Goal: Task Accomplishment & Management: Use online tool/utility

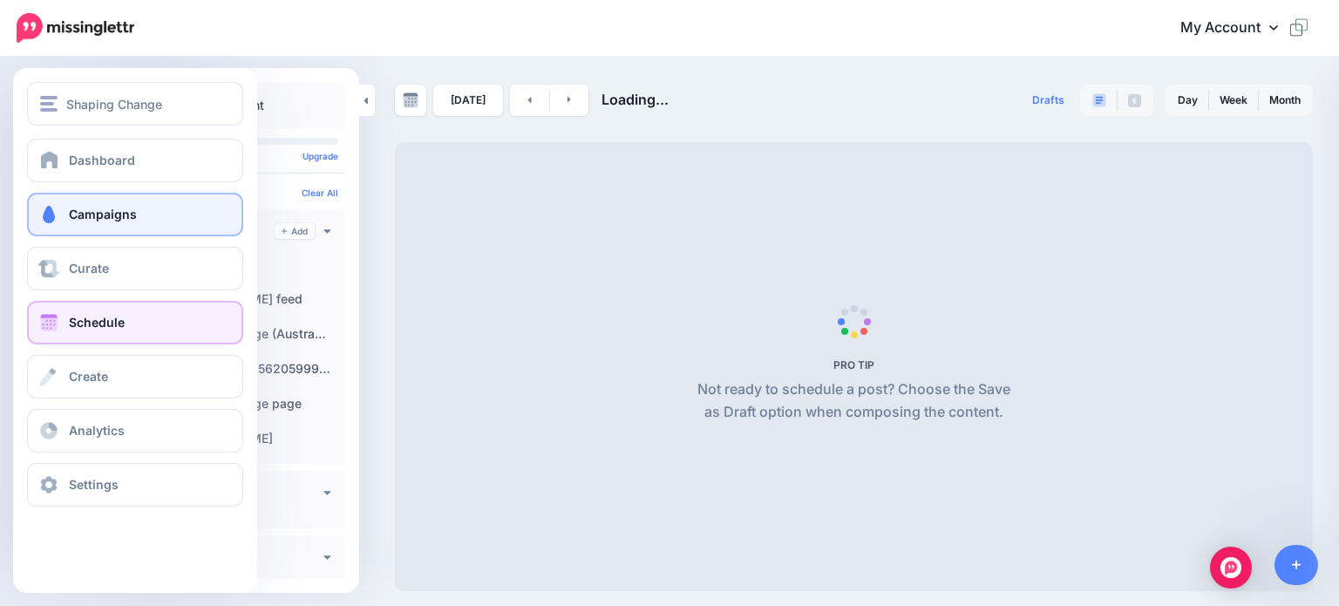
click at [73, 209] on span "Campaigns" at bounding box center [103, 214] width 68 height 15
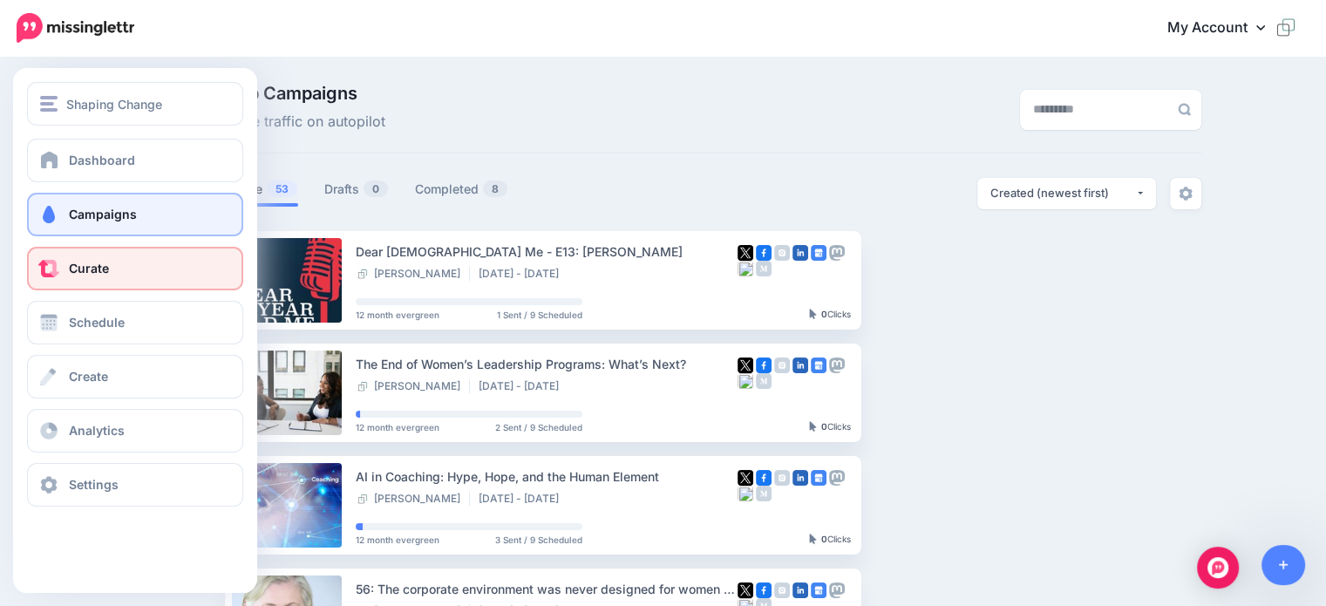
click at [91, 267] on span "Curate" at bounding box center [89, 268] width 40 height 15
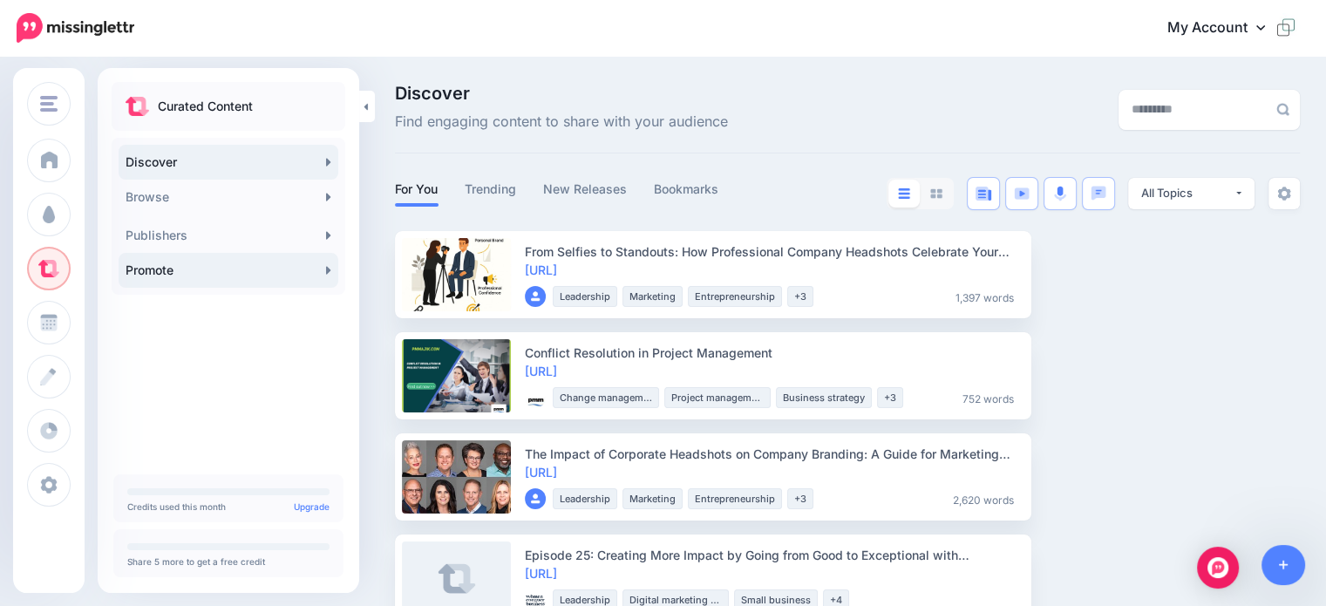
click at [172, 268] on link "Promote" at bounding box center [229, 270] width 220 height 35
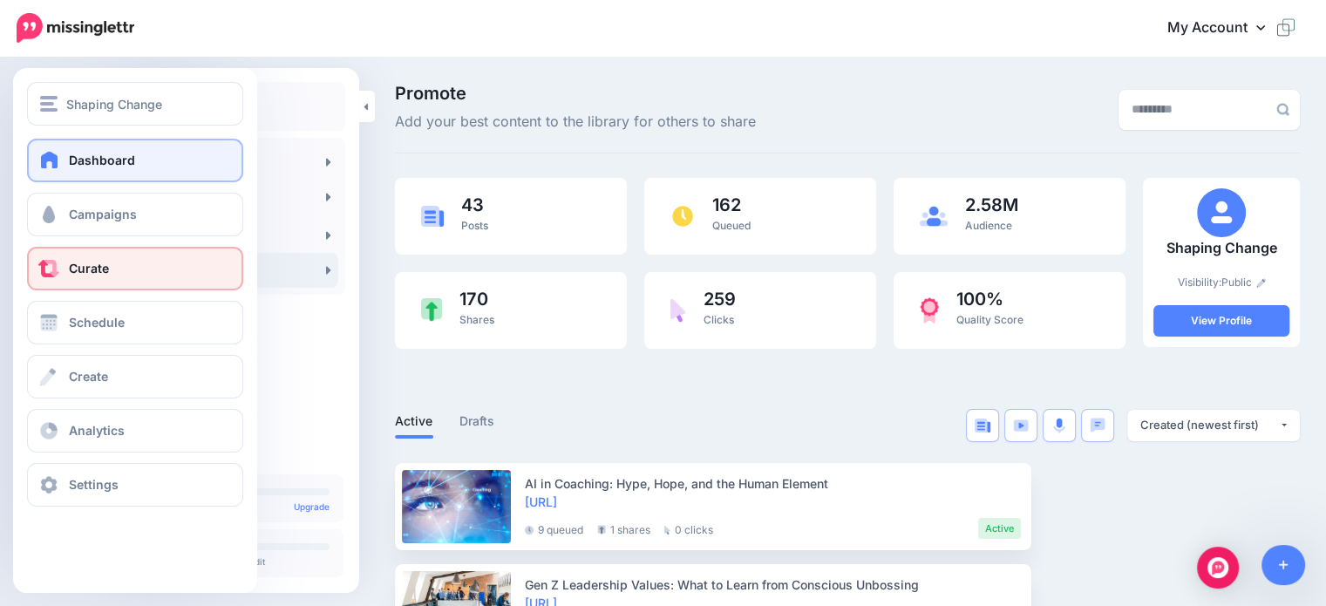
click at [77, 152] on link "Dashboard" at bounding box center [135, 161] width 216 height 44
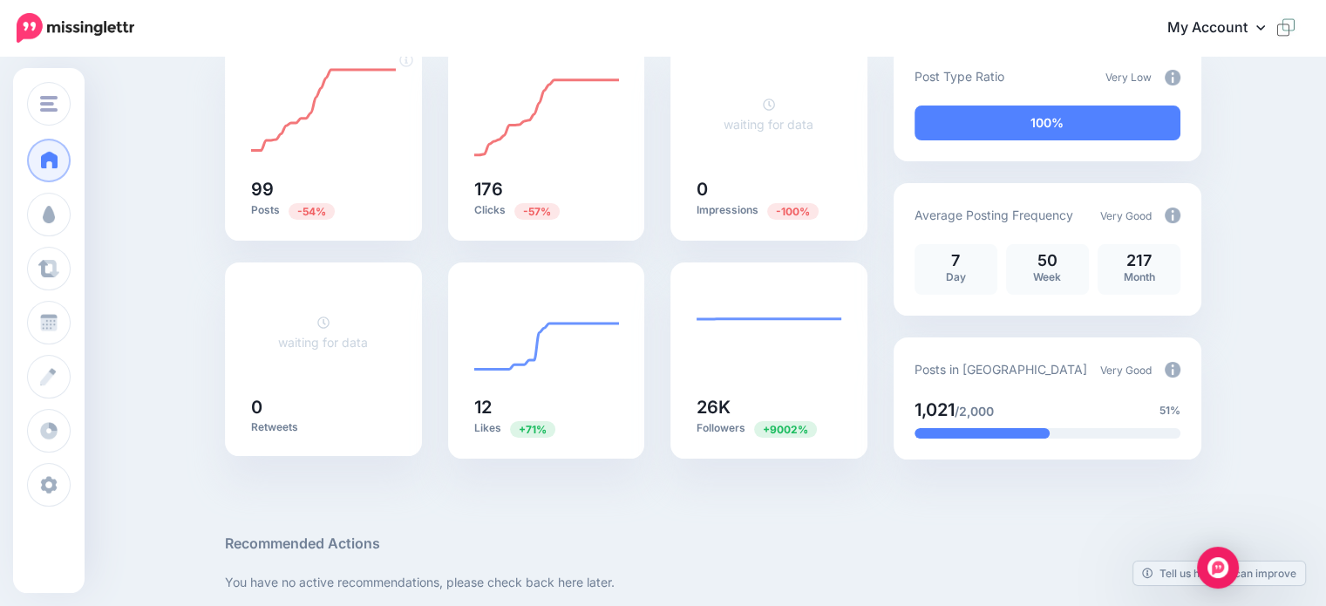
scroll to position [173, 0]
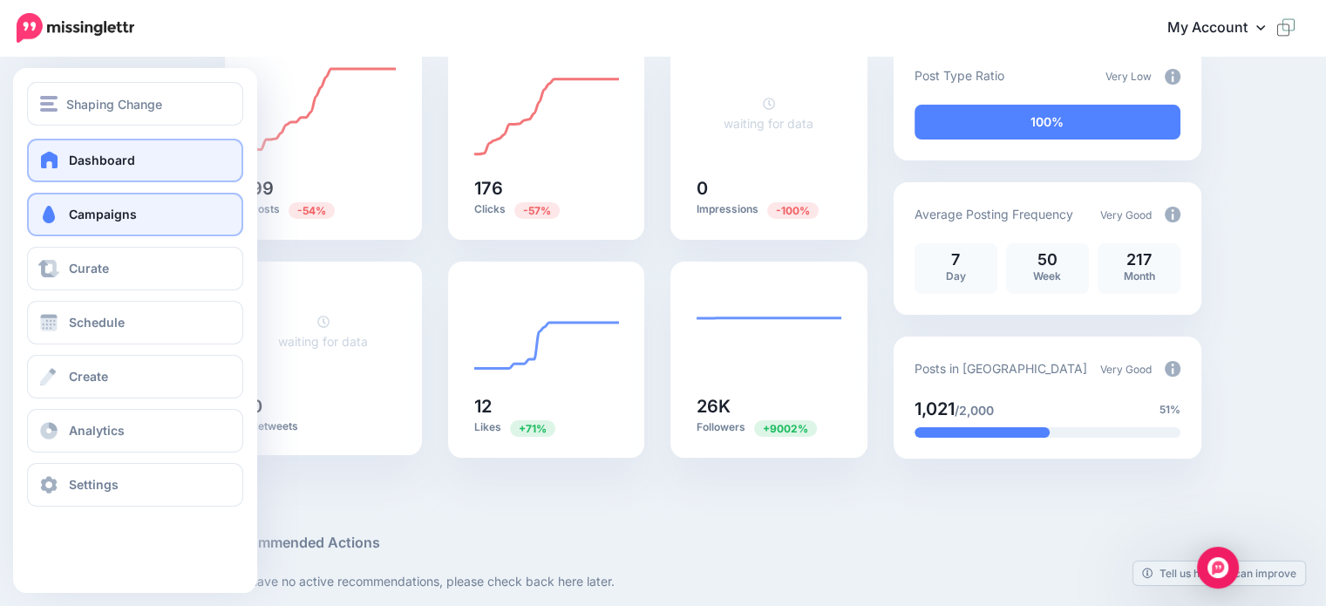
click at [88, 215] on span "Campaigns" at bounding box center [103, 214] width 68 height 15
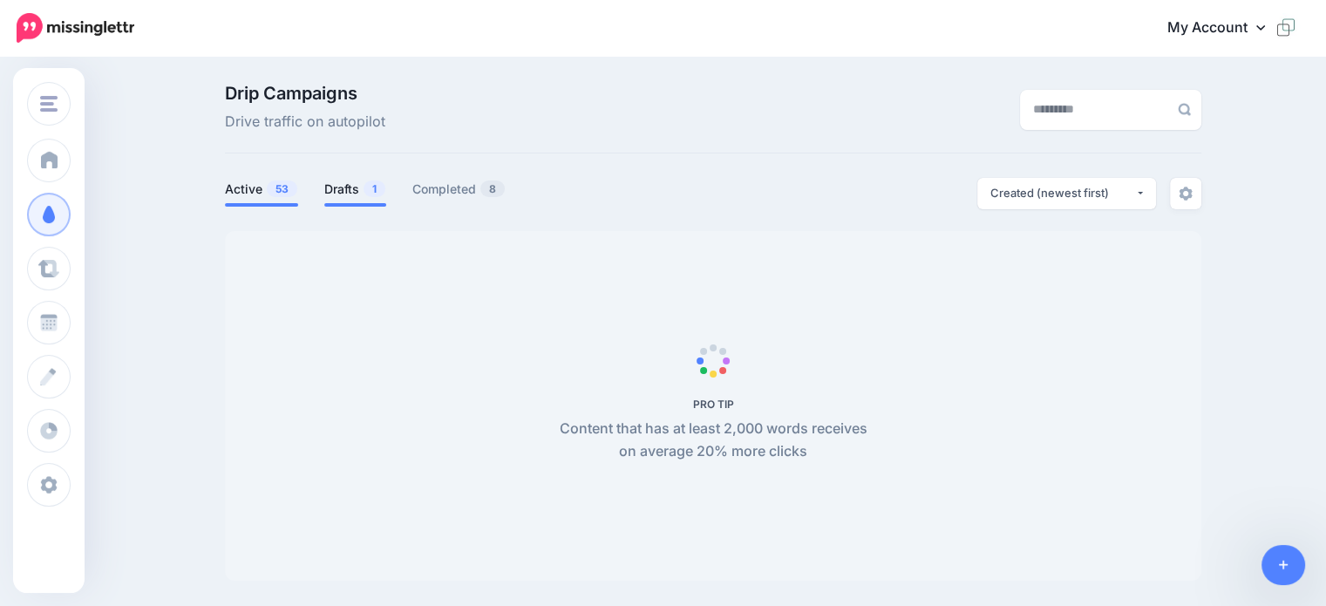
click at [348, 187] on link "Drafts 1" at bounding box center [355, 189] width 62 height 21
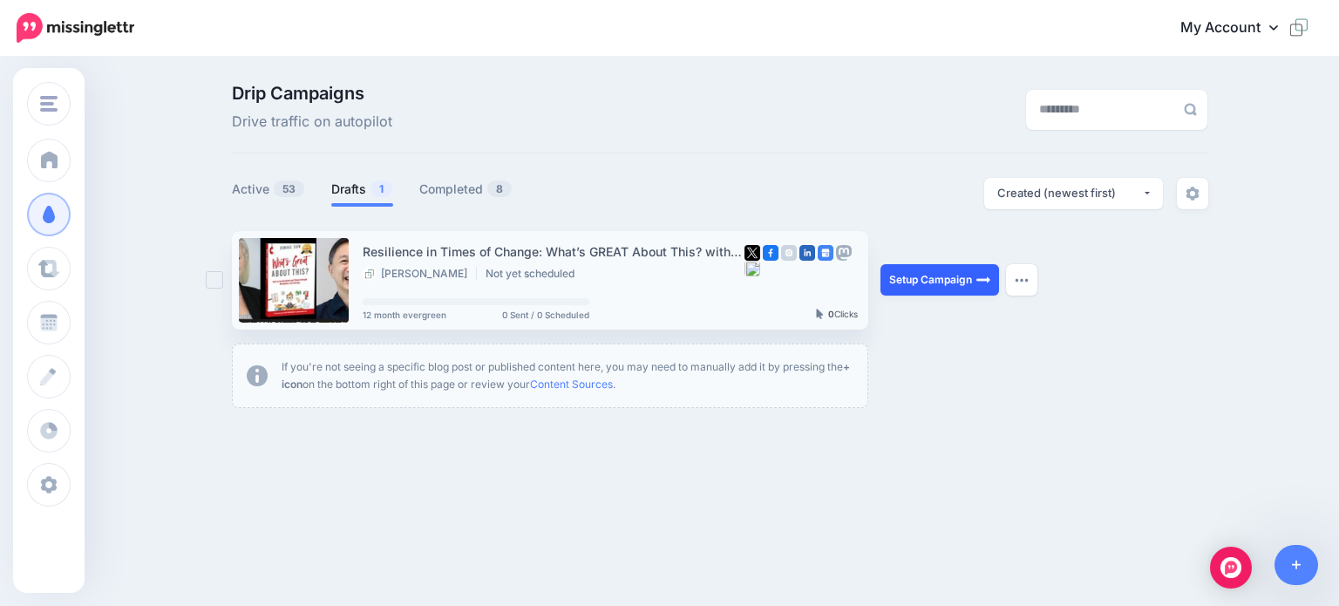
click at [901, 280] on link "Setup Campaign" at bounding box center [940, 279] width 119 height 31
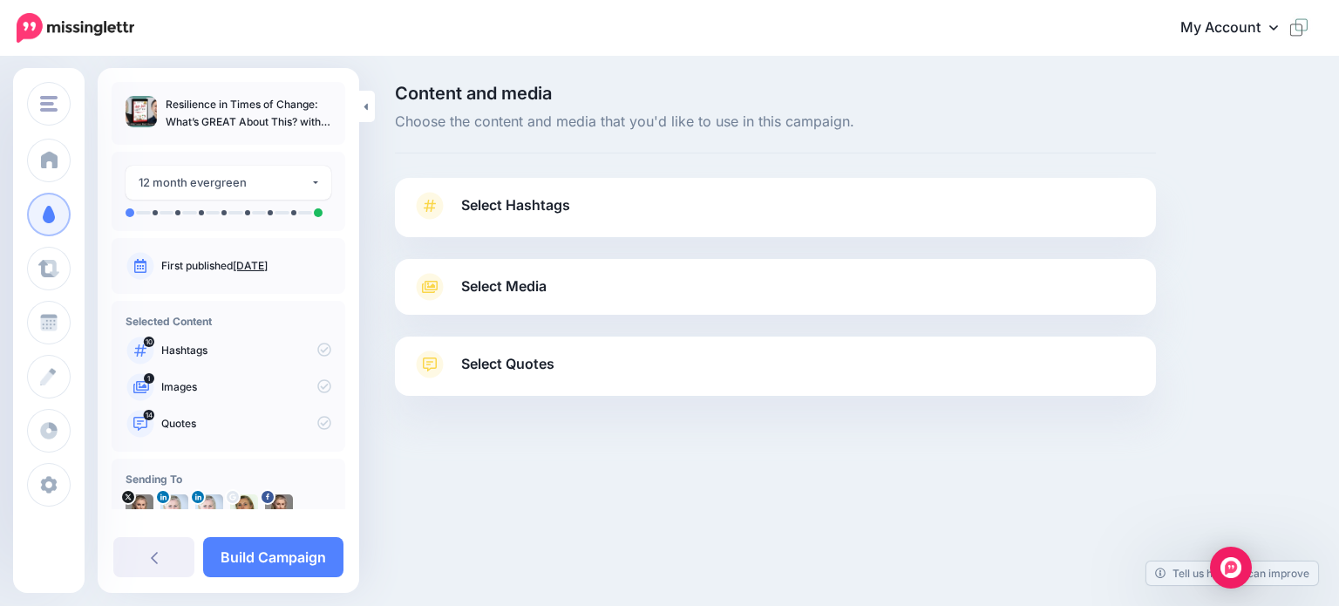
click at [522, 201] on span "Select Hashtags" at bounding box center [515, 206] width 109 height 24
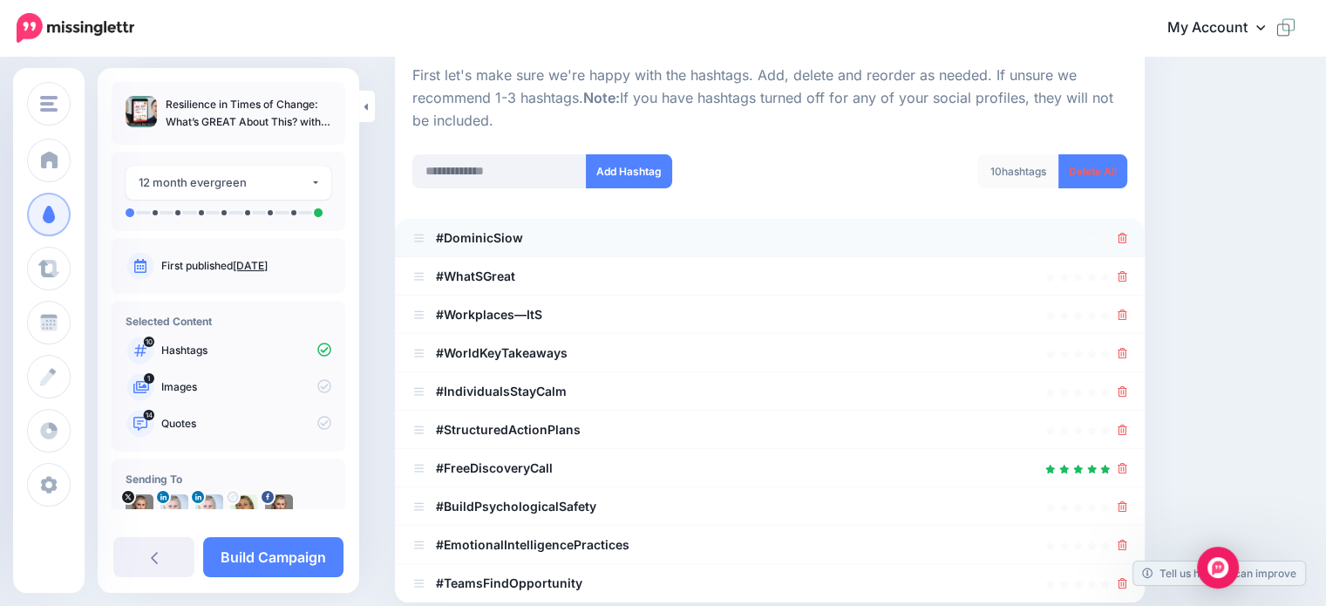
scroll to position [173, 0]
click at [1127, 271] on icon at bounding box center [1123, 275] width 10 height 10
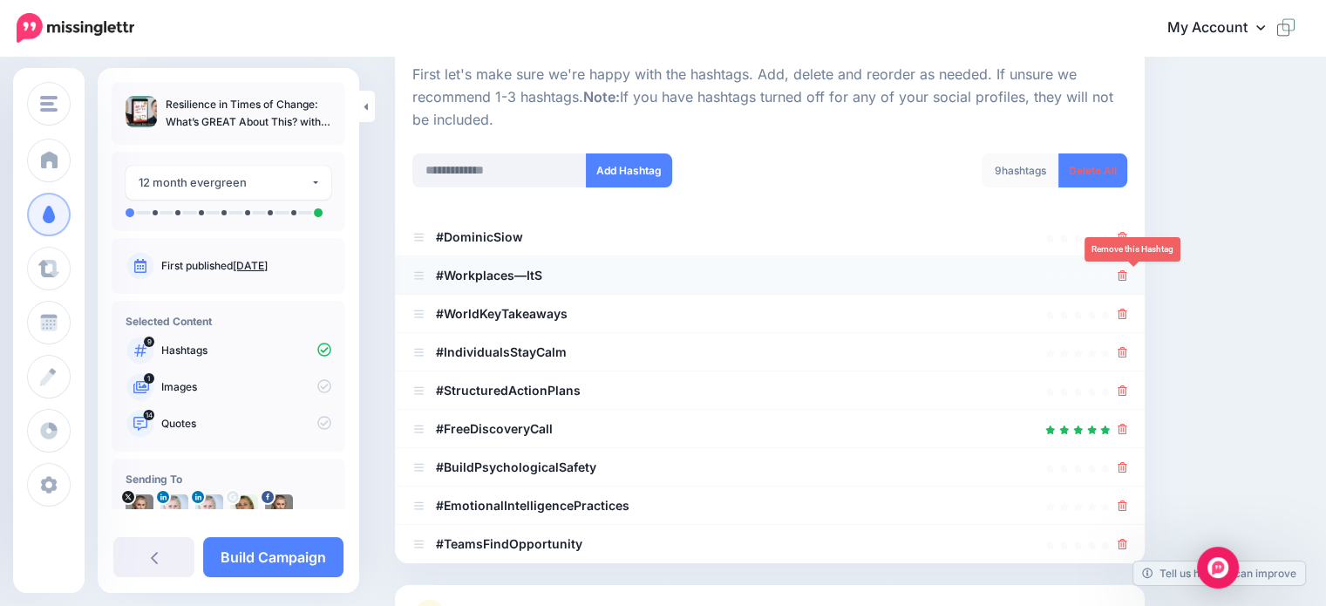
click at [1127, 278] on icon at bounding box center [1123, 275] width 10 height 10
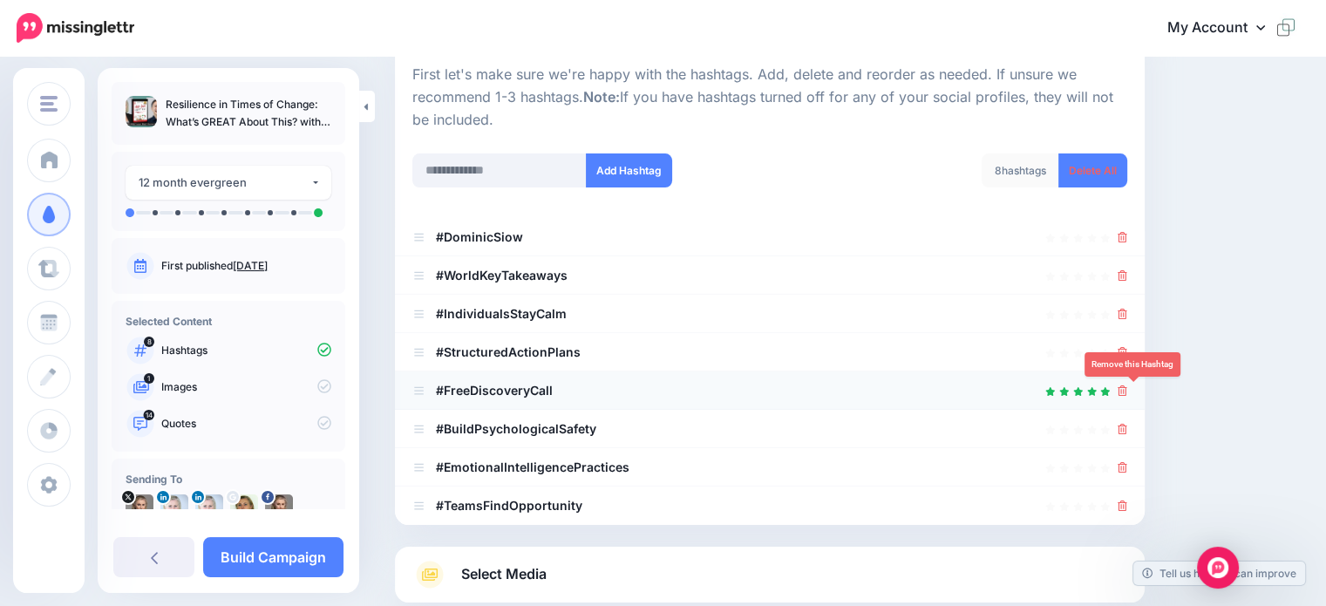
click at [1127, 391] on icon at bounding box center [1123, 390] width 10 height 10
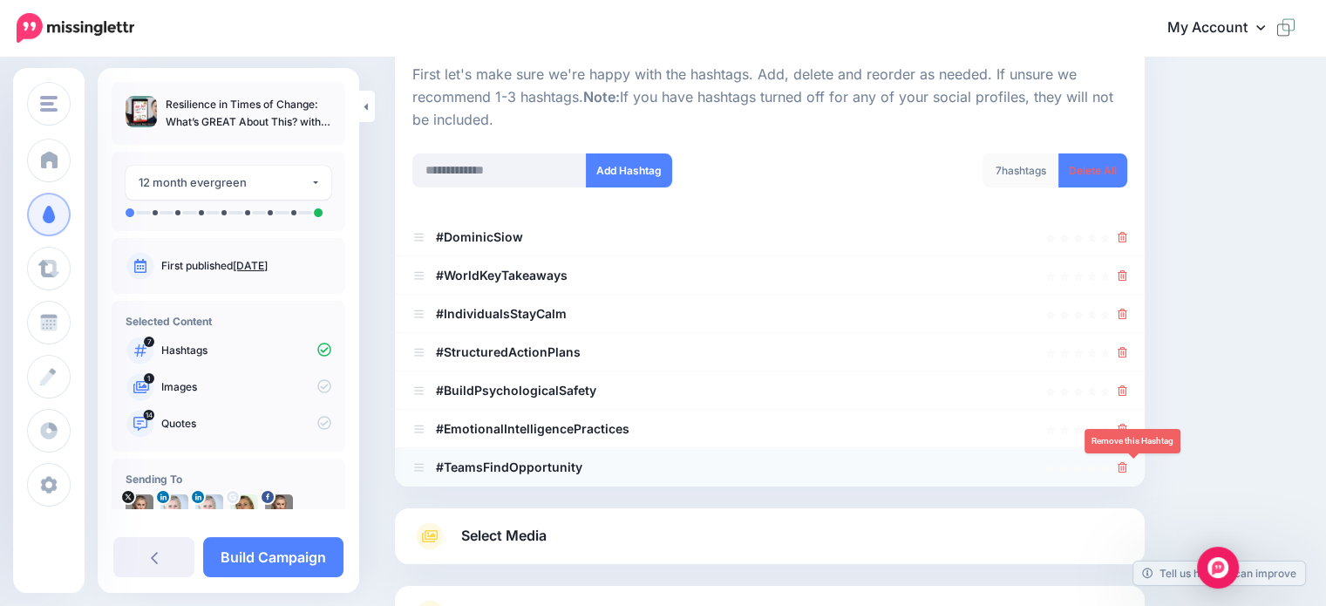
click at [1127, 463] on icon at bounding box center [1123, 467] width 10 height 10
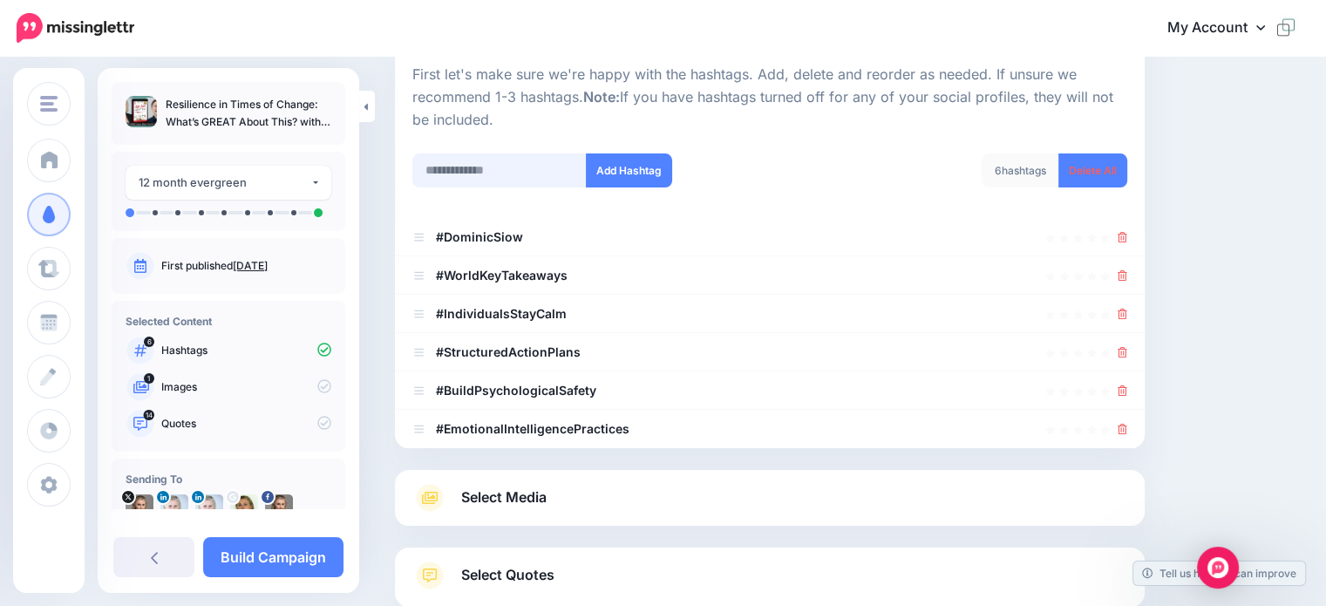
click at [463, 173] on input "text" at bounding box center [499, 170] width 174 height 34
type input "**********"
click at [617, 173] on button "Add Hashtag" at bounding box center [629, 170] width 86 height 34
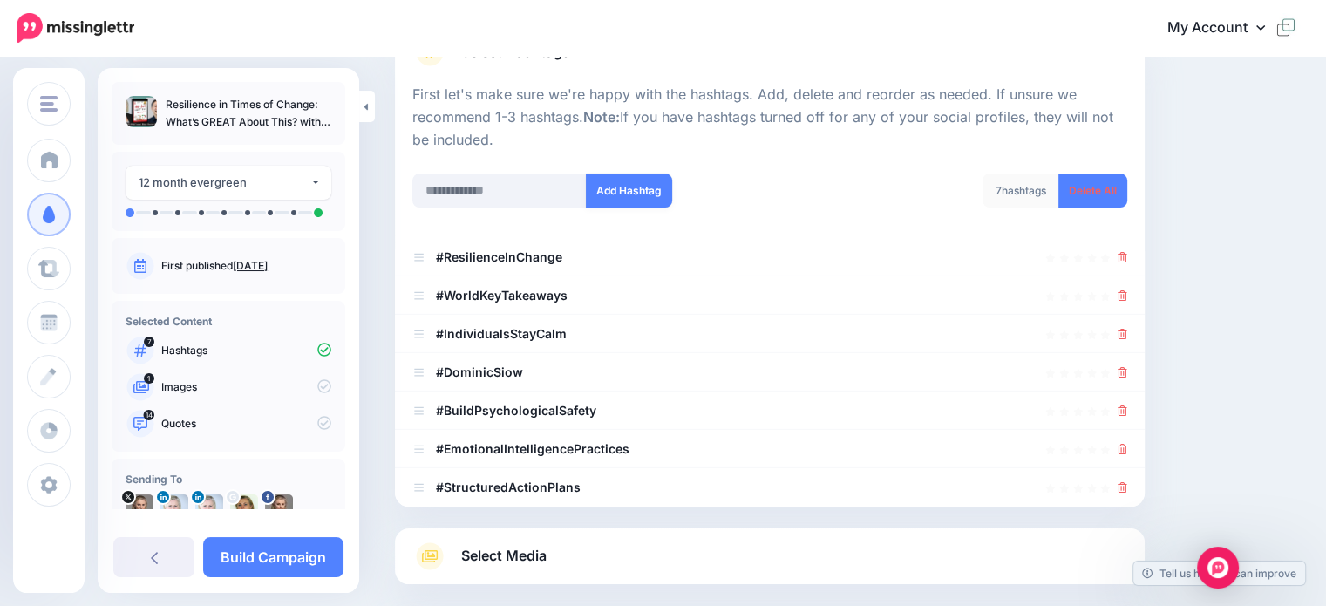
scroll to position [153, 0]
click at [485, 190] on input "text" at bounding box center [499, 191] width 174 height 34
type input "**********"
click at [636, 195] on button "Add Hashtag" at bounding box center [629, 191] width 86 height 34
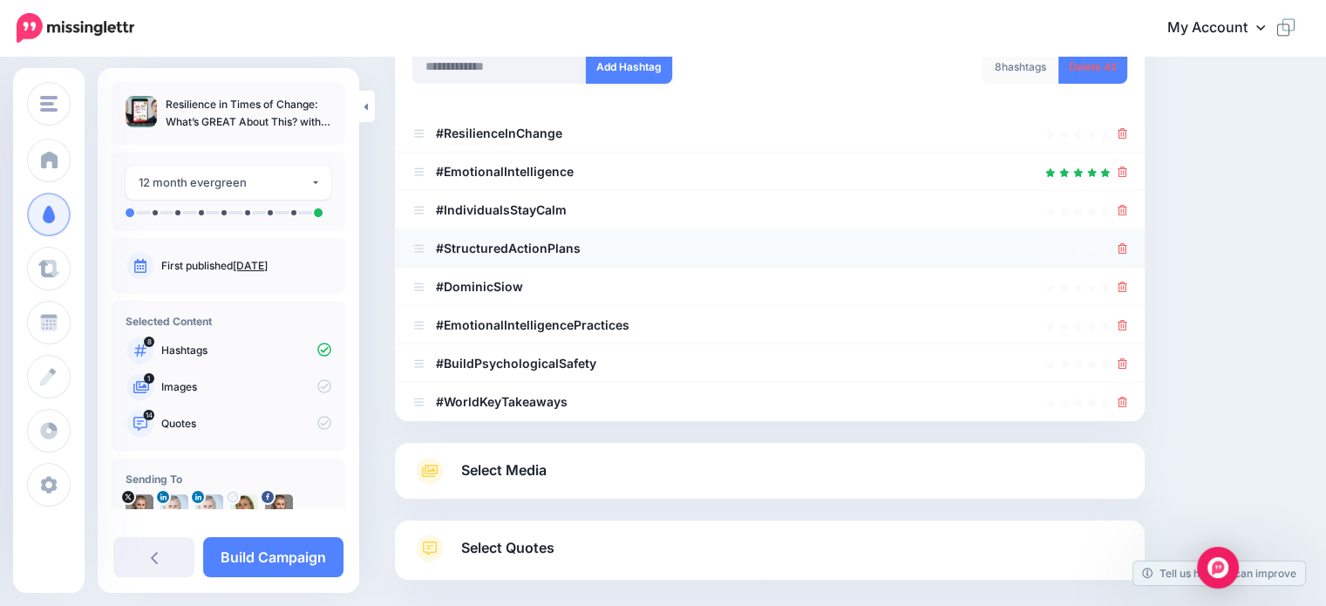
scroll to position [276, 0]
click at [1127, 247] on icon at bounding box center [1123, 249] width 10 height 10
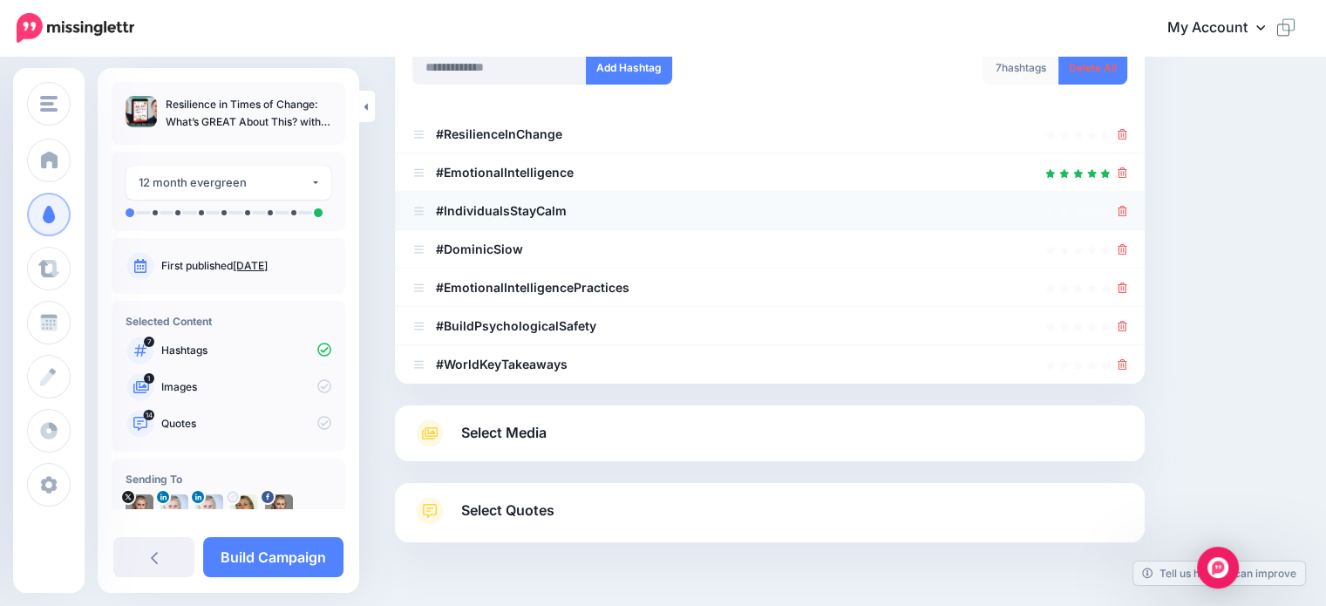
click at [1127, 212] on icon at bounding box center [1123, 211] width 10 height 10
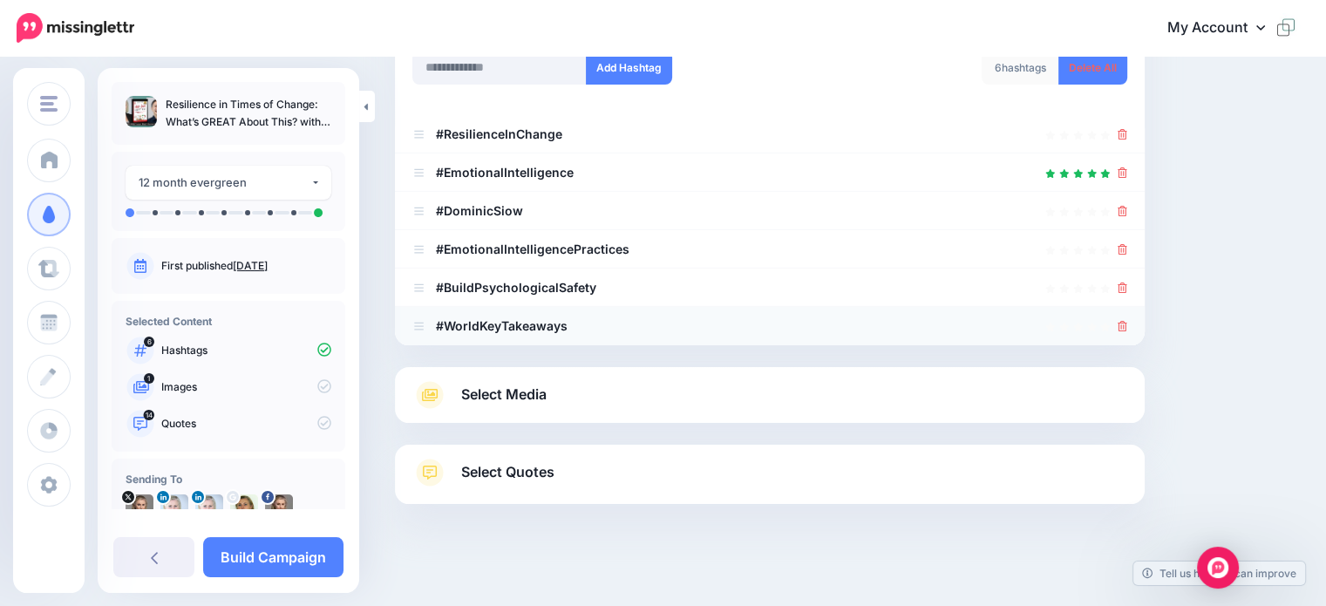
click at [1127, 326] on icon at bounding box center [1123, 326] width 10 height 10
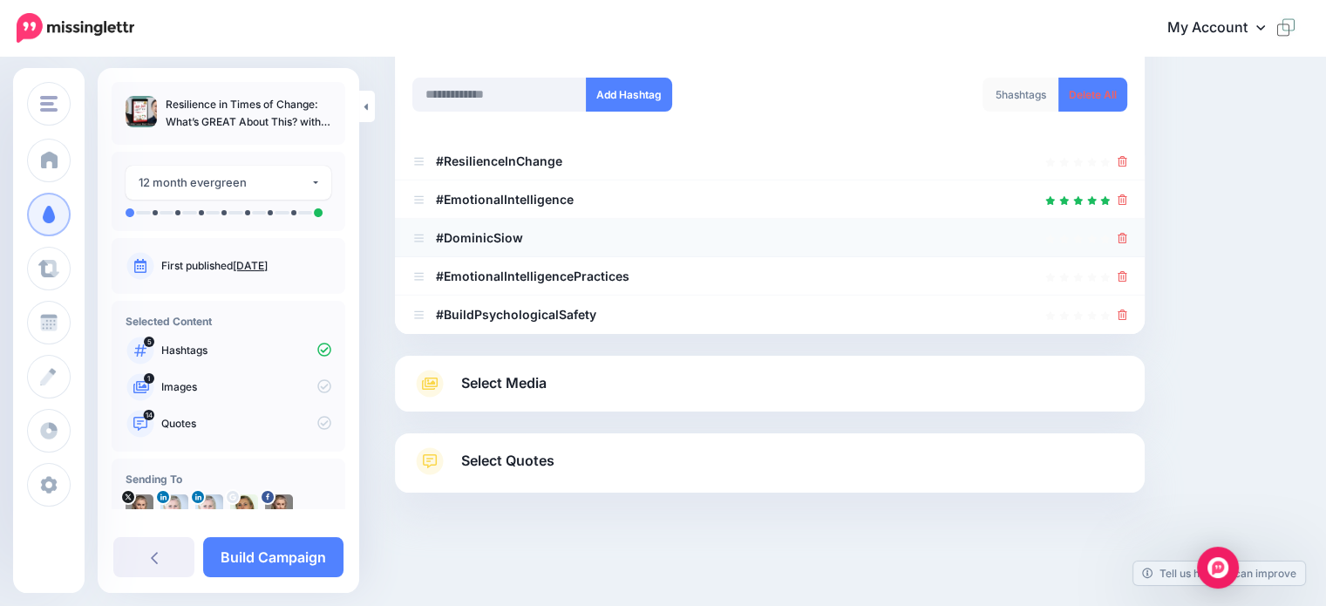
scroll to position [248, 0]
click at [494, 384] on span "Select Media" at bounding box center [503, 384] width 85 height 24
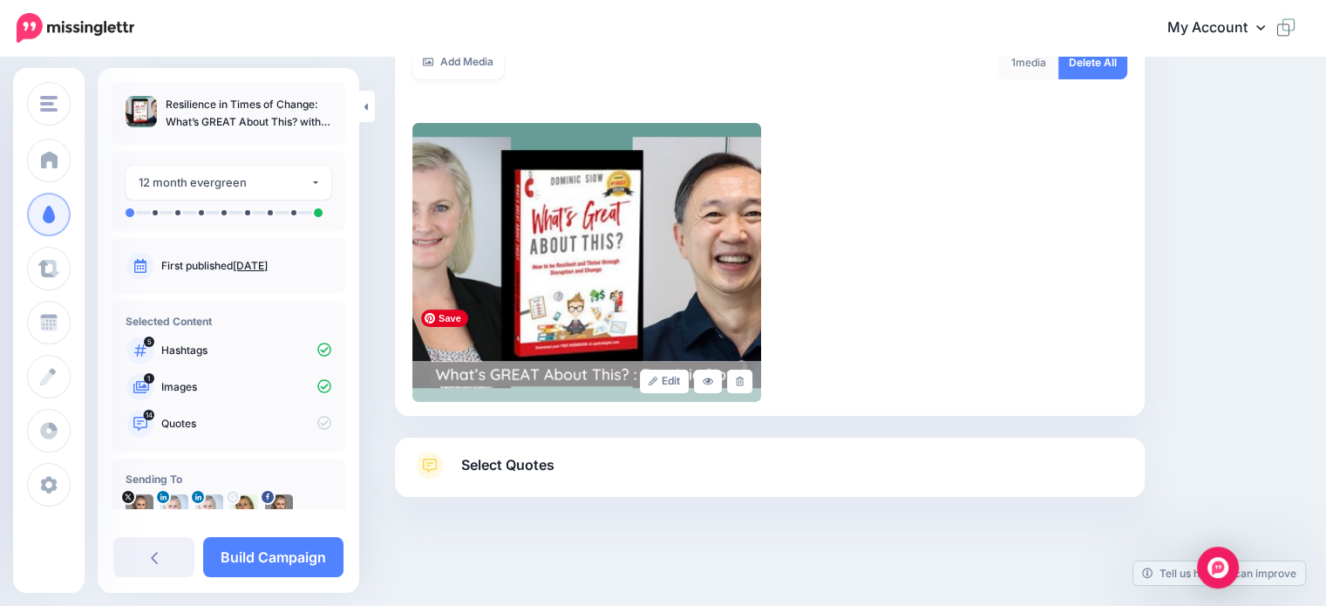
scroll to position [335, 0]
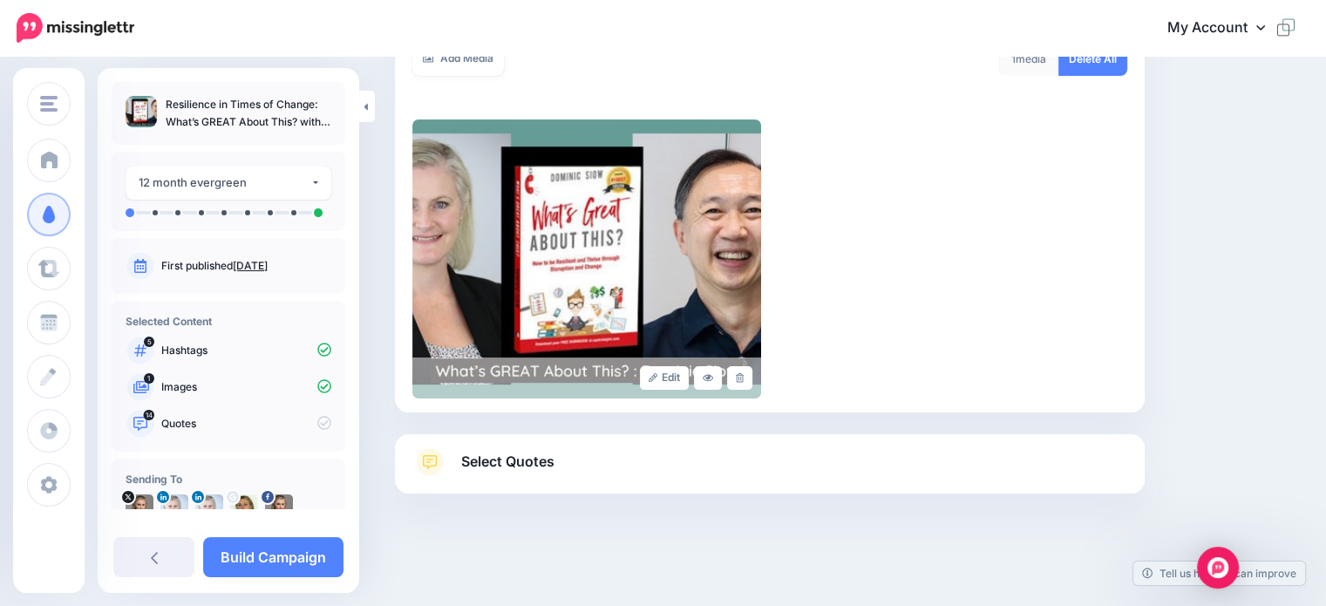
click at [508, 462] on span "Select Quotes" at bounding box center [507, 462] width 93 height 24
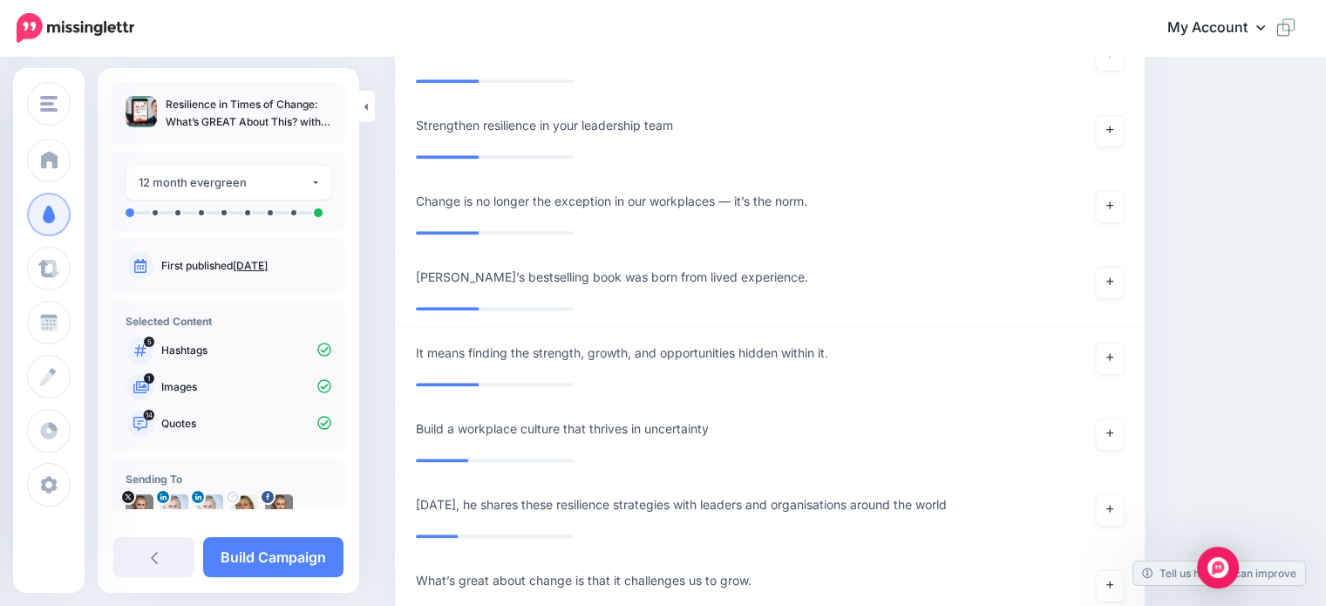
scroll to position [1876, 0]
drag, startPoint x: 1120, startPoint y: 199, endPoint x: 1088, endPoint y: 207, distance: 33.2
click at [1113, 200] on icon at bounding box center [1109, 205] width 7 height 10
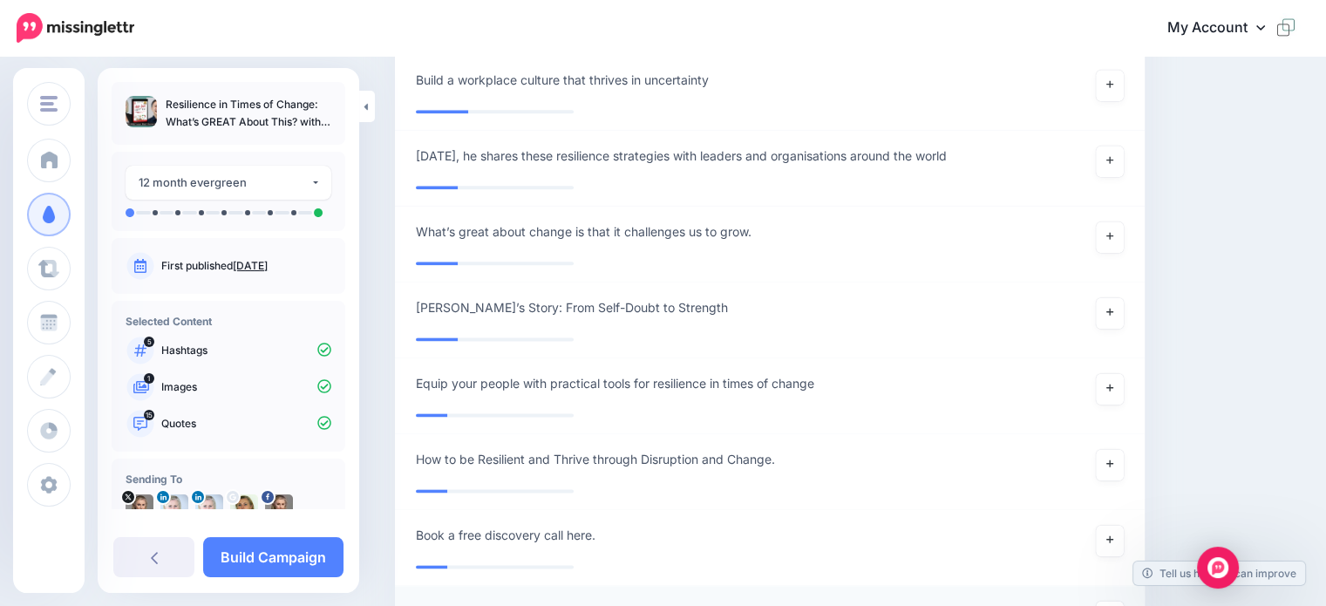
scroll to position [2215, 0]
drag, startPoint x: 295, startPoint y: 558, endPoint x: 464, endPoint y: 415, distance: 221.5
click at [295, 557] on link "Build Campaign" at bounding box center [273, 557] width 140 height 40
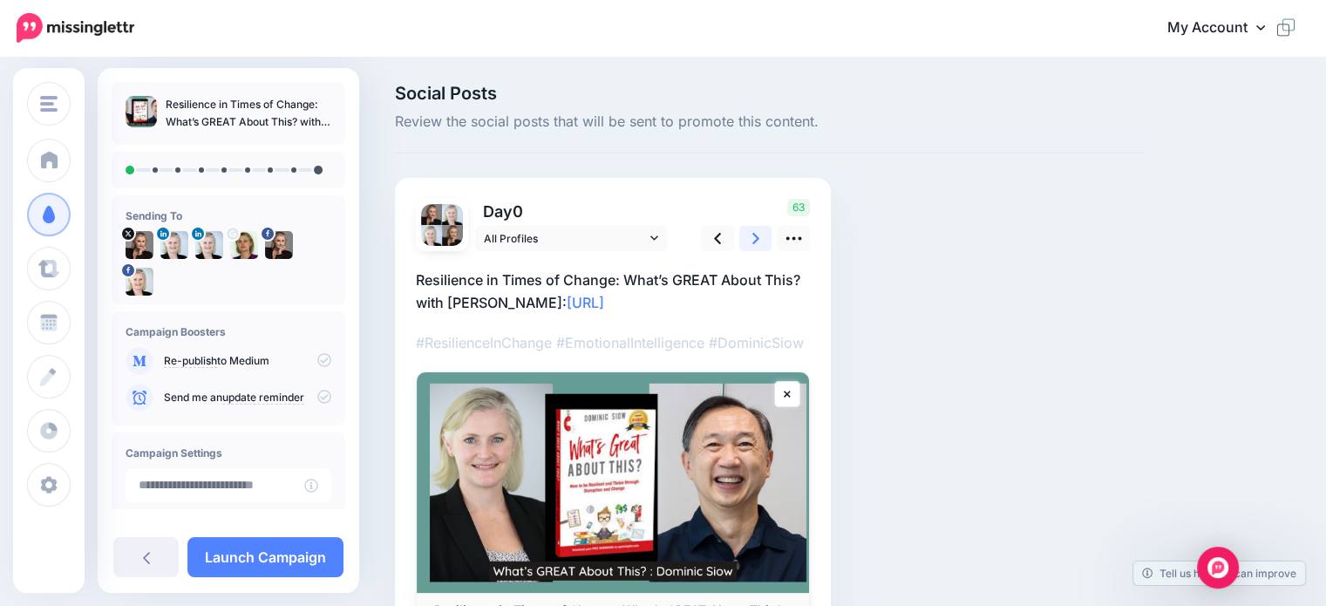
click at [760, 241] on link at bounding box center [755, 238] width 33 height 25
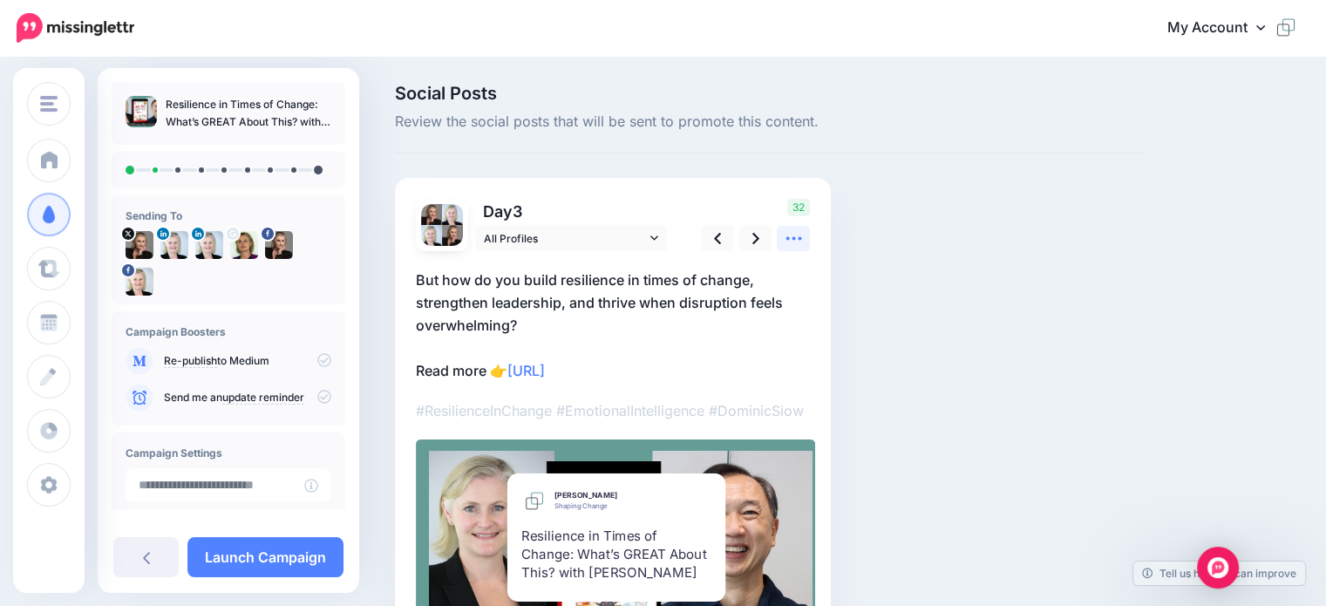
click at [801, 241] on icon at bounding box center [794, 238] width 18 height 18
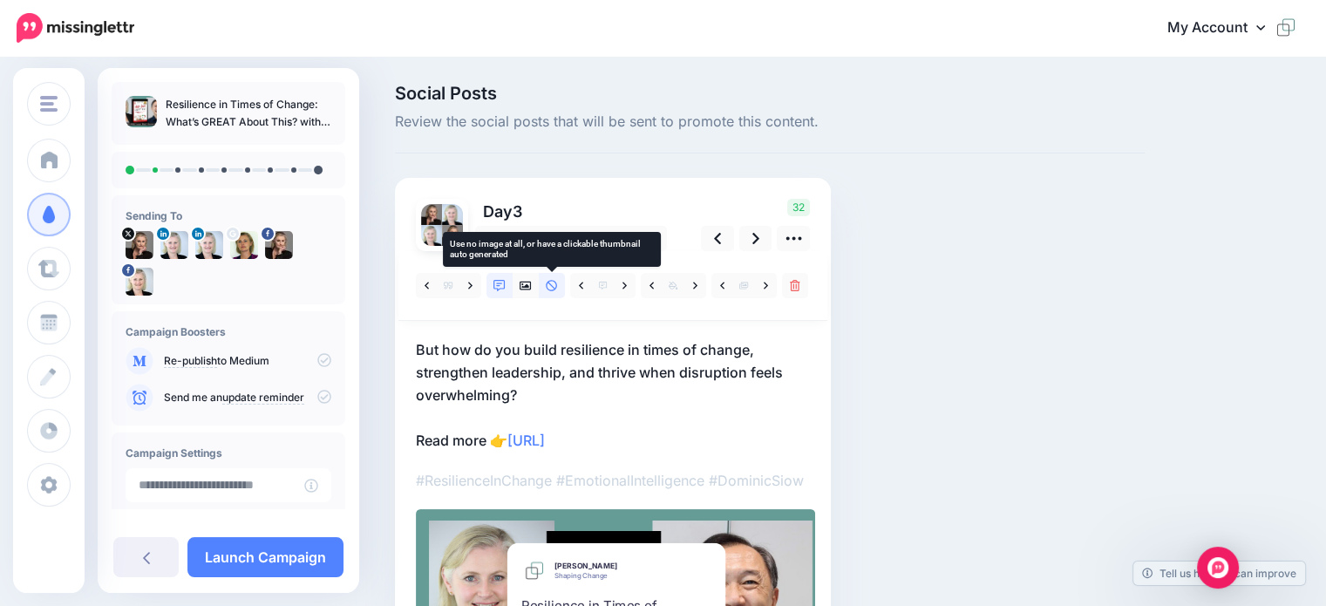
click at [549, 282] on icon at bounding box center [552, 286] width 12 height 12
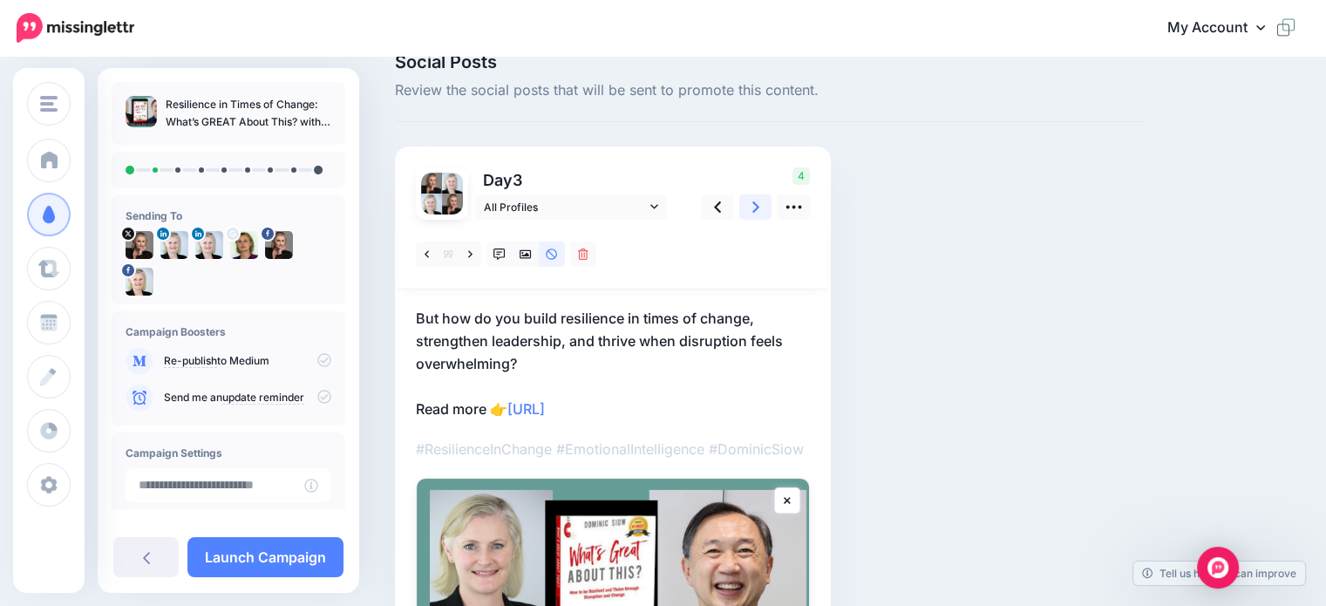
click at [756, 208] on icon at bounding box center [755, 206] width 7 height 11
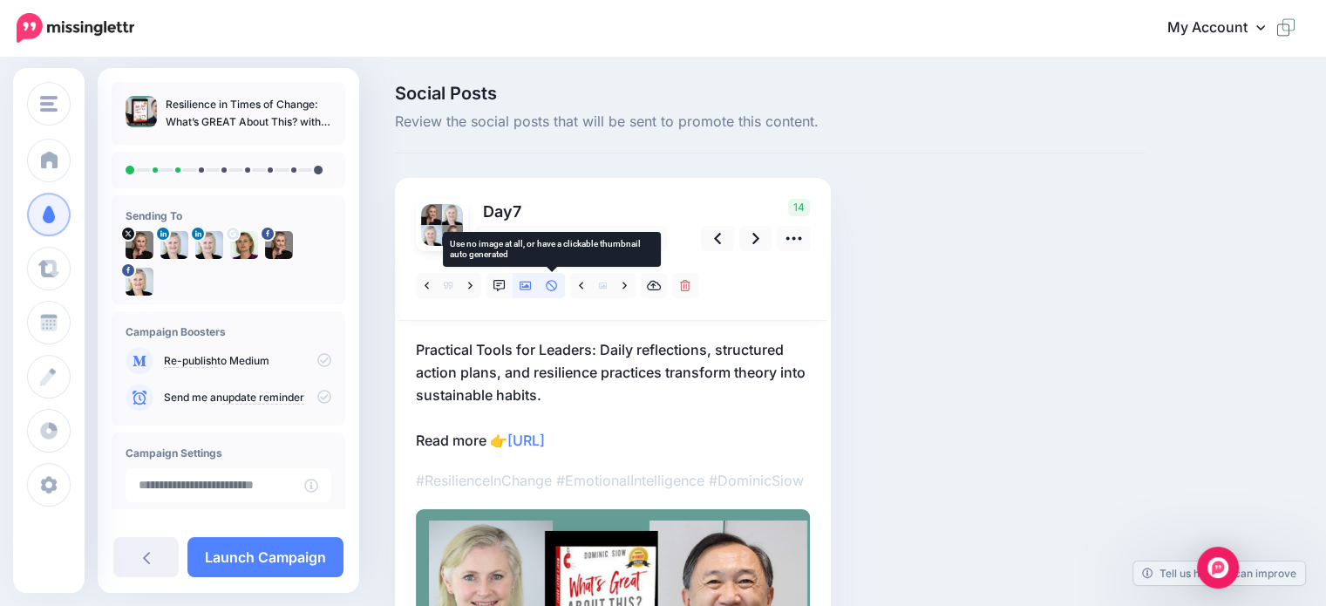
click at [551, 281] on icon at bounding box center [551, 285] width 11 height 11
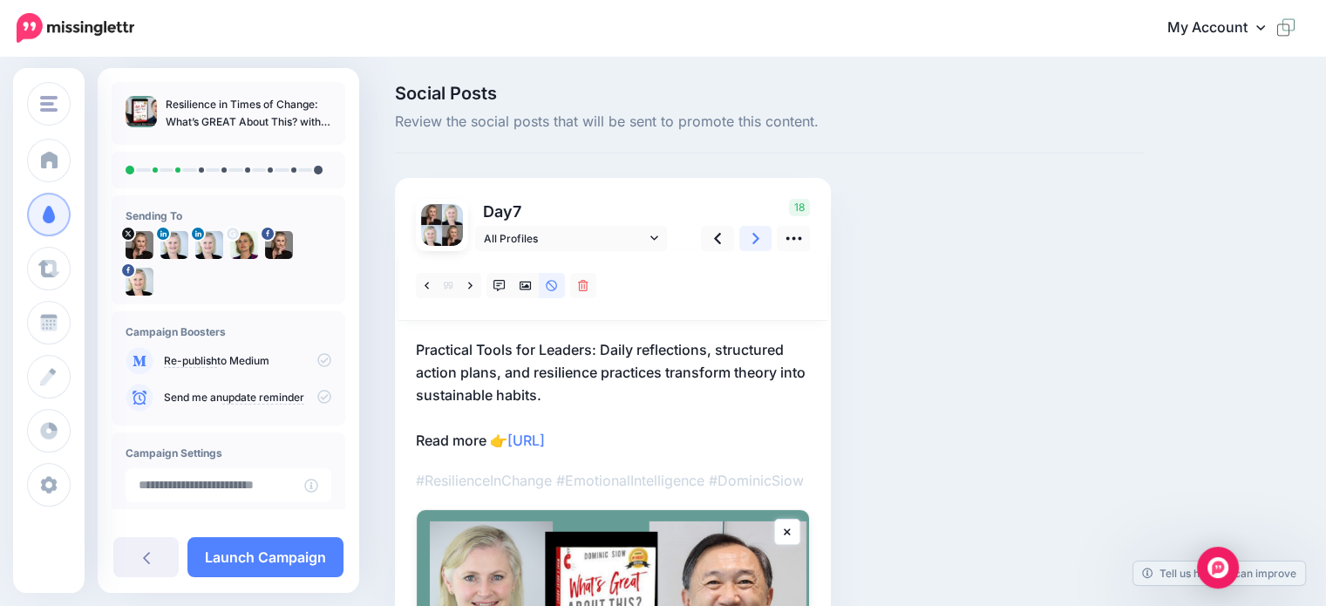
click at [752, 241] on icon at bounding box center [755, 238] width 7 height 18
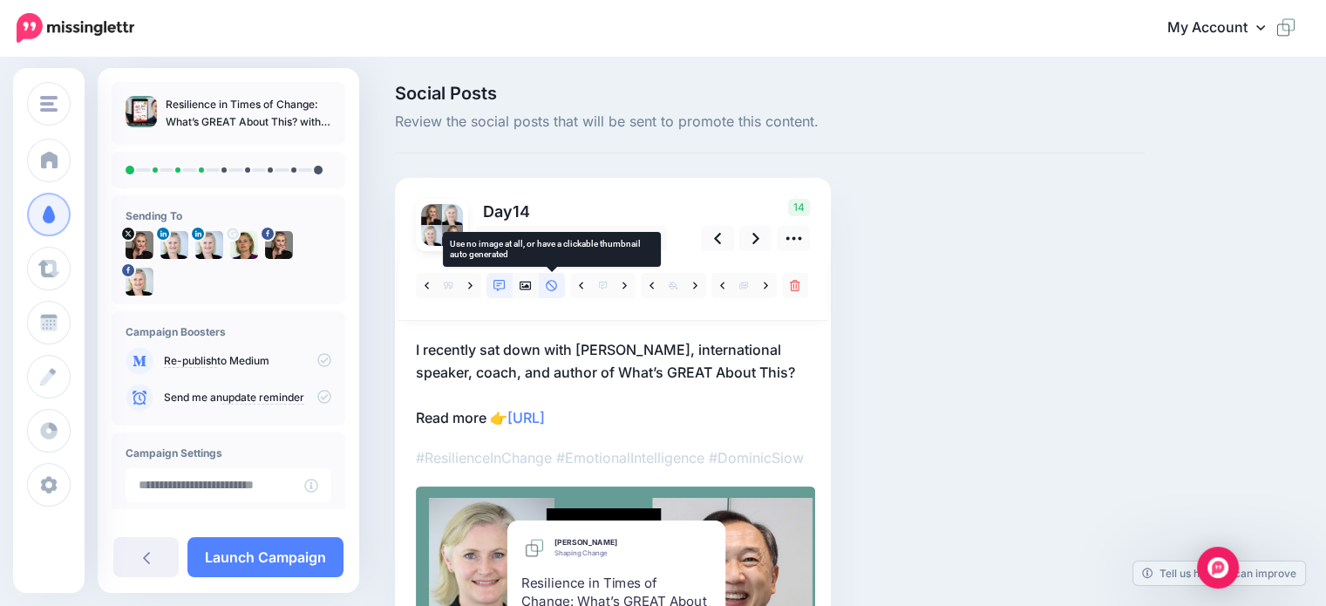
click at [552, 292] on link at bounding box center [552, 285] width 26 height 25
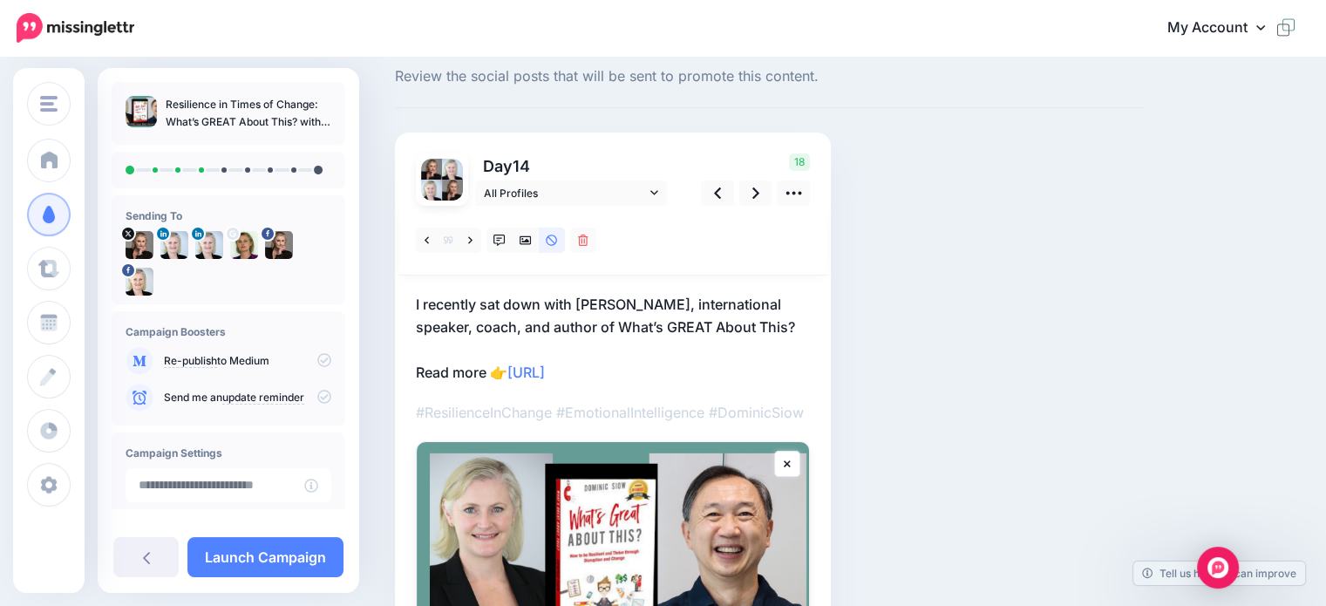
scroll to position [46, 0]
click at [752, 198] on icon at bounding box center [755, 192] width 7 height 18
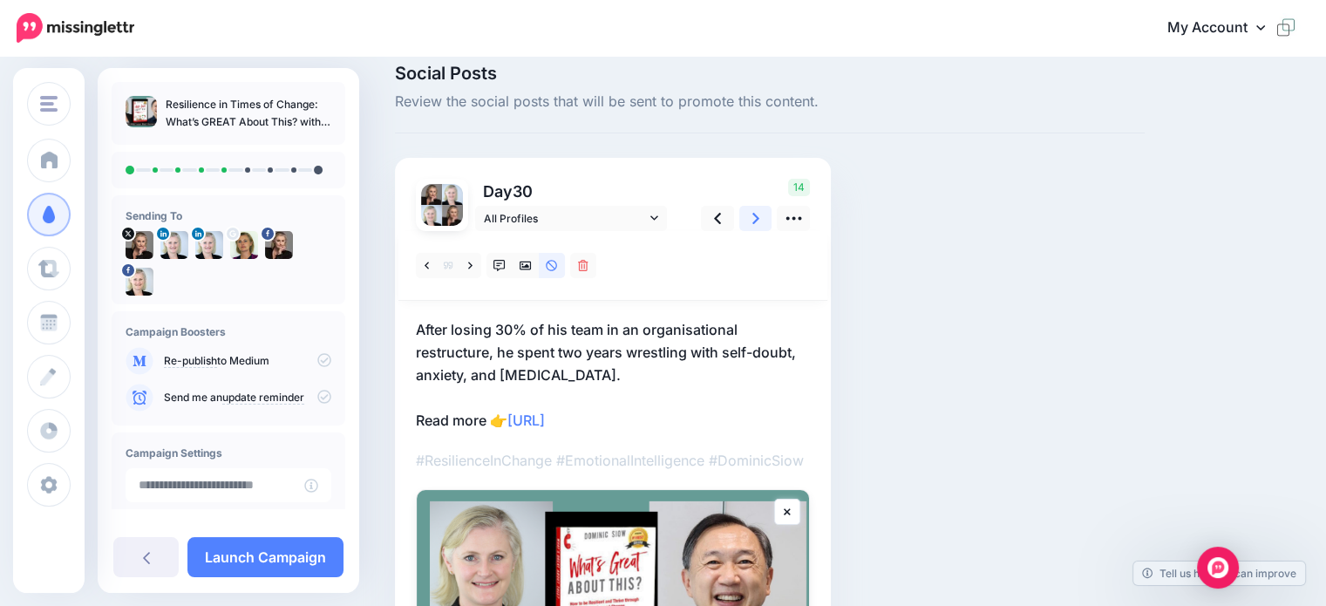
scroll to position [0, 0]
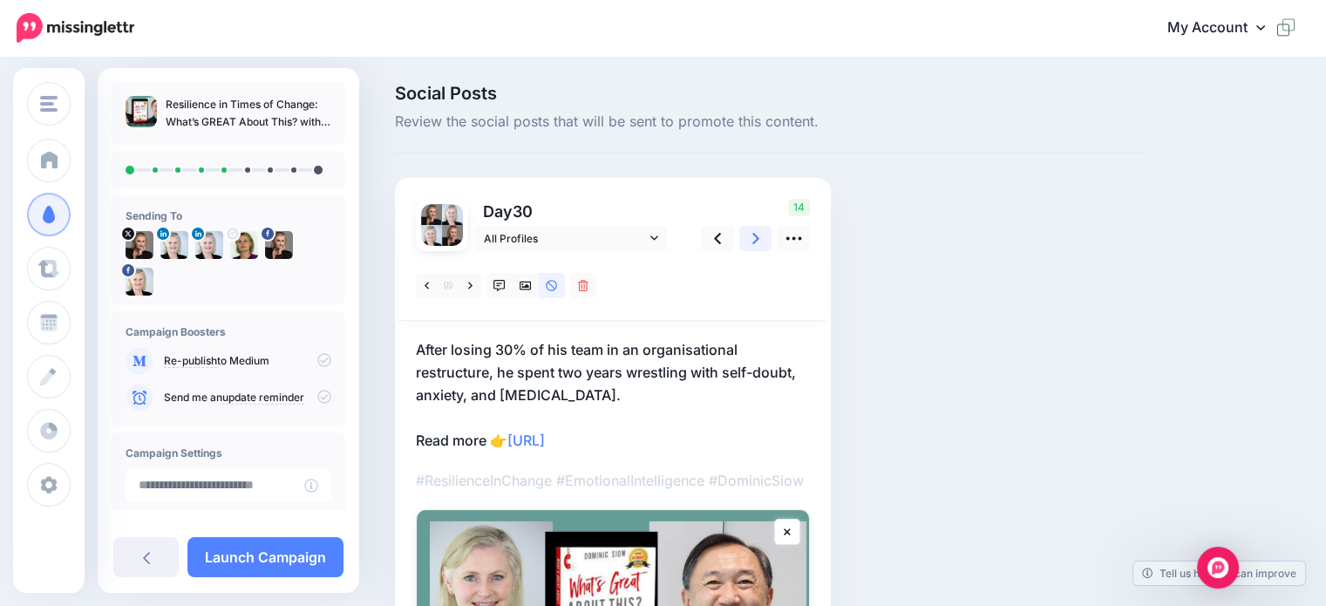
click at [757, 247] on icon at bounding box center [755, 238] width 7 height 18
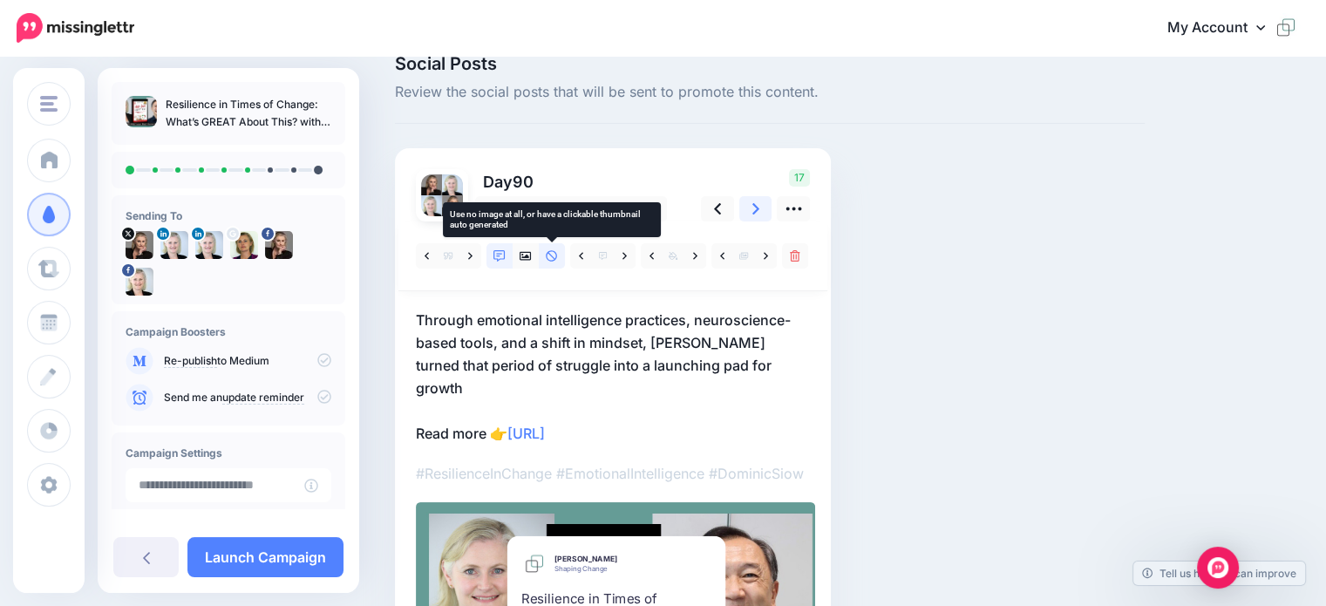
scroll to position [29, 0]
click at [549, 253] on icon at bounding box center [552, 257] width 12 height 12
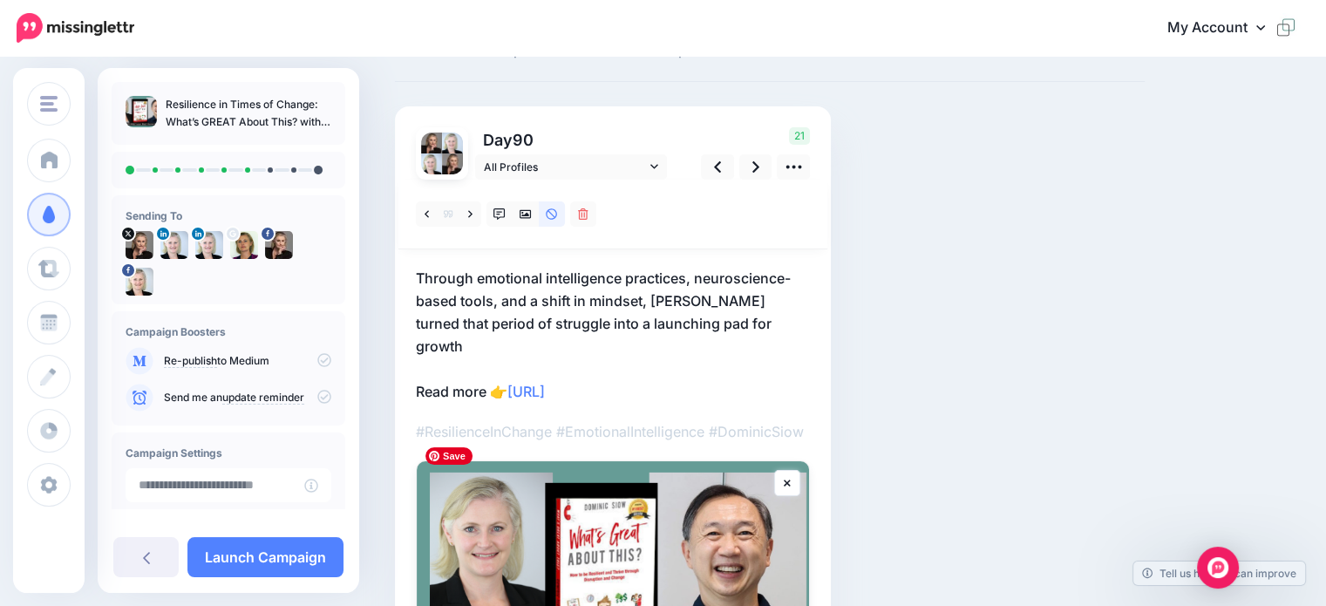
scroll to position [32, 0]
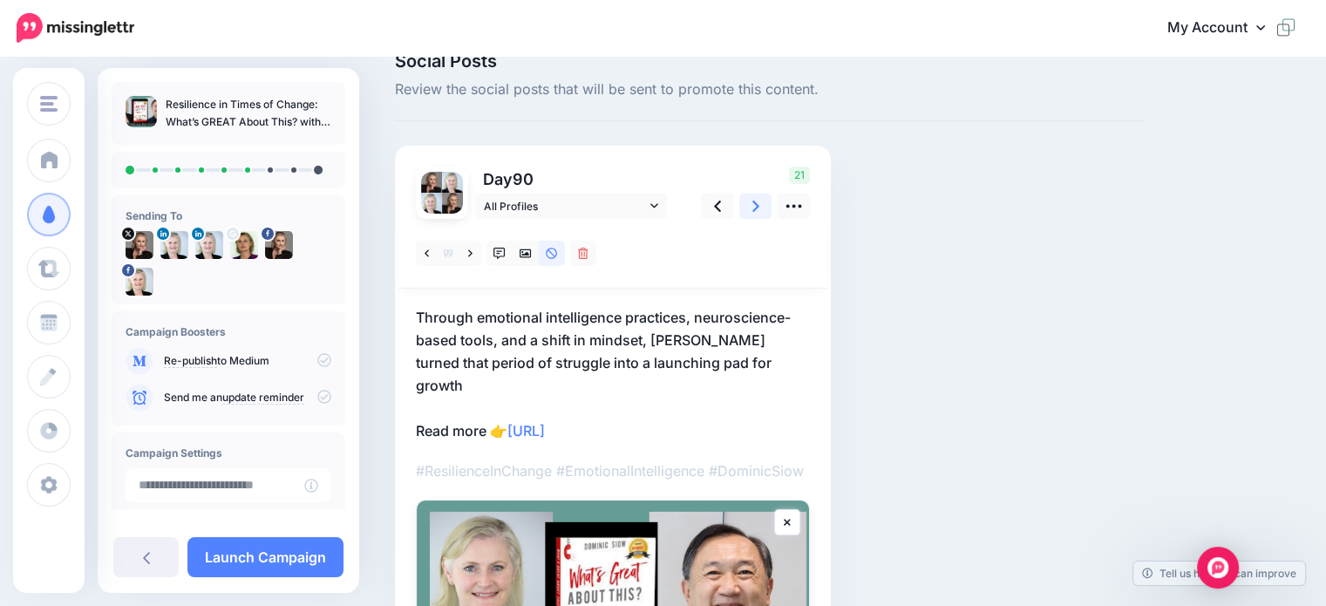
click at [754, 207] on icon at bounding box center [755, 206] width 7 height 11
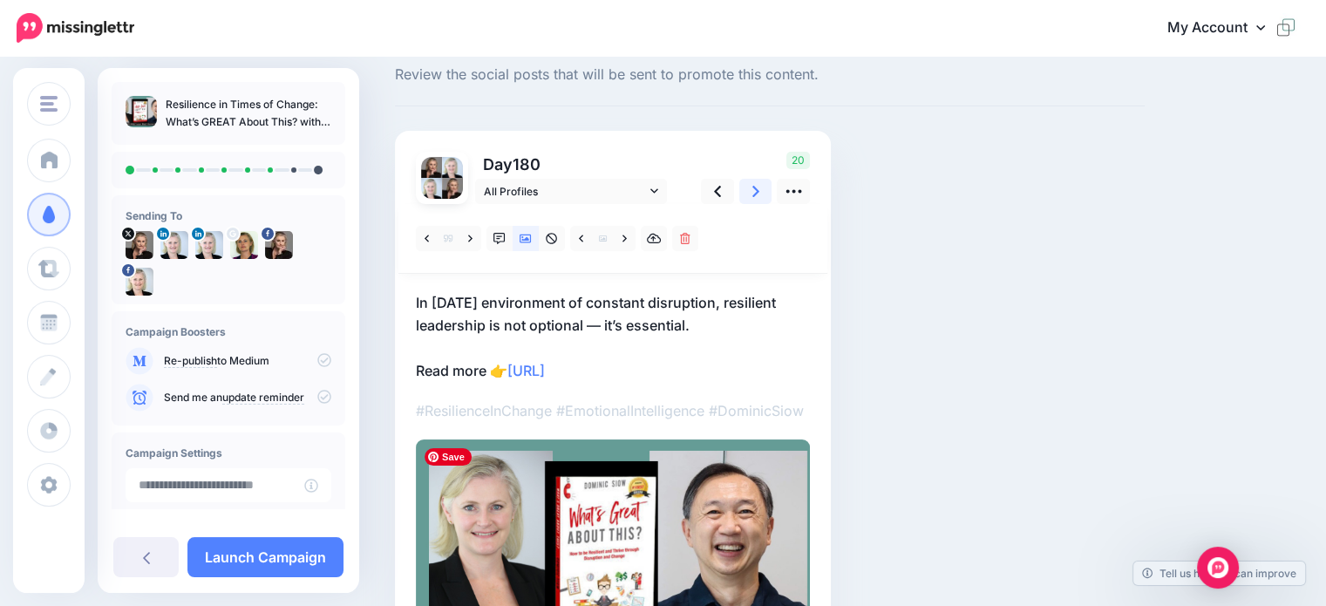
scroll to position [0, 0]
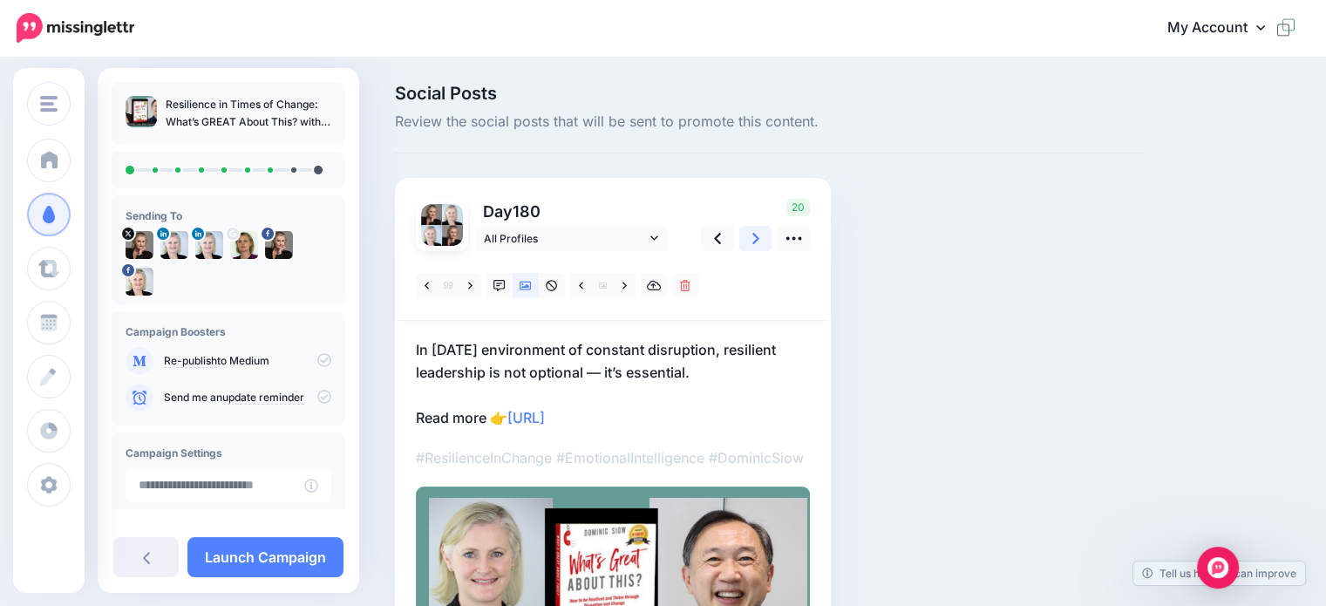
click at [752, 238] on icon at bounding box center [755, 238] width 7 height 18
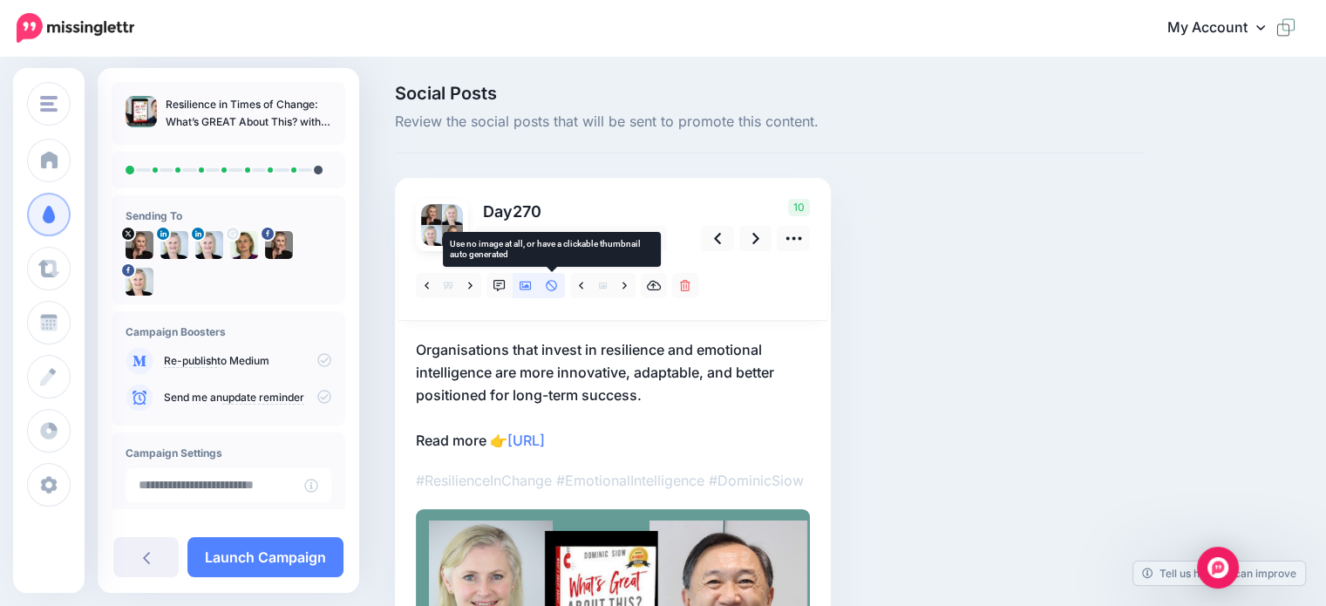
click at [551, 290] on icon at bounding box center [551, 285] width 11 height 11
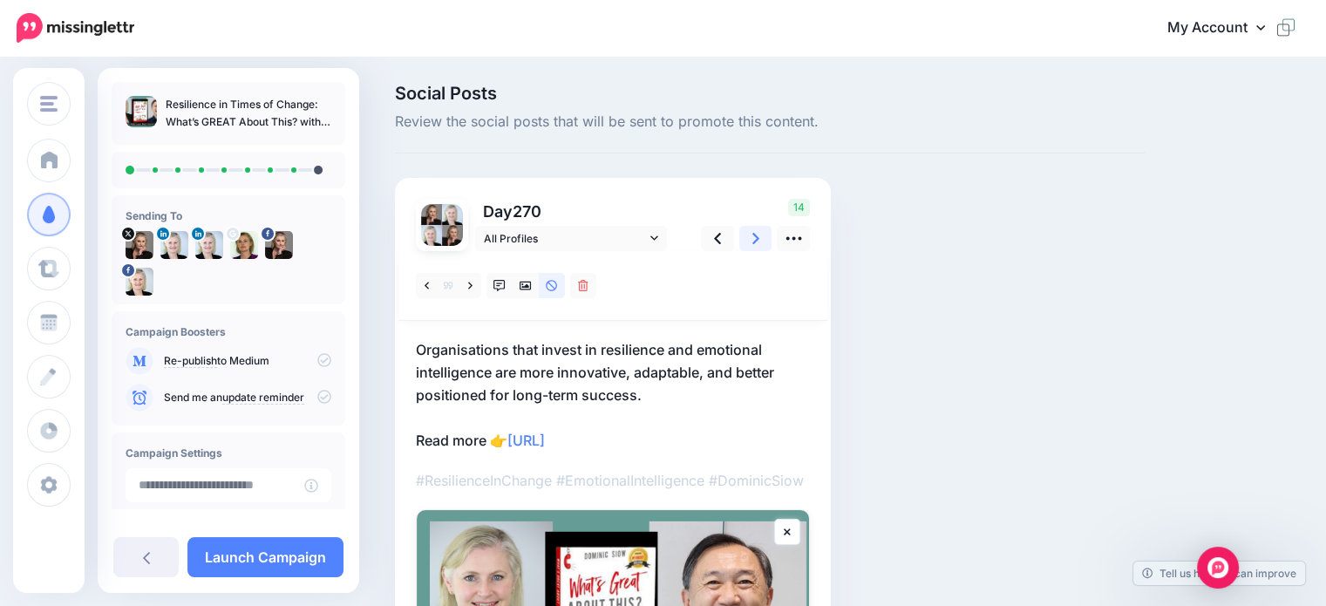
click at [756, 236] on icon at bounding box center [755, 238] width 7 height 11
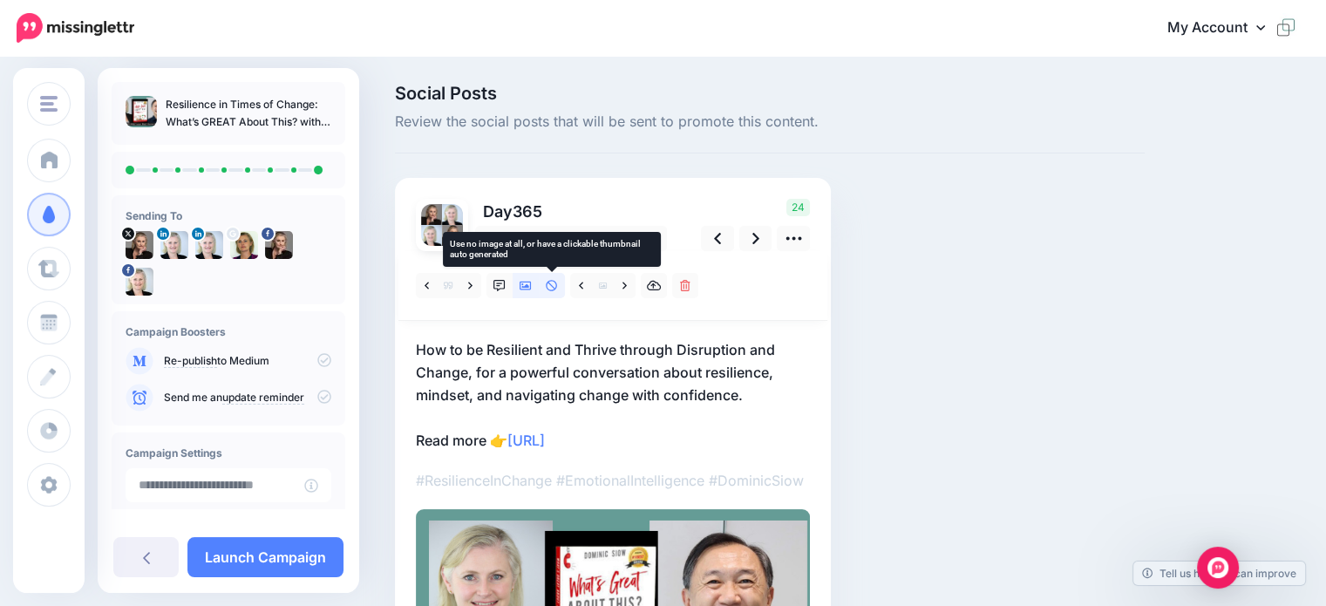
drag, startPoint x: 550, startPoint y: 285, endPoint x: 571, endPoint y: 315, distance: 36.3
click at [550, 285] on icon at bounding box center [552, 286] width 12 height 12
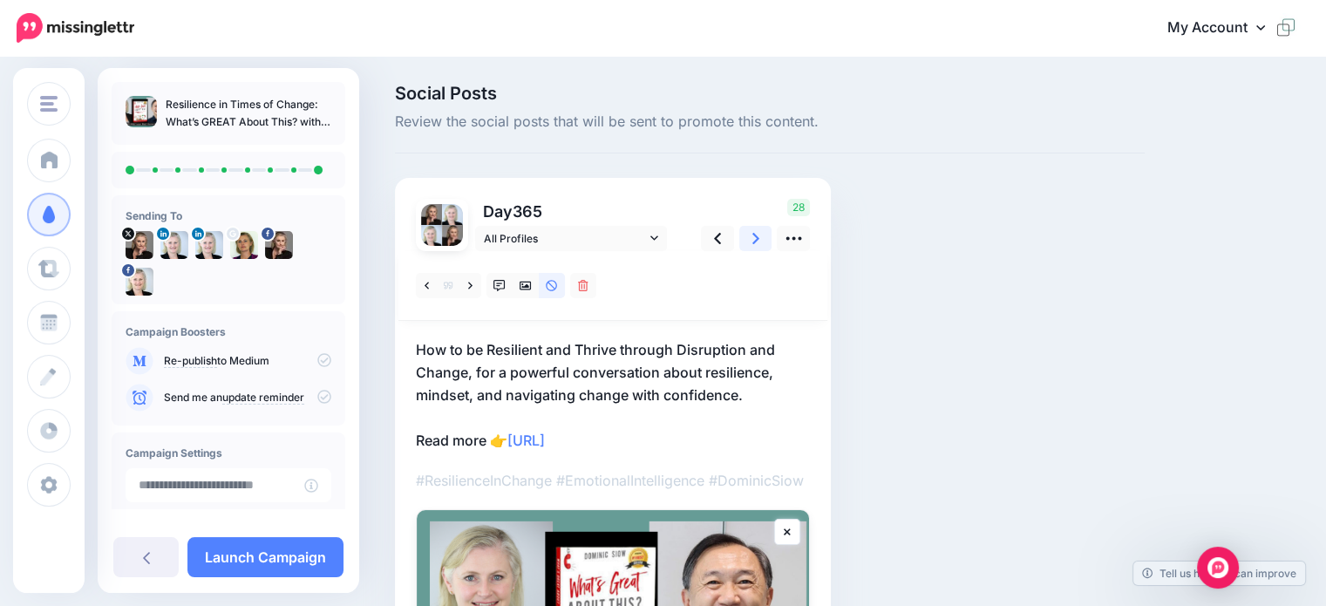
click at [757, 244] on icon at bounding box center [755, 238] width 7 height 18
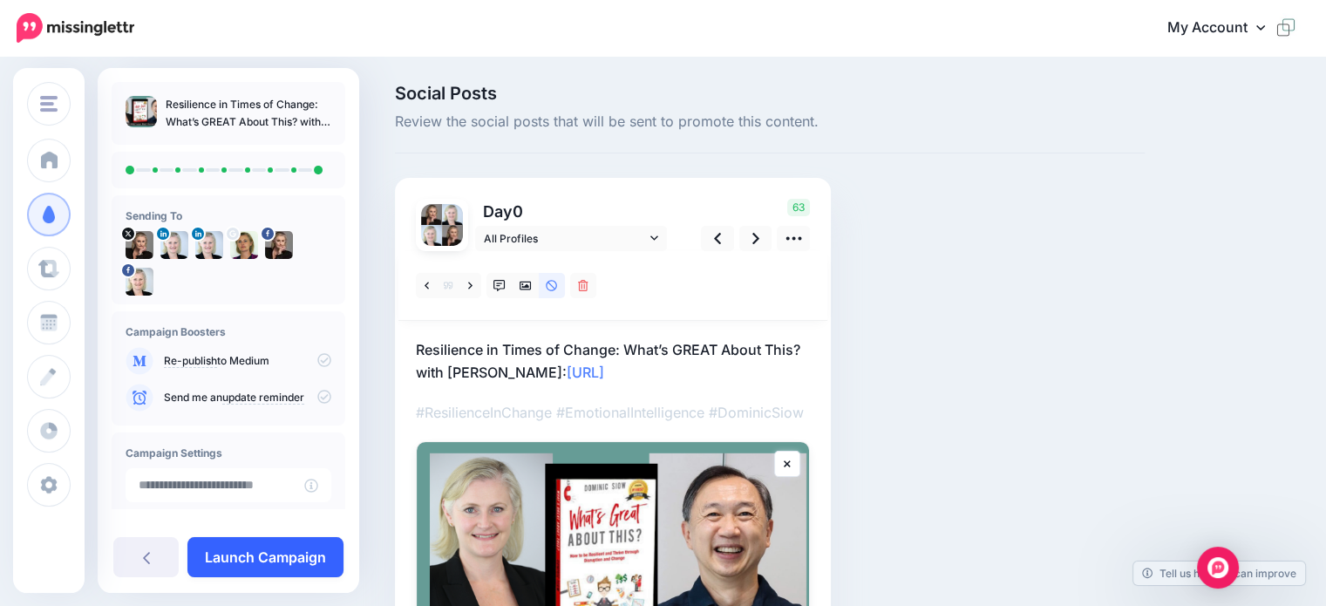
click at [289, 561] on link "Launch Campaign" at bounding box center [265, 557] width 156 height 40
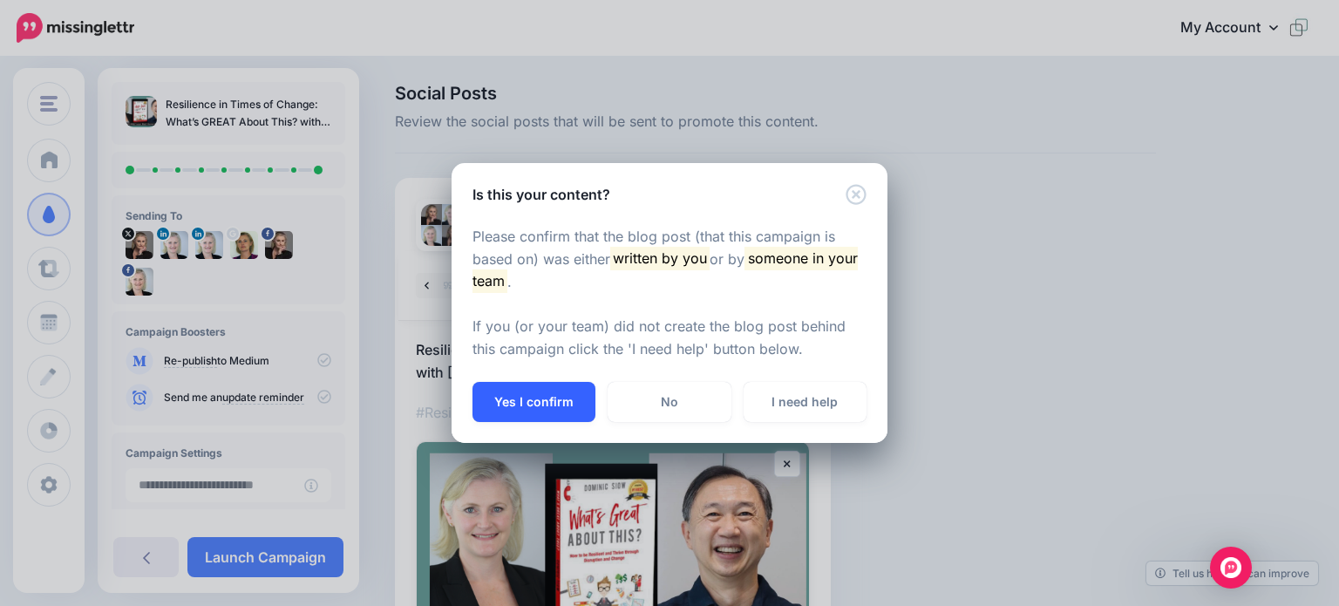
click at [514, 407] on button "Yes I confirm" at bounding box center [534, 402] width 123 height 40
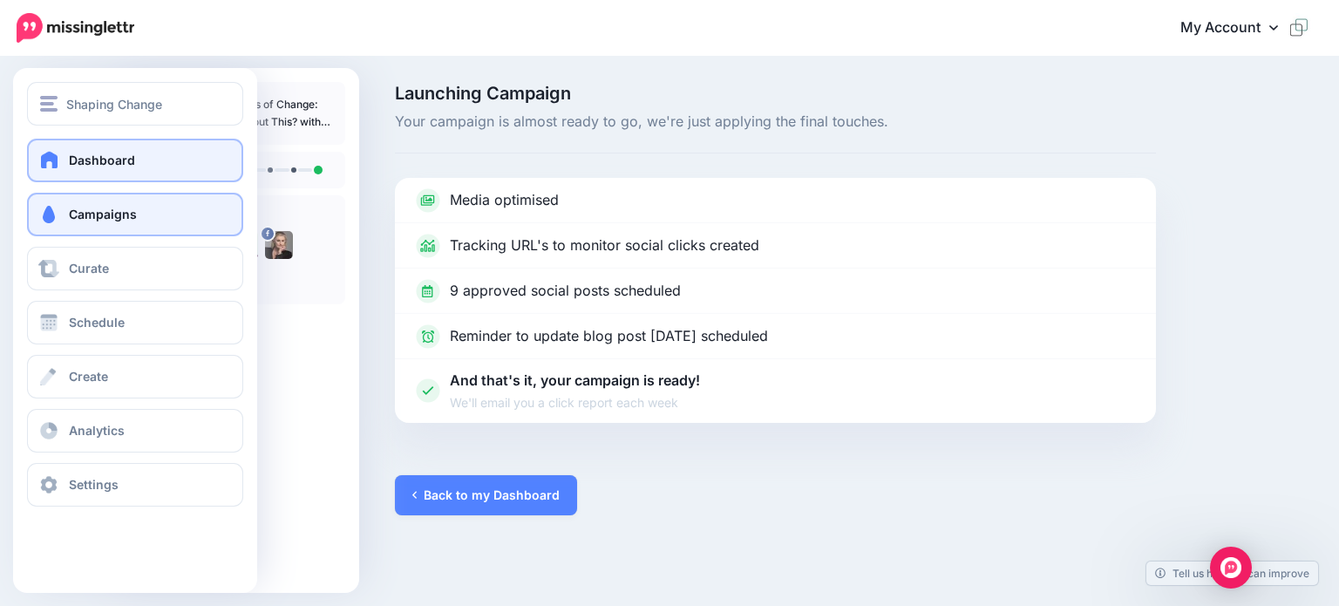
click at [46, 153] on span at bounding box center [49, 159] width 23 height 17
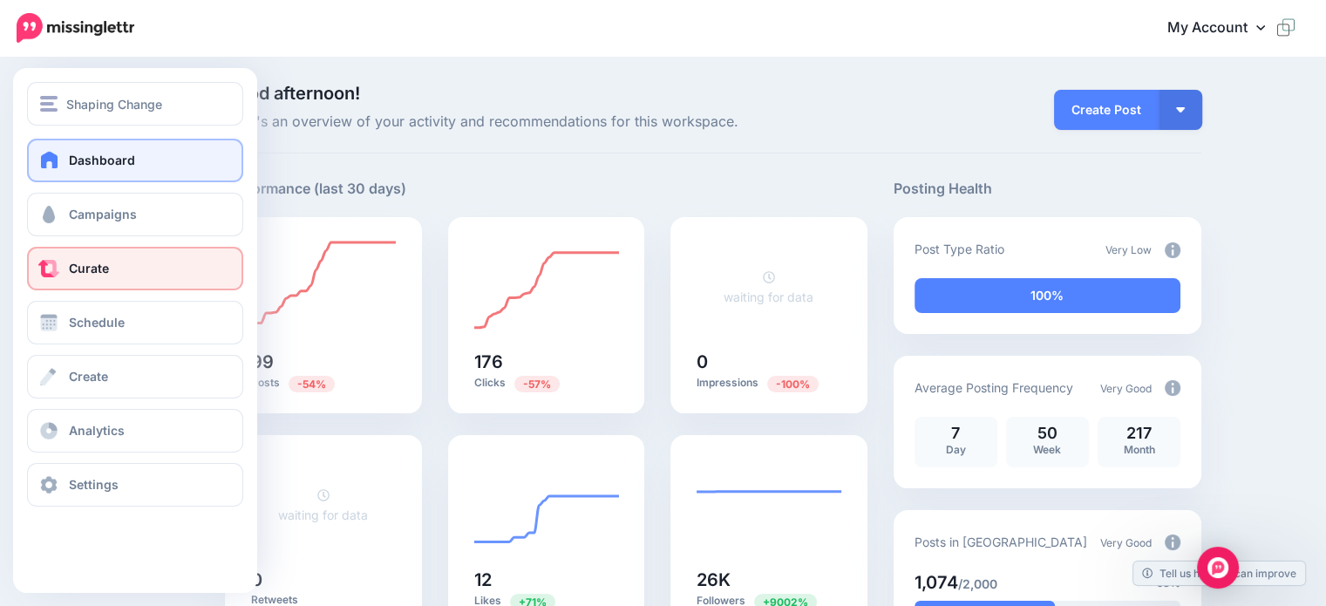
click at [101, 270] on span "Curate" at bounding box center [89, 268] width 40 height 15
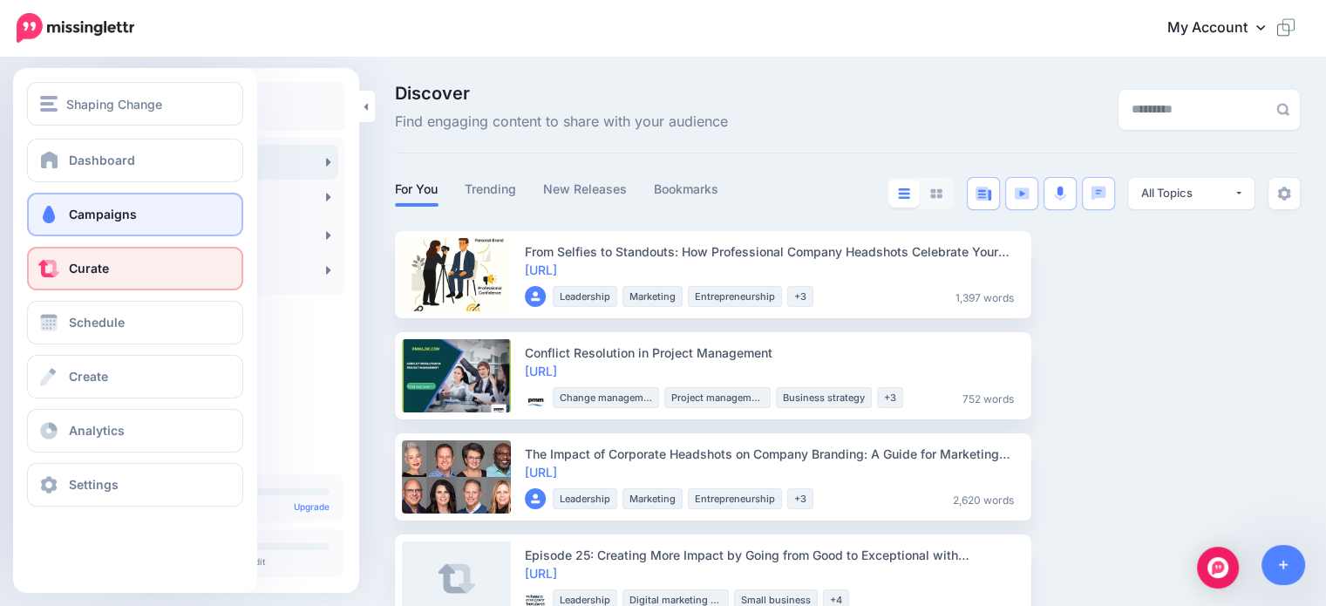
click at [78, 212] on span "Campaigns" at bounding box center [103, 214] width 68 height 15
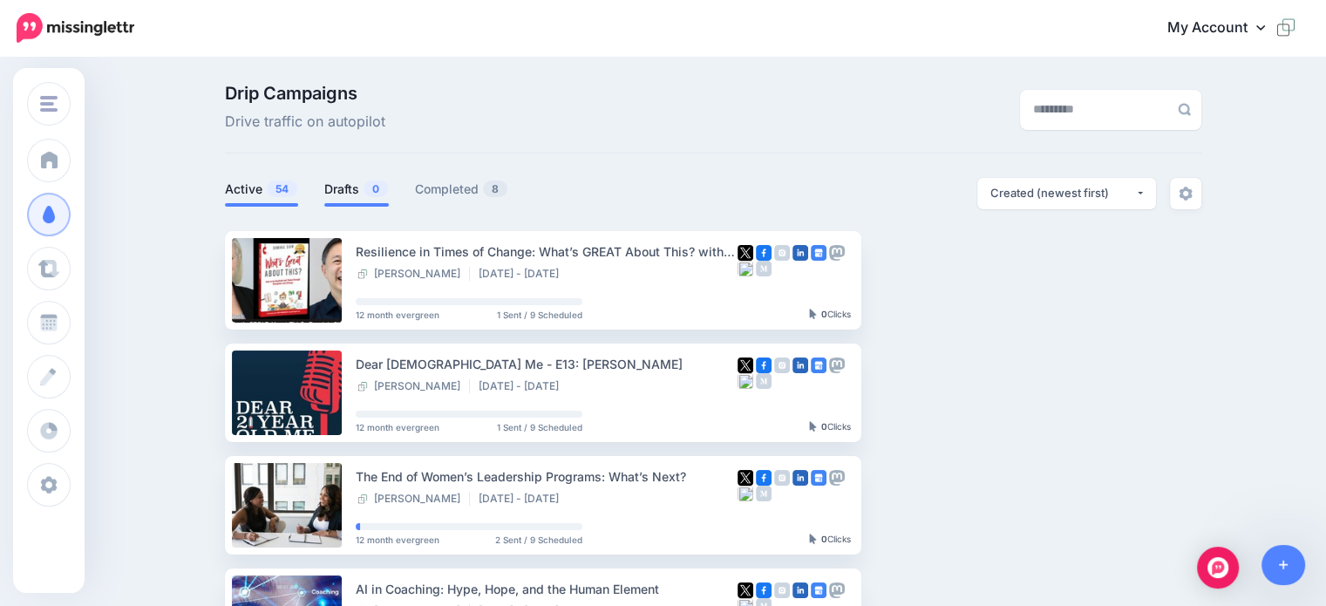
click at [357, 189] on link "Drafts 0" at bounding box center [356, 189] width 65 height 21
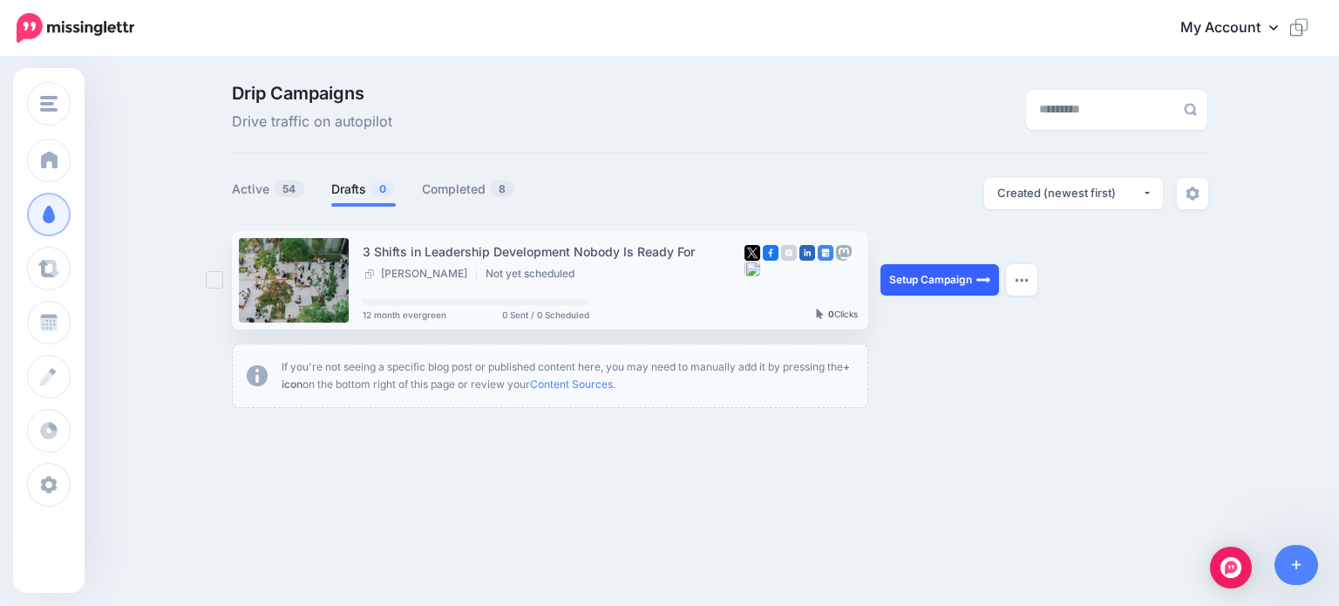
click at [934, 284] on link "Setup Campaign" at bounding box center [940, 279] width 119 height 31
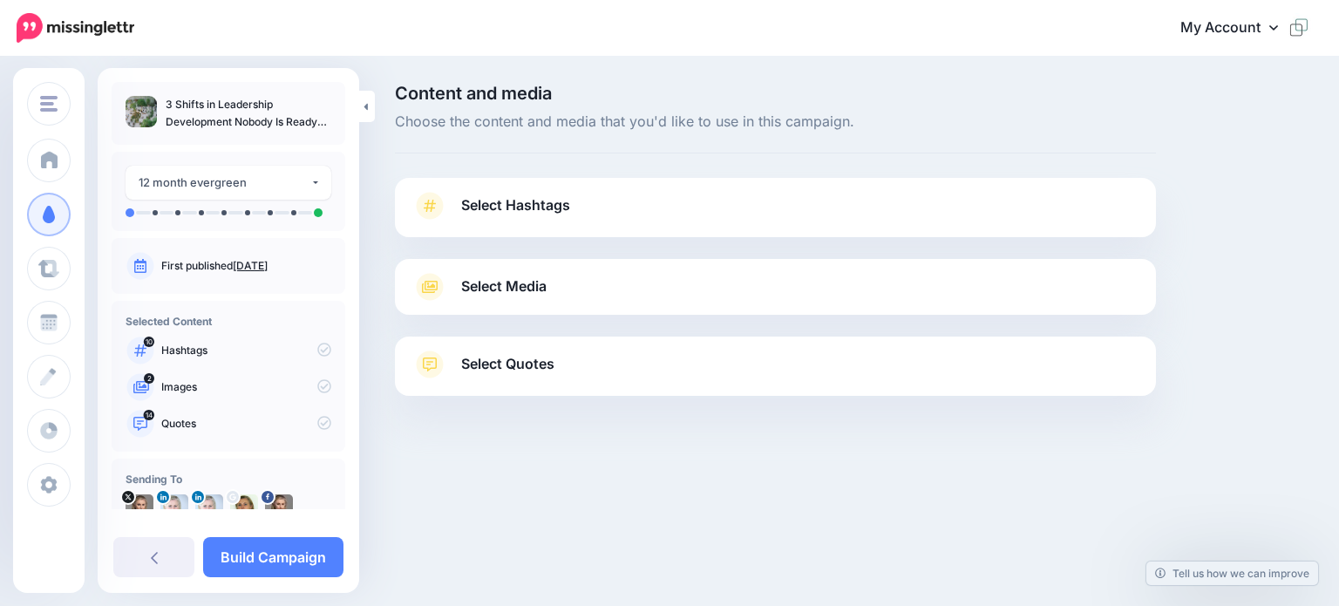
click at [508, 205] on span "Select Hashtags" at bounding box center [515, 206] width 109 height 24
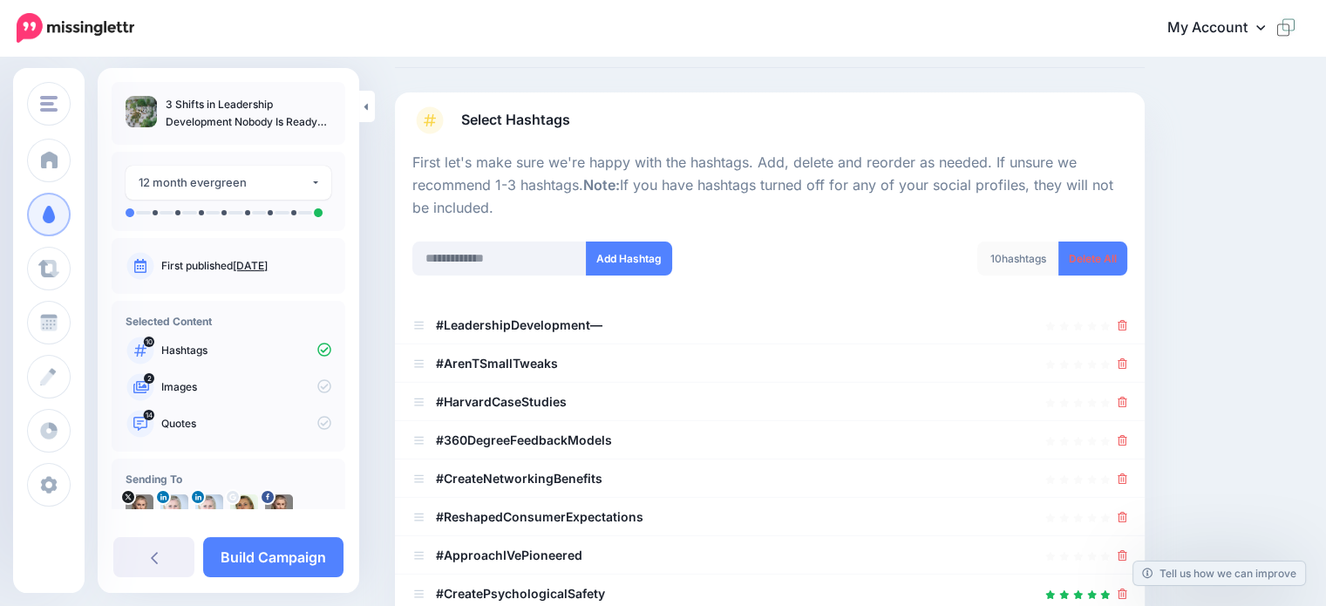
scroll to position [86, 0]
click at [596, 323] on b "#LeadershipDevelopment—" at bounding box center [519, 323] width 167 height 15
click at [597, 323] on b "#LeadershipDevelopment—" at bounding box center [519, 323] width 167 height 15
click at [579, 321] on b "#LeadershipDevelopment—" at bounding box center [519, 323] width 167 height 15
click at [439, 259] on input "text" at bounding box center [499, 258] width 174 height 34
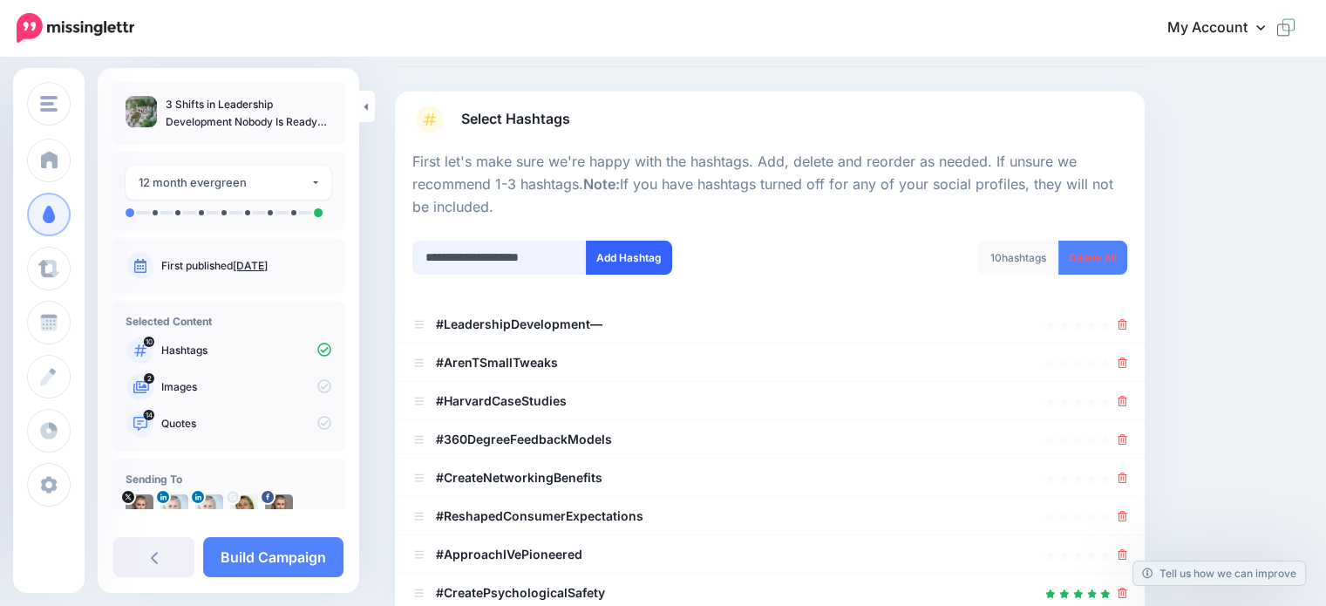
type input "**********"
click at [650, 263] on button "Add Hashtag" at bounding box center [629, 258] width 86 height 34
click at [1127, 323] on icon at bounding box center [1123, 324] width 10 height 10
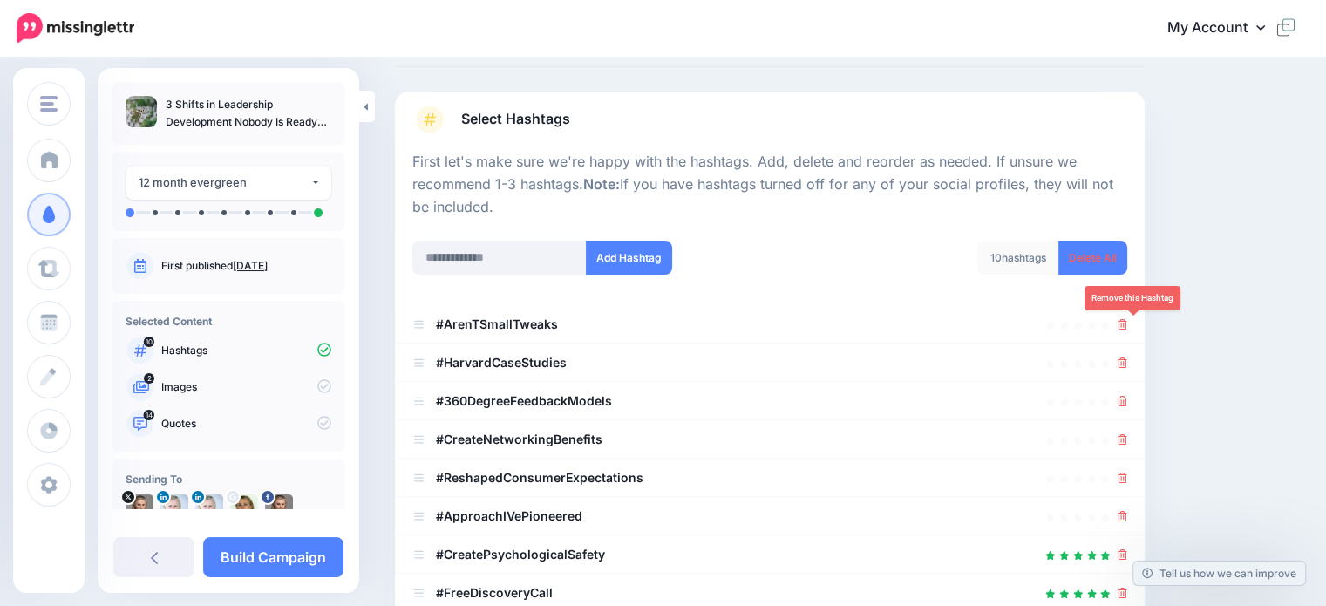
click at [1127, 323] on icon at bounding box center [1123, 324] width 10 height 10
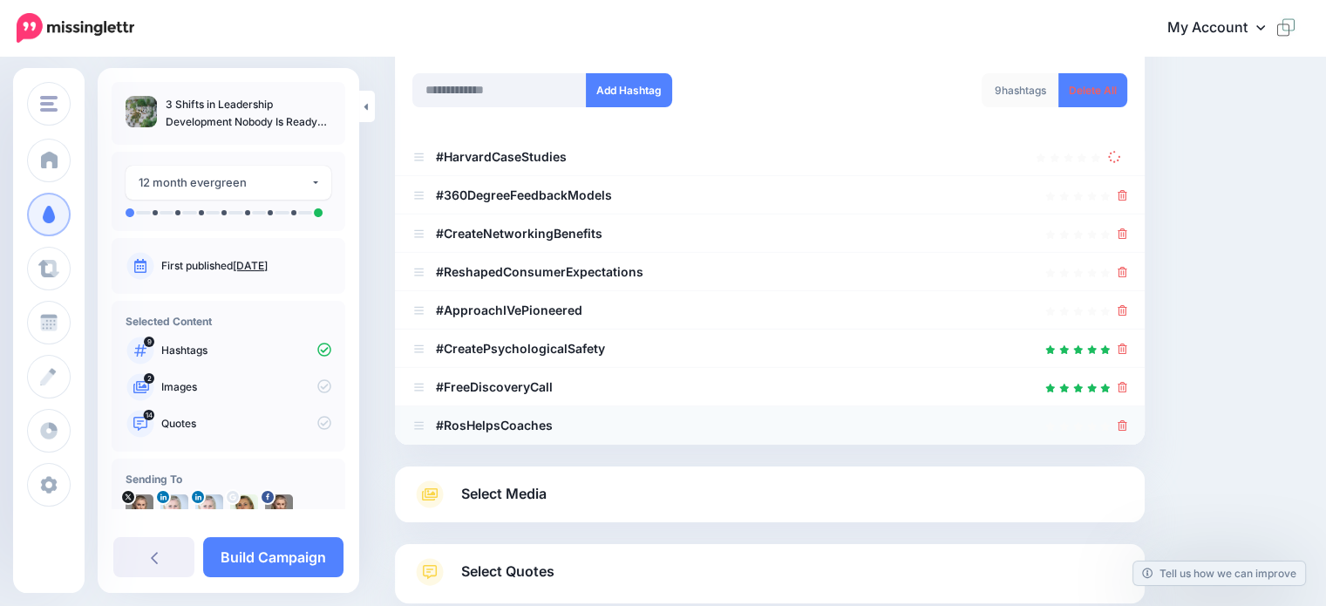
scroll to position [255, 0]
click at [1127, 423] on icon at bounding box center [1123, 424] width 10 height 10
click at [1127, 308] on icon at bounding box center [1123, 309] width 10 height 10
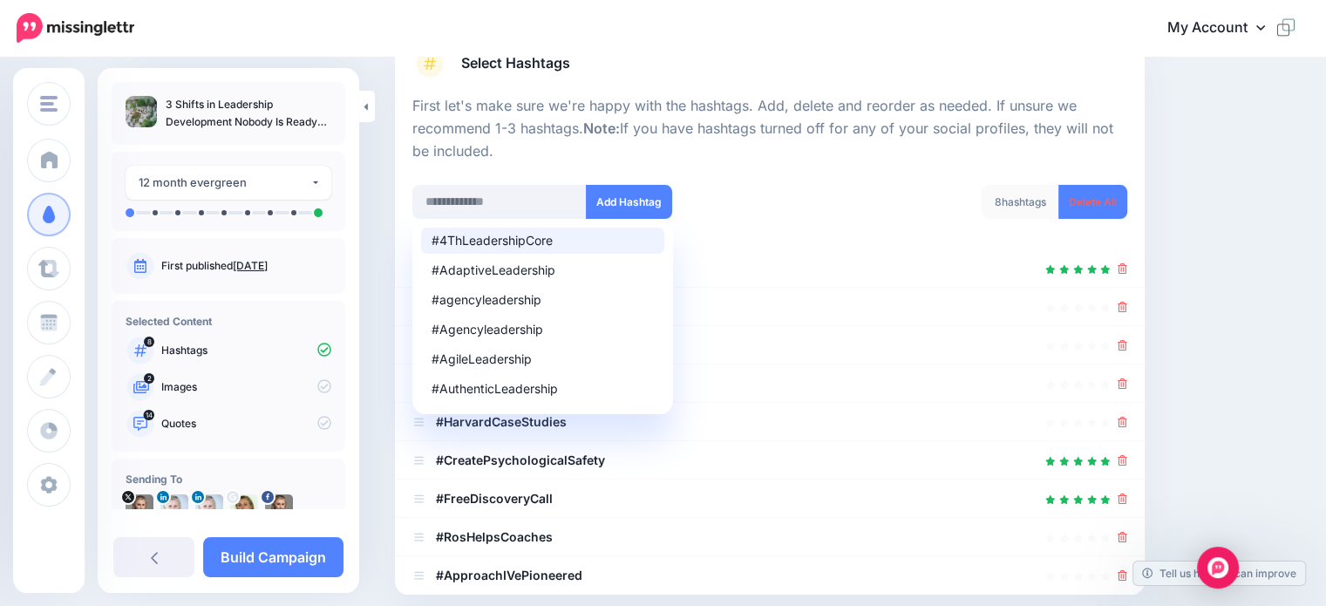
scroll to position [140, 0]
click at [536, 208] on input "text" at bounding box center [499, 204] width 174 height 34
paste input "**********"
type input "**********"
click at [621, 207] on button "Add Hashtag" at bounding box center [629, 204] width 86 height 34
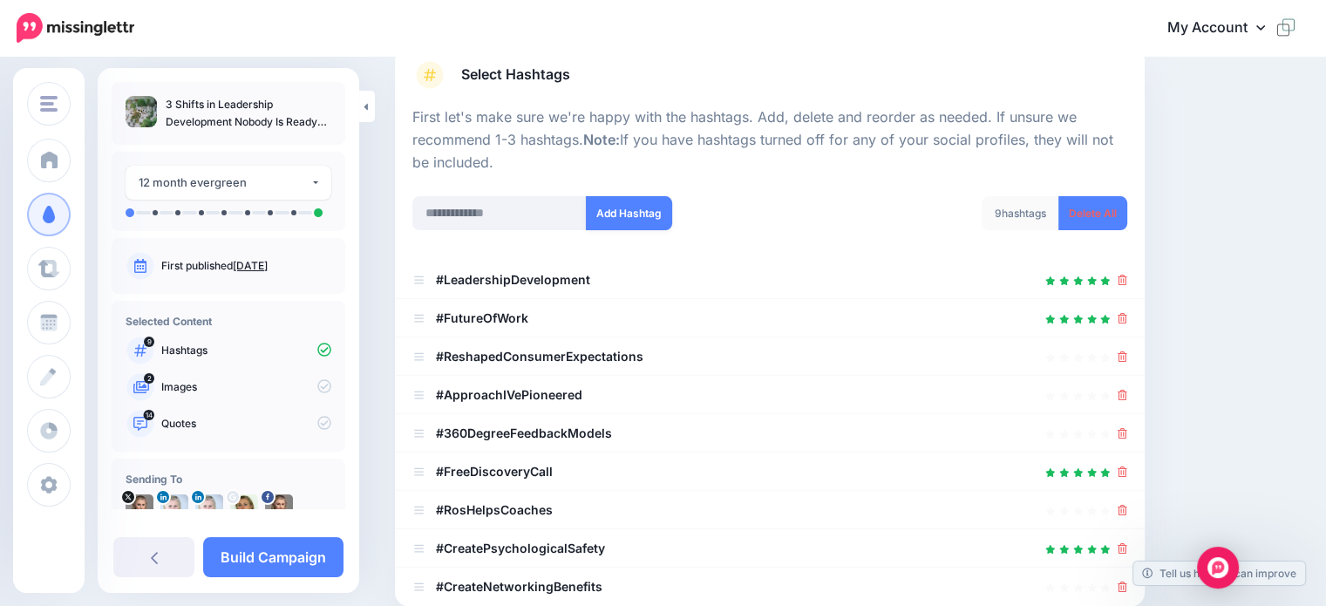
scroll to position [130, 0]
click at [520, 212] on input "text" at bounding box center [499, 214] width 174 height 34
paste input "**********"
type input "**********"
click at [649, 215] on button "Add Hashtag" at bounding box center [629, 214] width 86 height 34
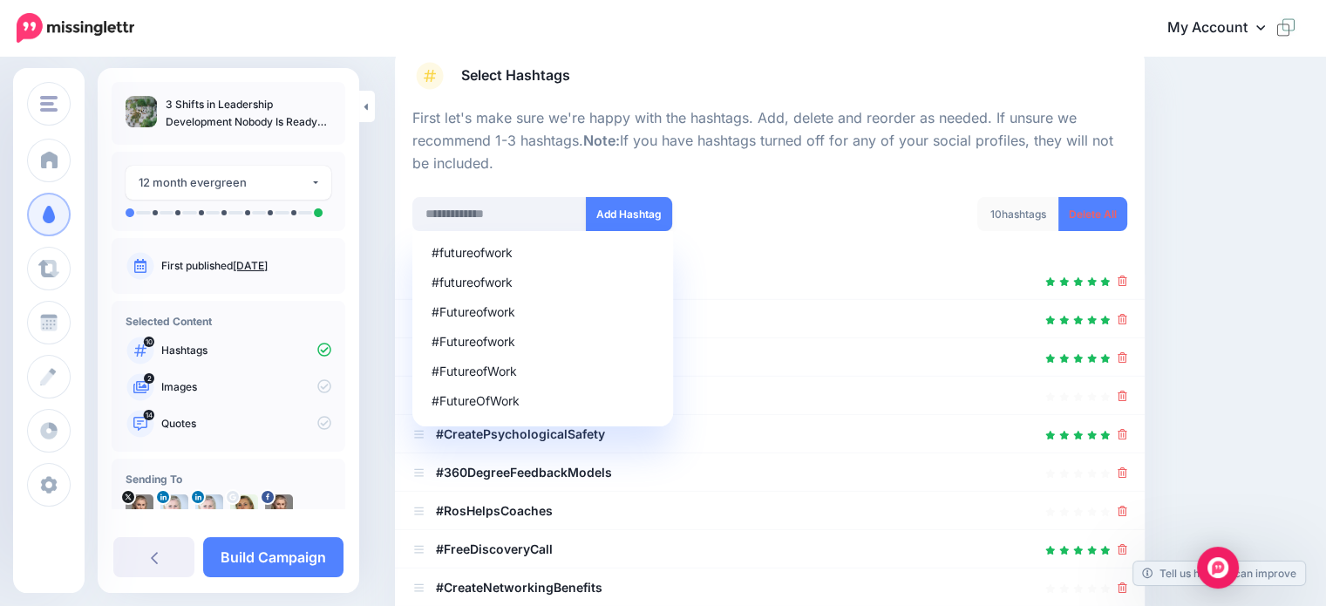
scroll to position [391, 0]
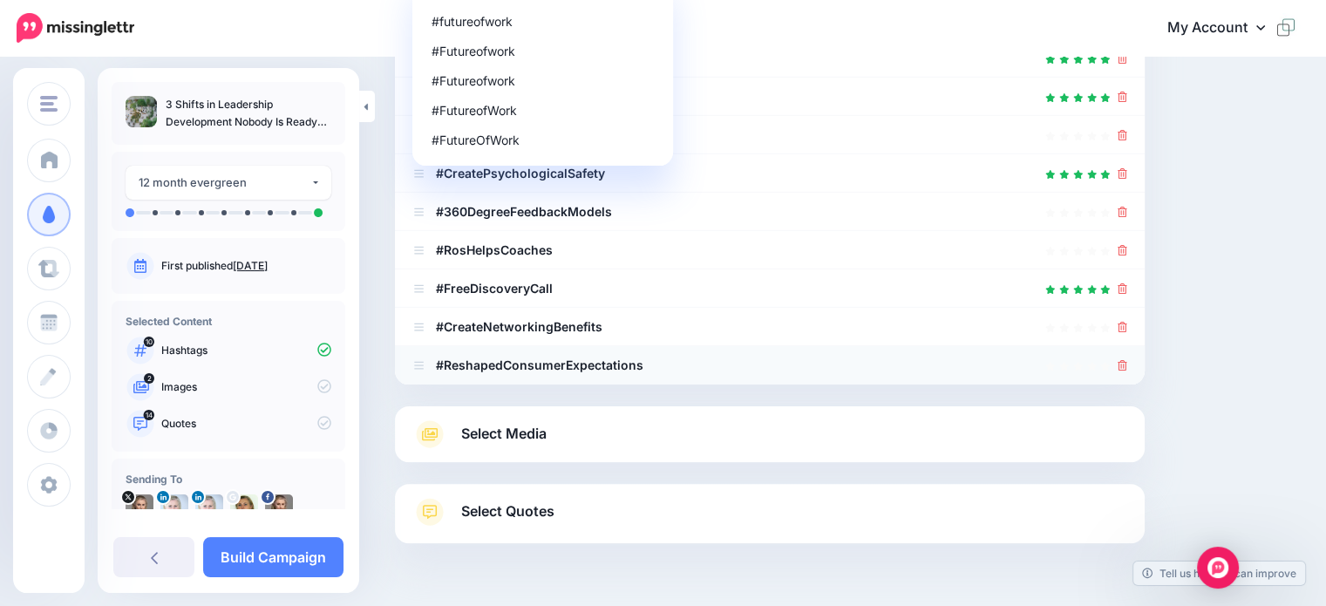
click at [1127, 365] on icon at bounding box center [1123, 365] width 10 height 10
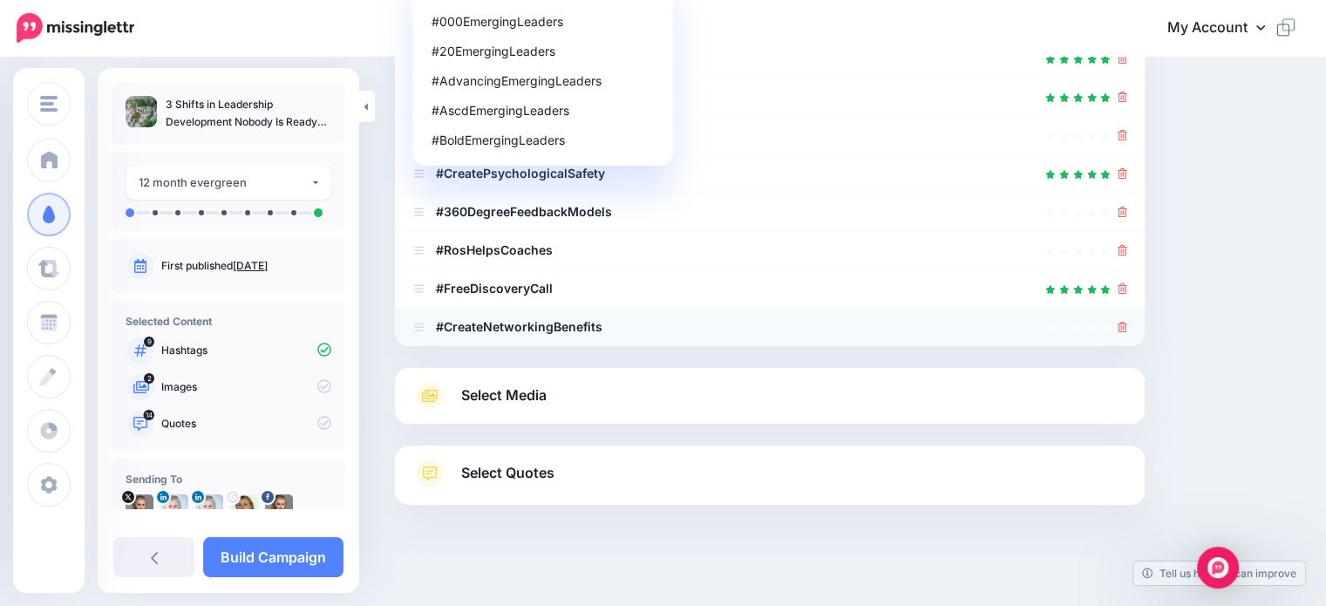
click at [1127, 323] on icon at bounding box center [1123, 327] width 10 height 10
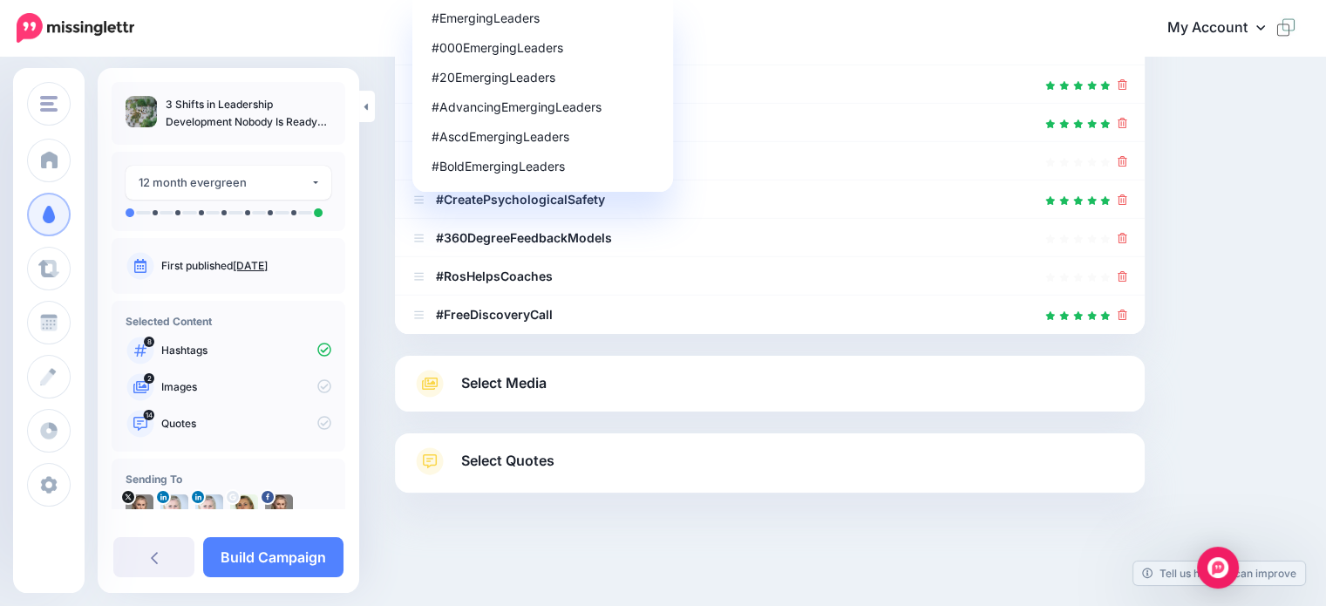
scroll to position [364, 0]
click at [1127, 316] on icon at bounding box center [1123, 315] width 10 height 10
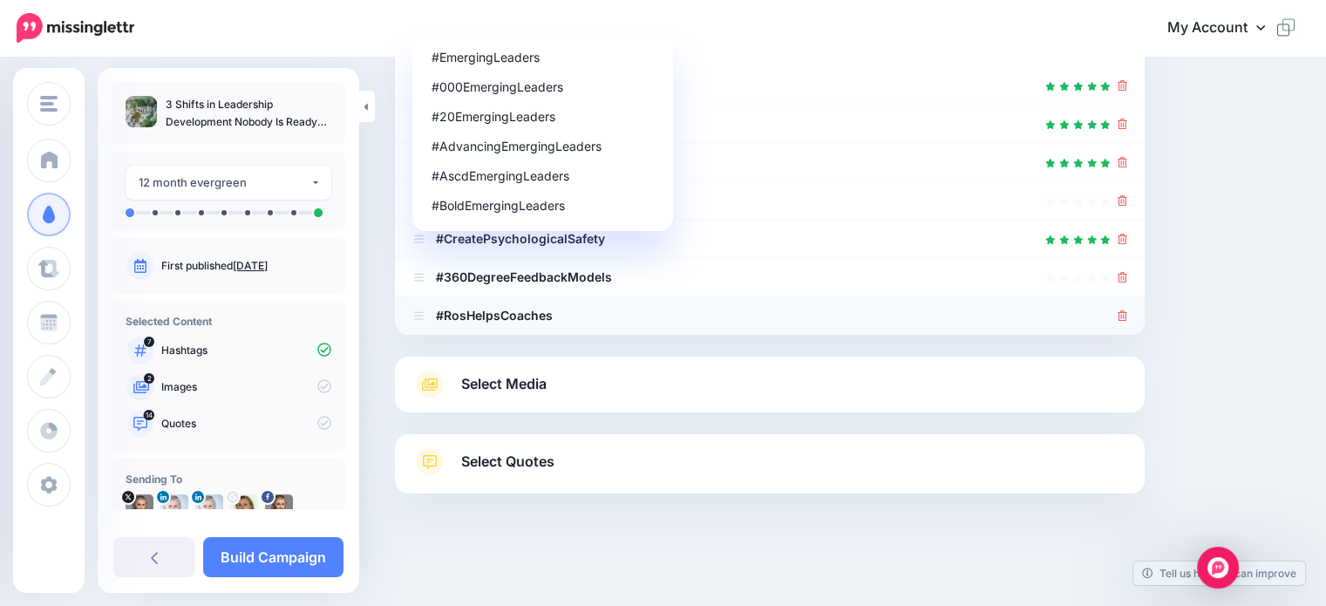
click at [1127, 315] on icon at bounding box center [1123, 315] width 10 height 10
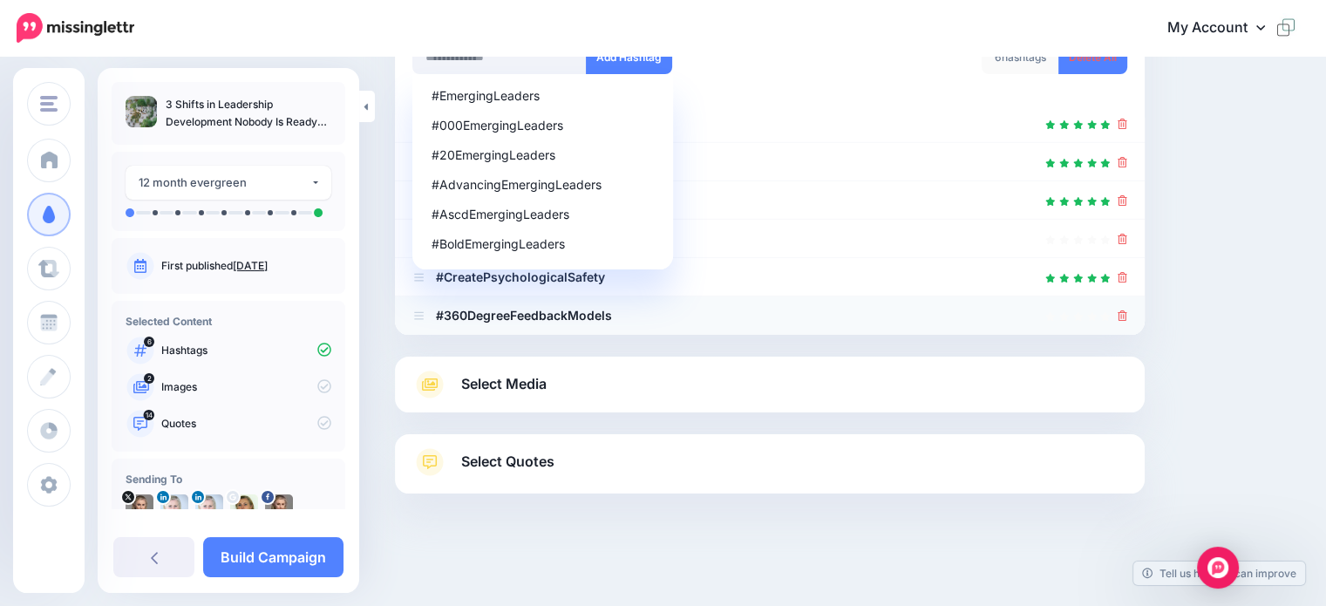
click at [1127, 312] on icon at bounding box center [1123, 315] width 10 height 10
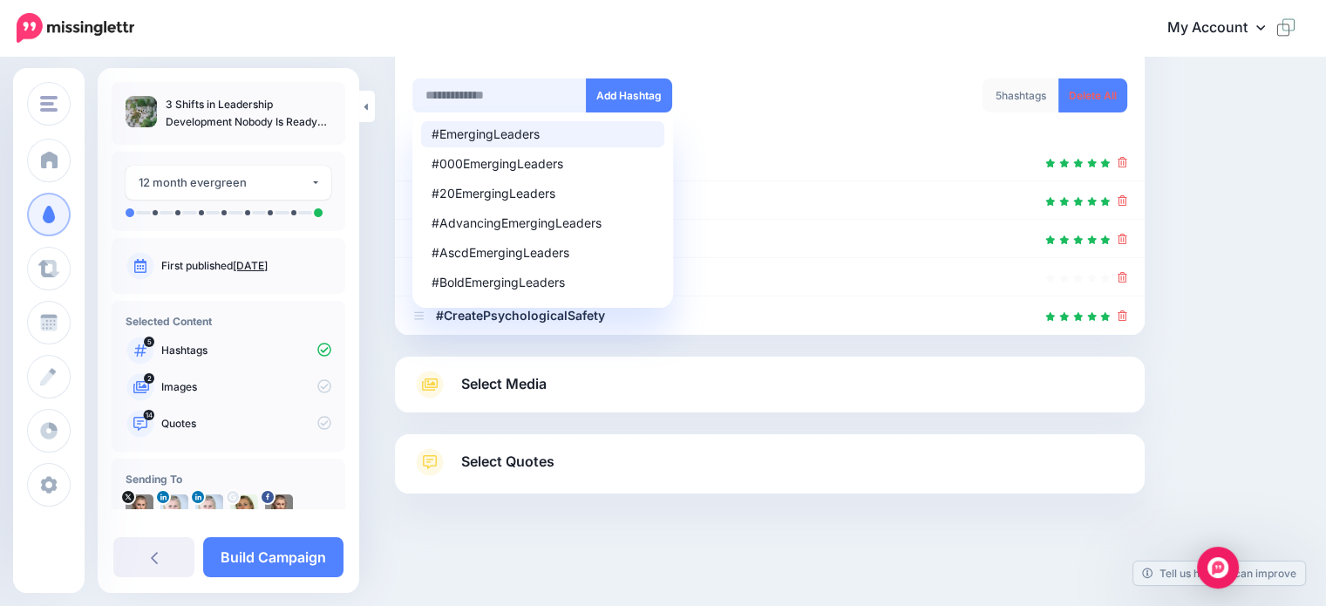
click at [523, 90] on input "text" at bounding box center [499, 95] width 174 height 34
paste input "**********"
type input "**********"
click at [635, 97] on button "Add Hashtag" at bounding box center [629, 95] width 86 height 34
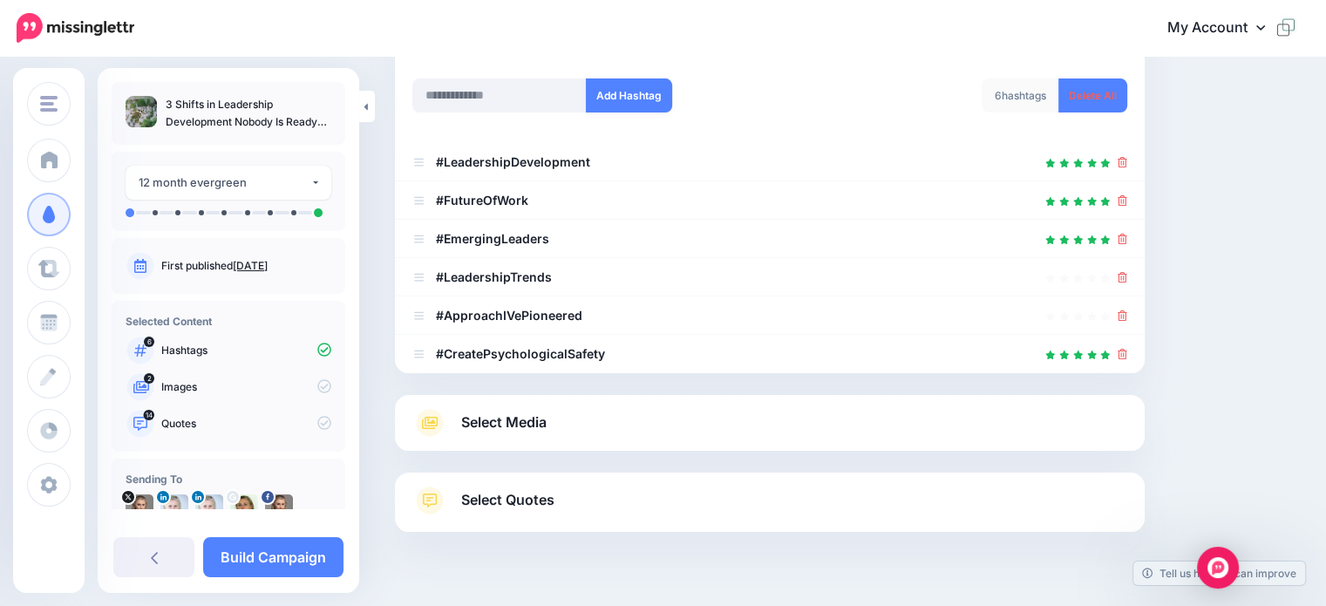
scroll to position [287, 0]
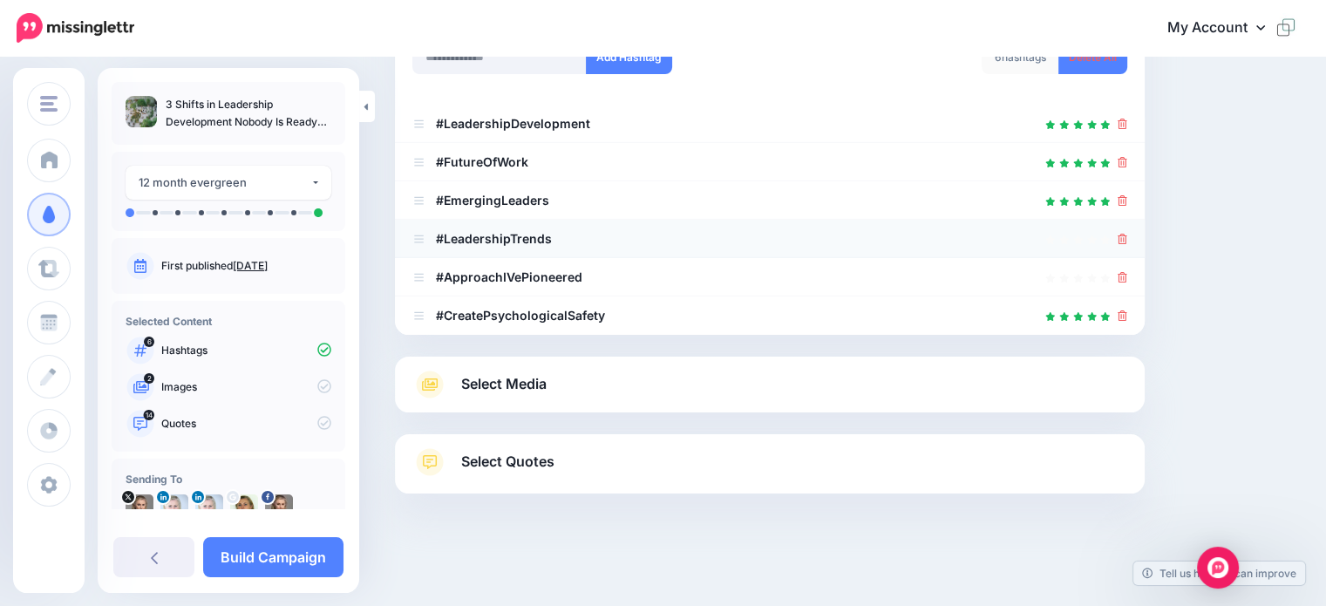
drag, startPoint x: 1133, startPoint y: 277, endPoint x: 1085, endPoint y: 248, distance: 56.4
click at [1127, 277] on icon at bounding box center [1123, 277] width 10 height 10
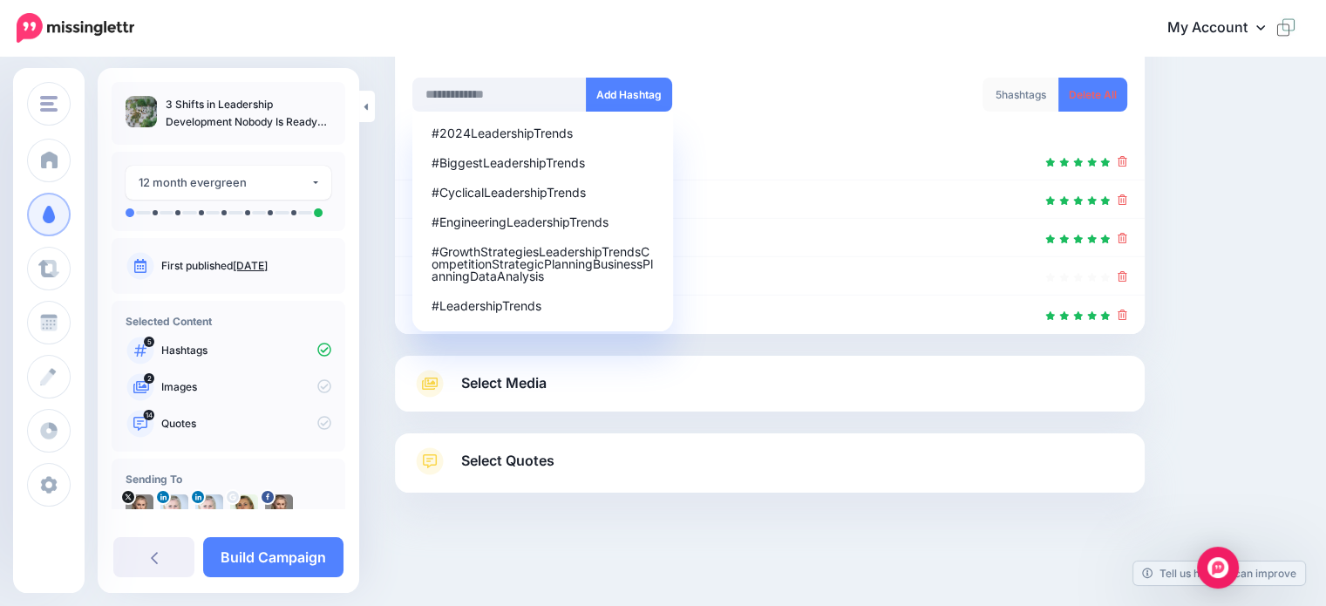
scroll to position [248, 0]
click at [471, 92] on input "text" at bounding box center [499, 95] width 174 height 34
paste input "**********"
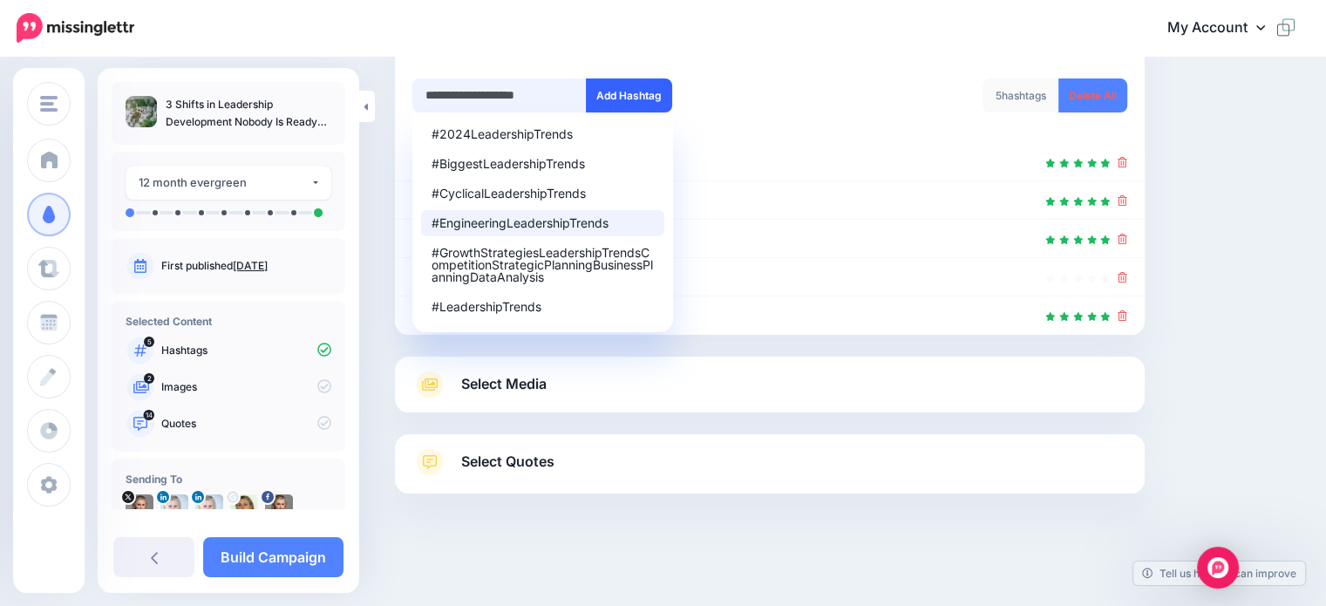
type input "**********"
click at [656, 99] on button "Add Hashtag" at bounding box center [629, 95] width 86 height 34
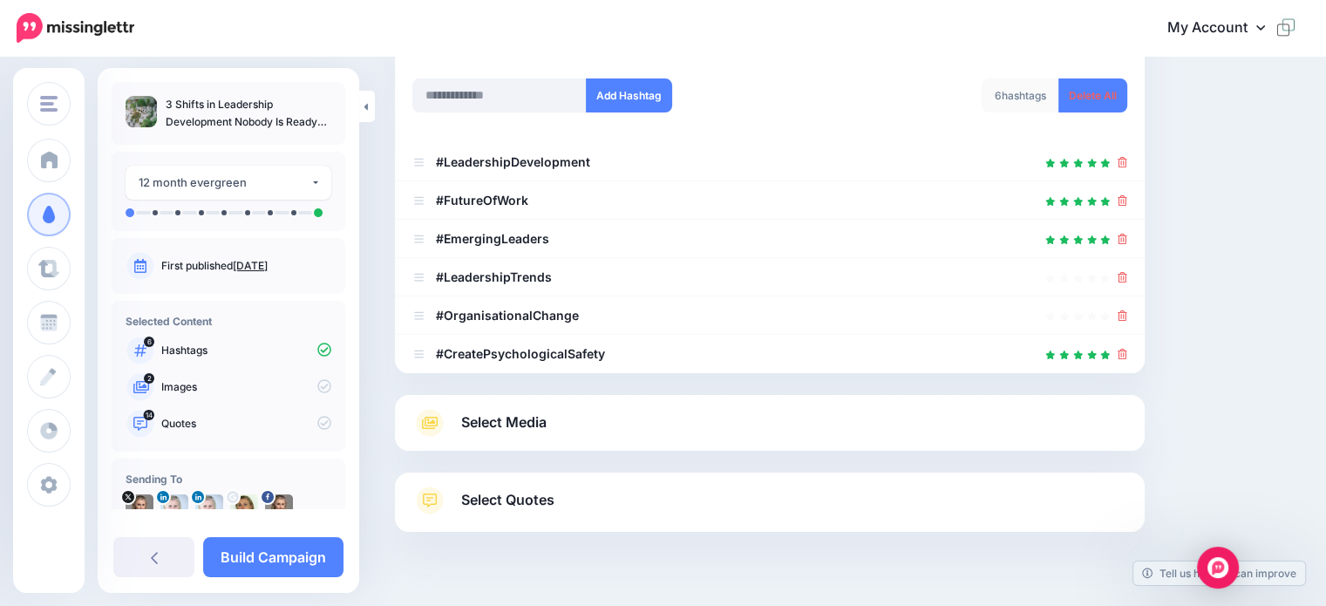
click at [511, 411] on span "Select Media" at bounding box center [503, 423] width 85 height 24
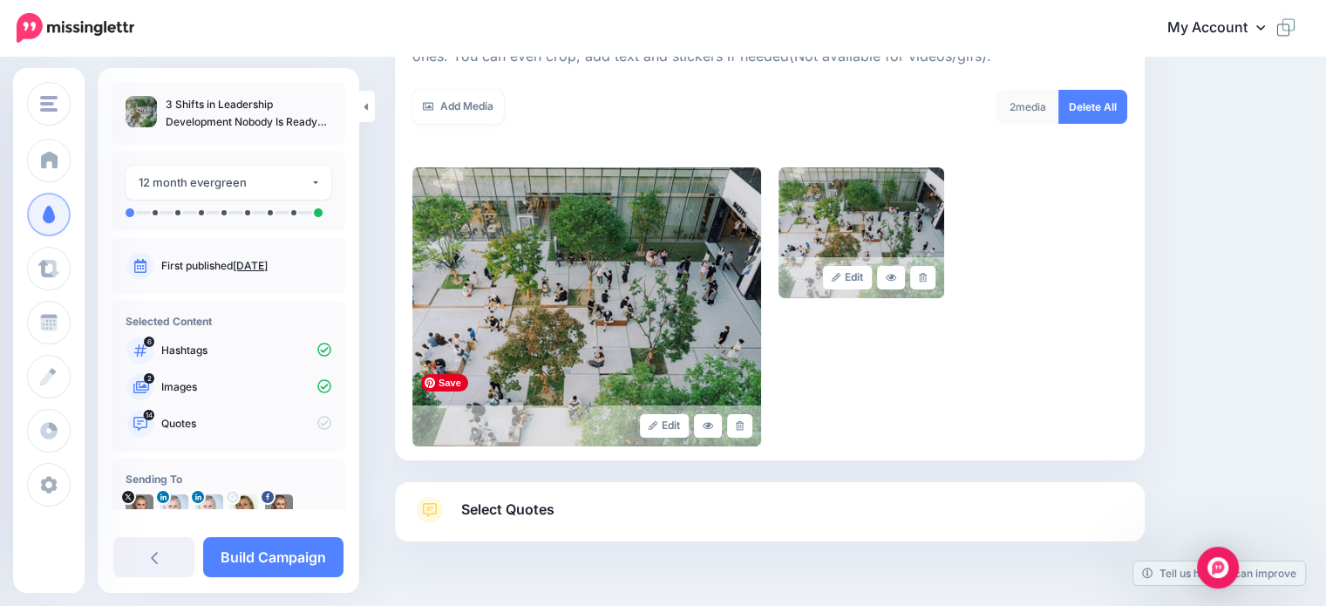
scroll to position [286, 0]
click at [523, 503] on span "Select Quotes" at bounding box center [507, 511] width 93 height 24
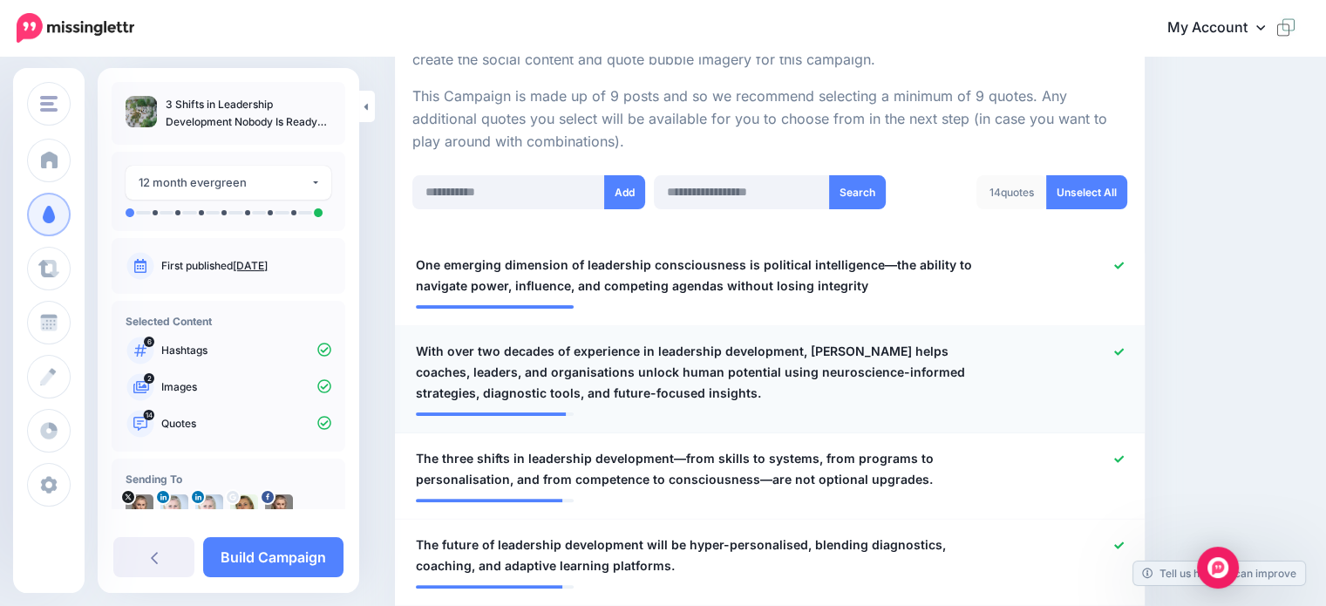
scroll to position [371, 0]
click at [1124, 348] on icon at bounding box center [1119, 350] width 10 height 7
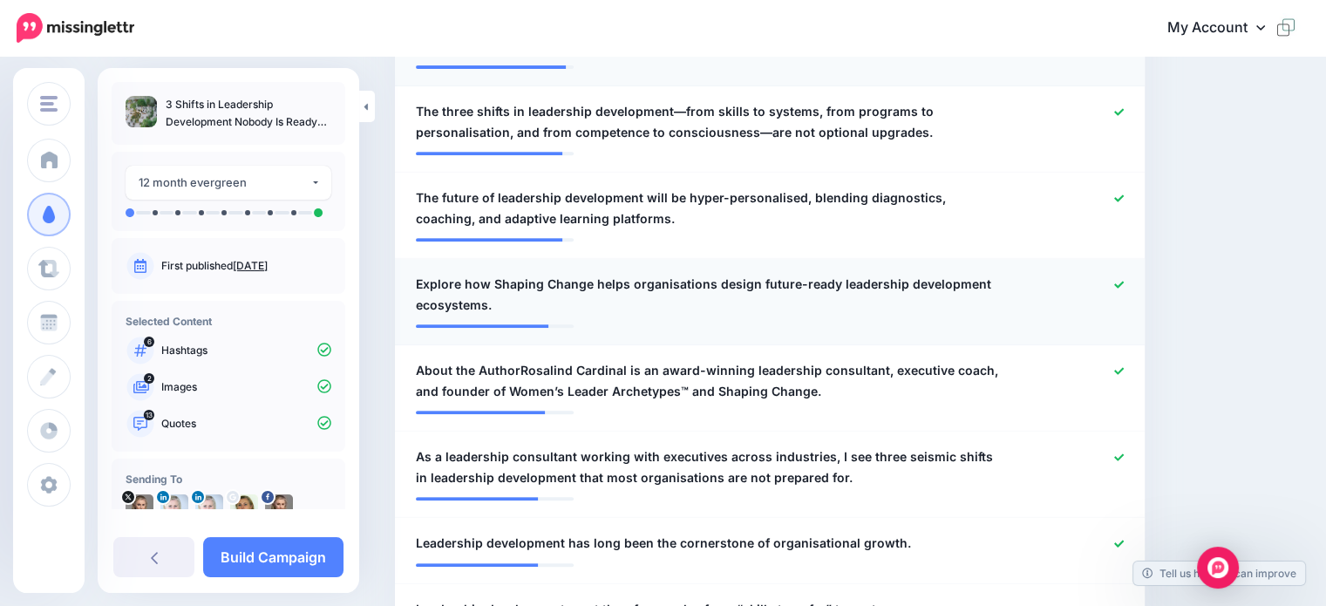
scroll to position [718, 0]
click at [1124, 284] on icon at bounding box center [1119, 283] width 10 height 7
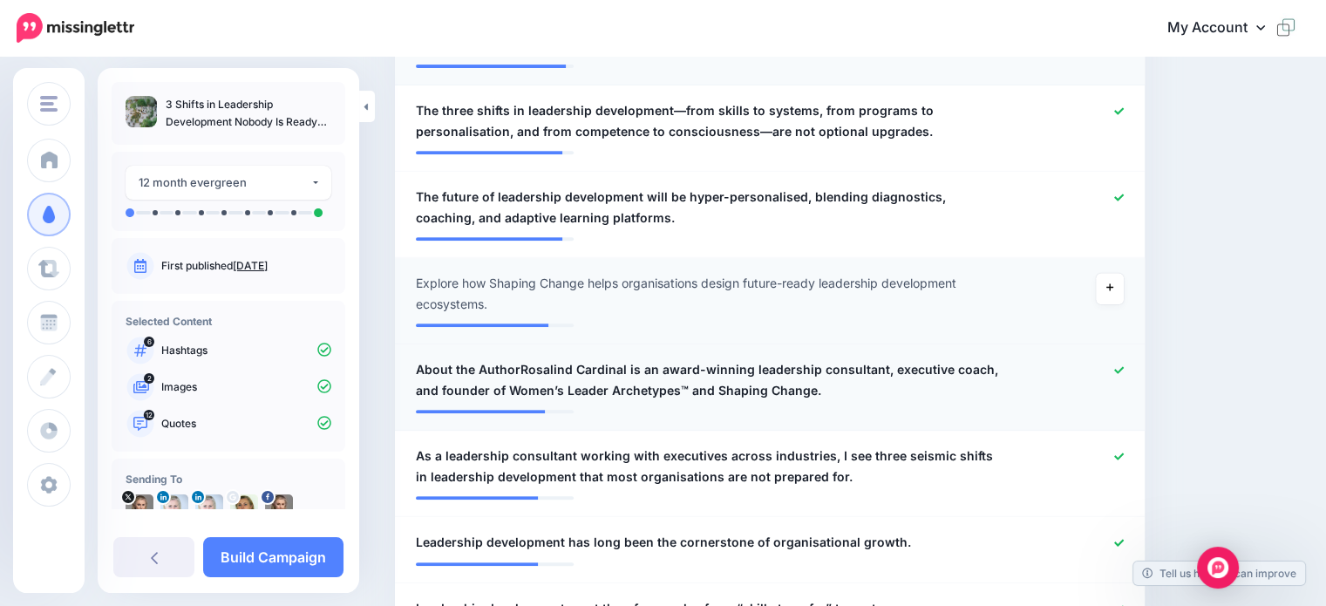
click at [1124, 371] on icon at bounding box center [1119, 369] width 10 height 7
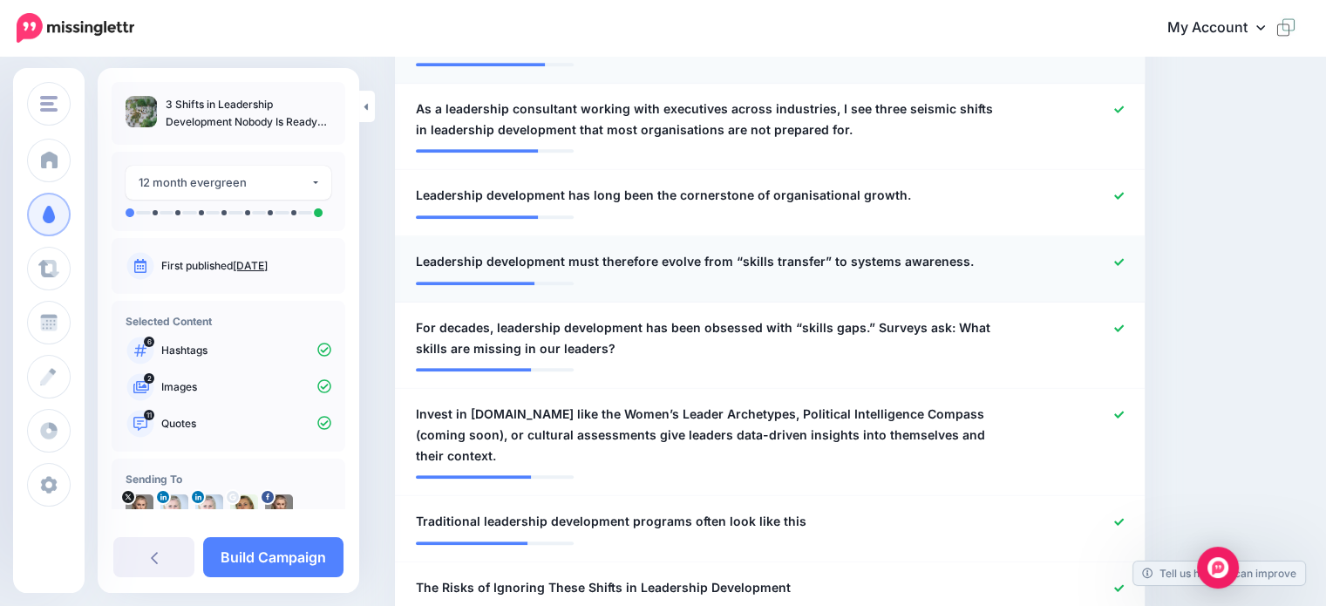
scroll to position [1065, 0]
click at [1124, 261] on icon at bounding box center [1119, 260] width 10 height 7
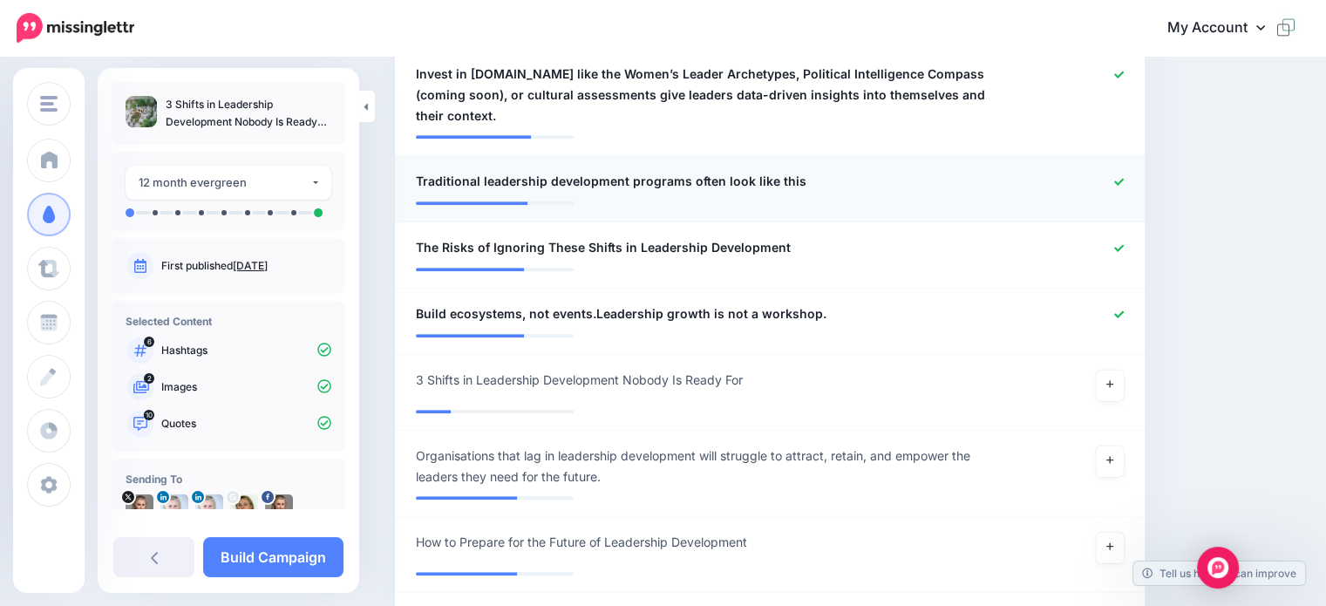
scroll to position [1415, 0]
click at [1124, 180] on icon at bounding box center [1119, 181] width 10 height 10
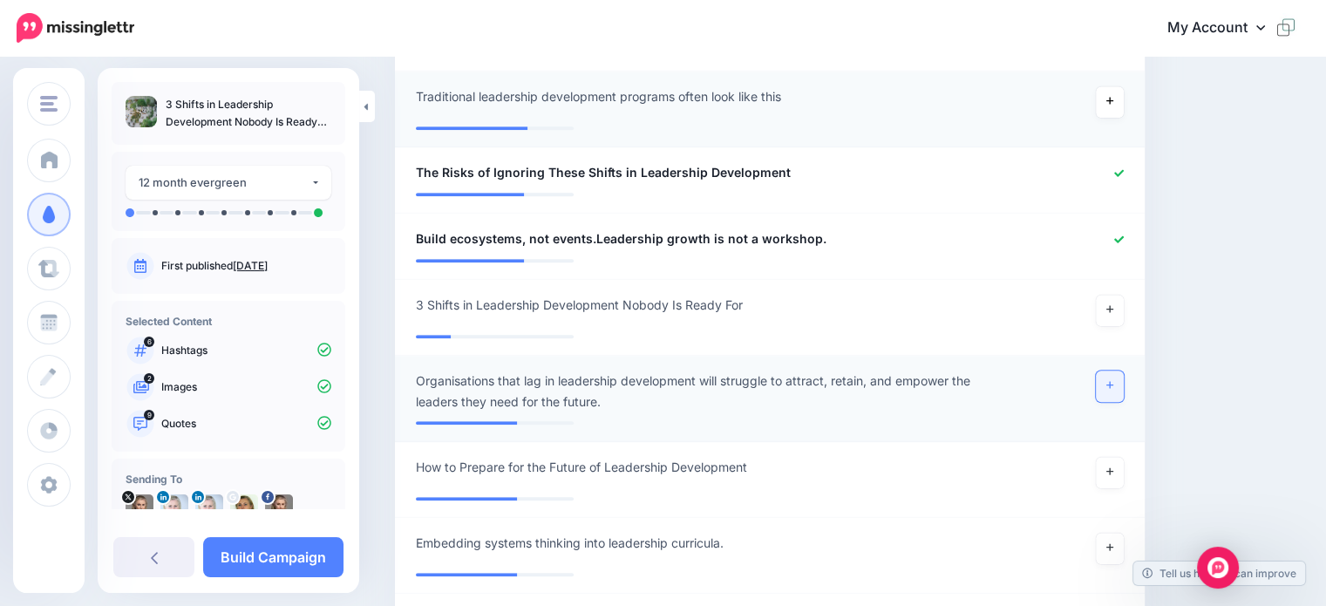
scroll to position [1500, 0]
click at [1120, 390] on link at bounding box center [1110, 385] width 28 height 31
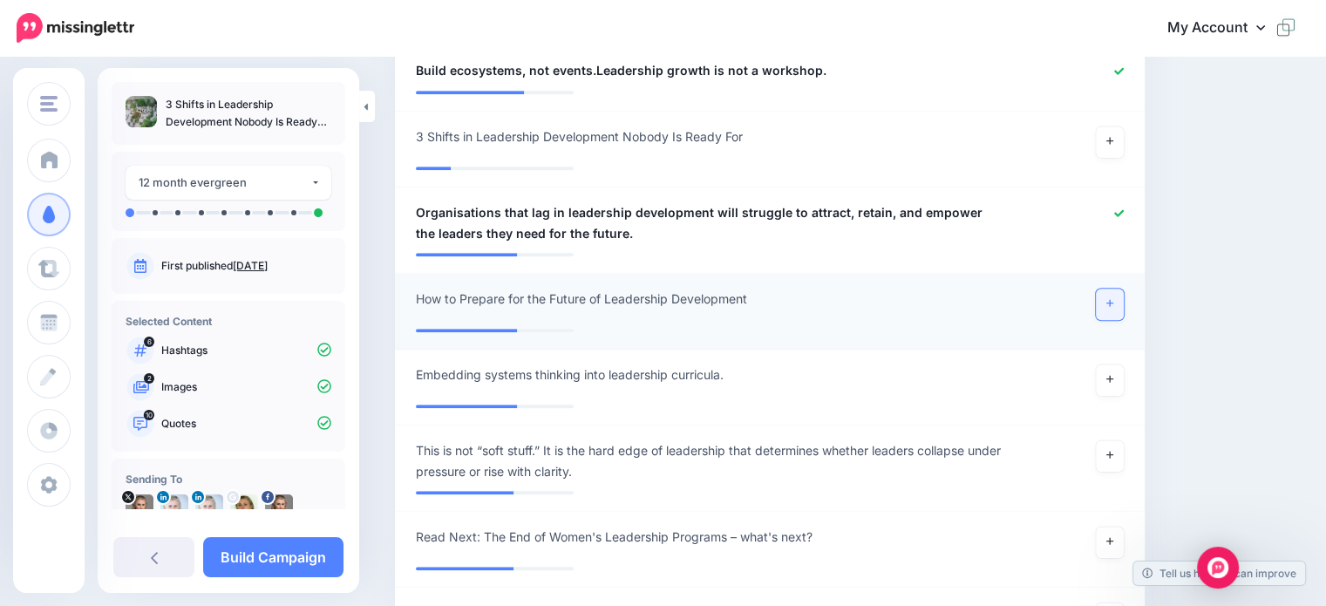
click at [1119, 320] on div at bounding box center [770, 324] width 708 height 9
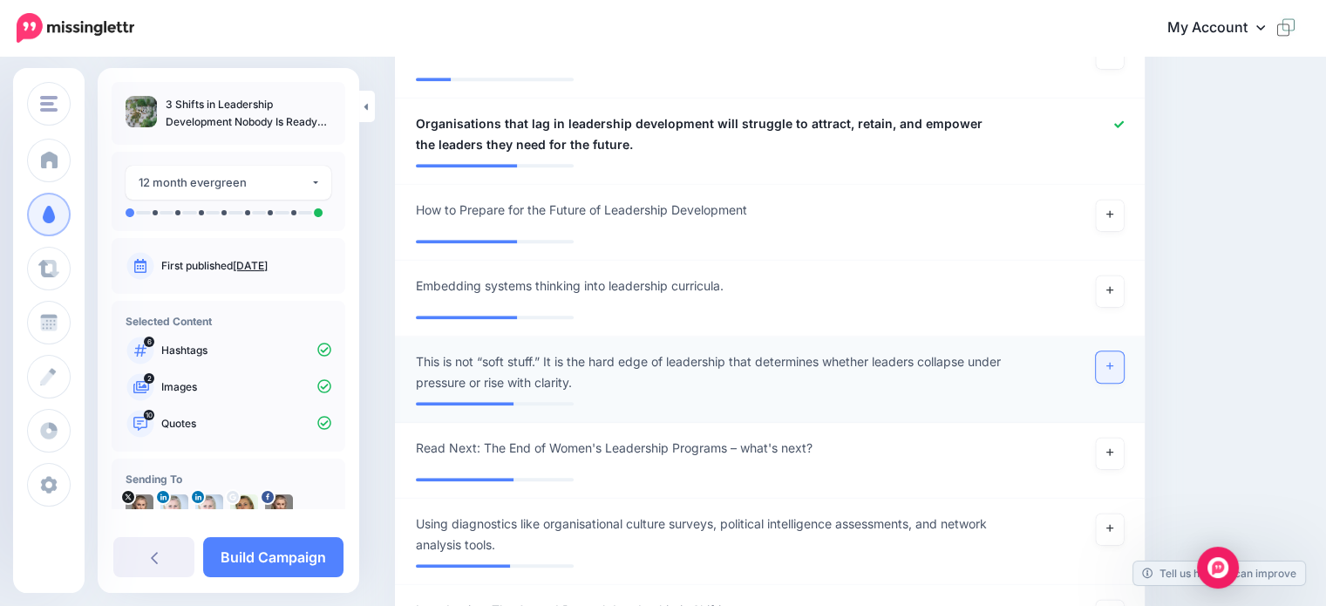
click at [1123, 372] on link at bounding box center [1110, 366] width 28 height 31
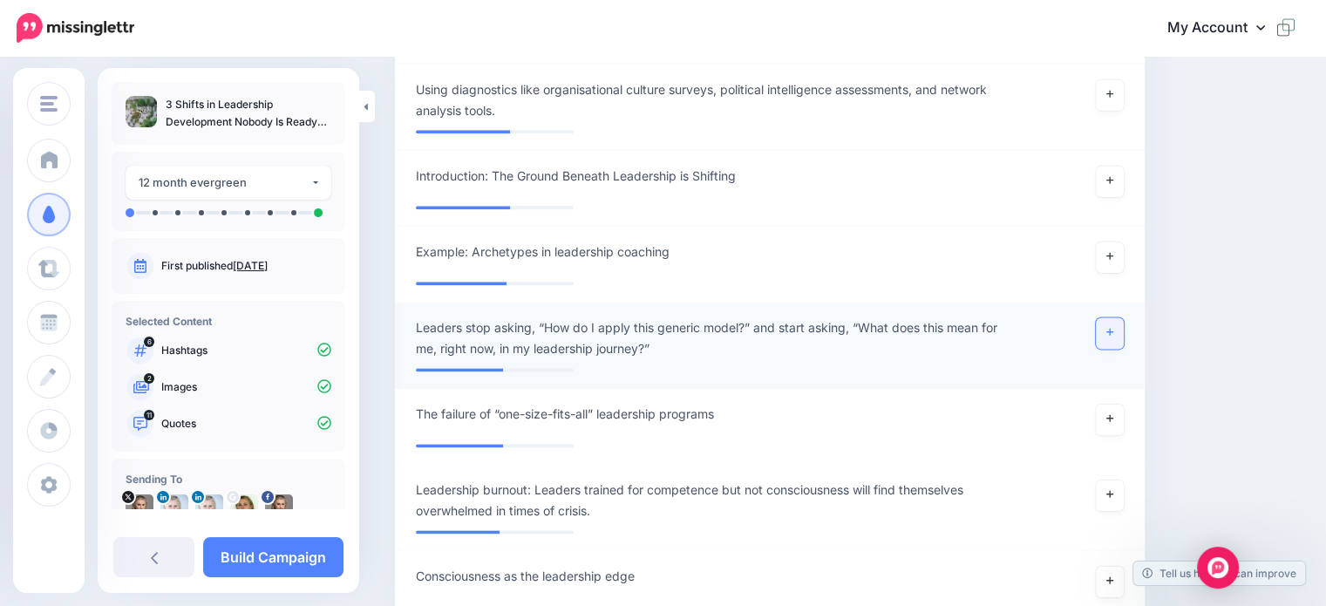
scroll to position [2192, 0]
click at [1113, 329] on icon at bounding box center [1109, 330] width 7 height 7
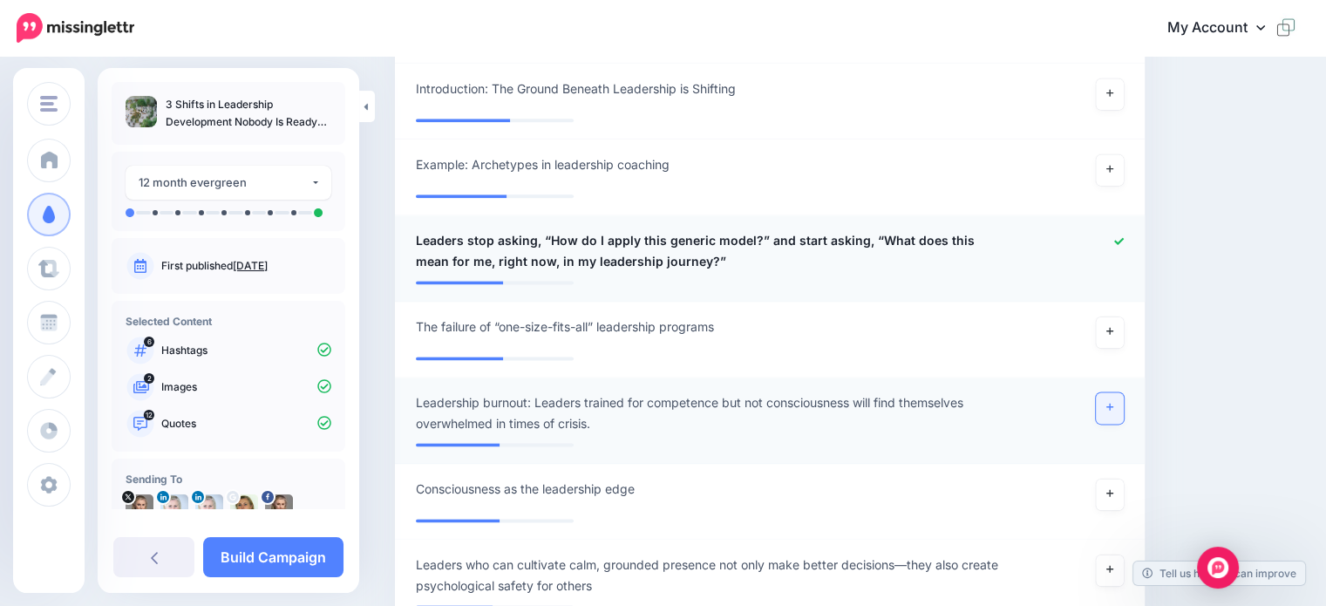
scroll to position [2277, 0]
click at [1113, 406] on icon at bounding box center [1109, 407] width 7 height 7
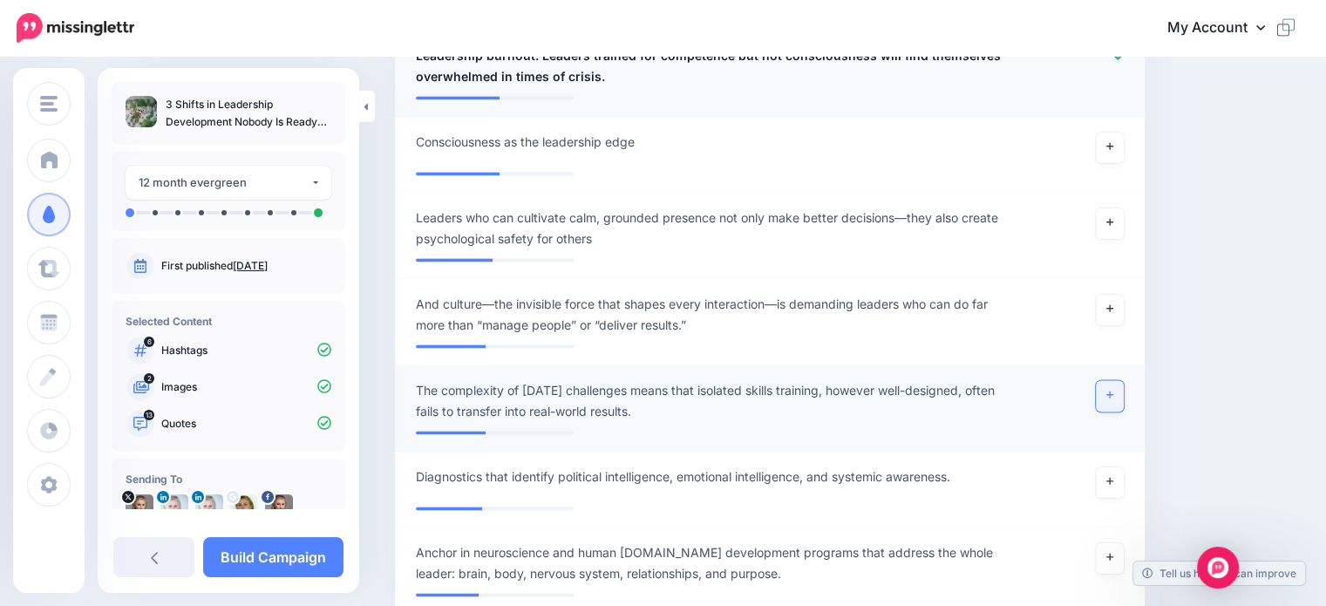
scroll to position [2625, 0]
click at [1124, 404] on link at bounding box center [1110, 394] width 28 height 31
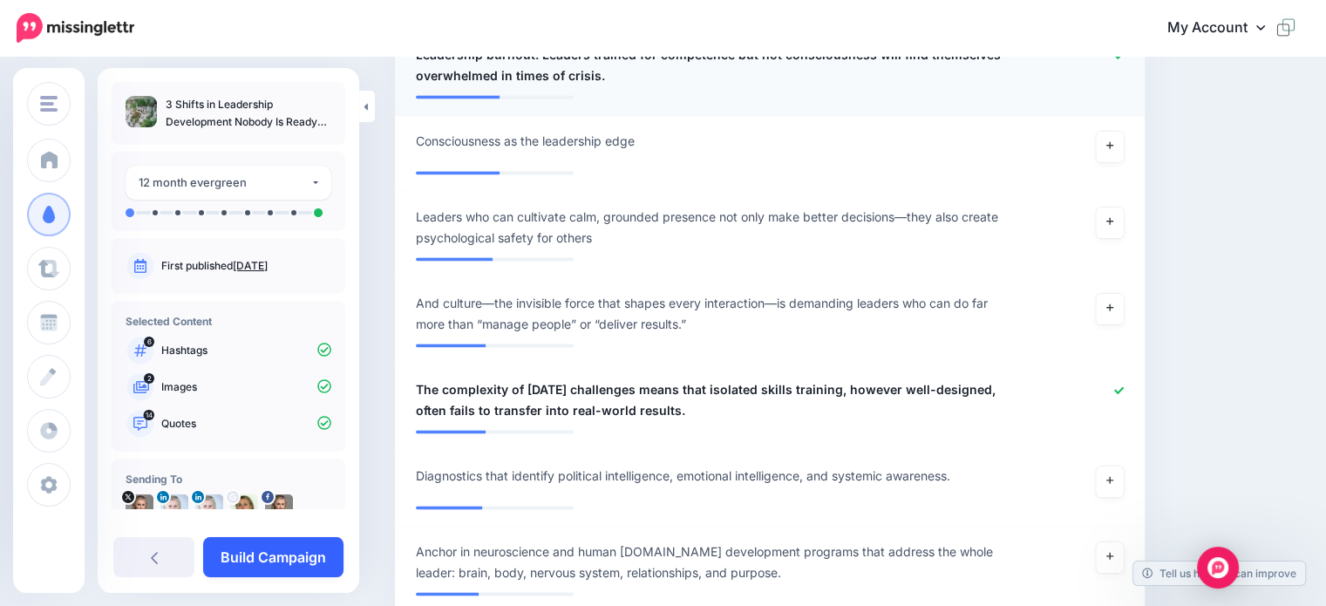
click at [280, 552] on link "Build Campaign" at bounding box center [273, 557] width 140 height 40
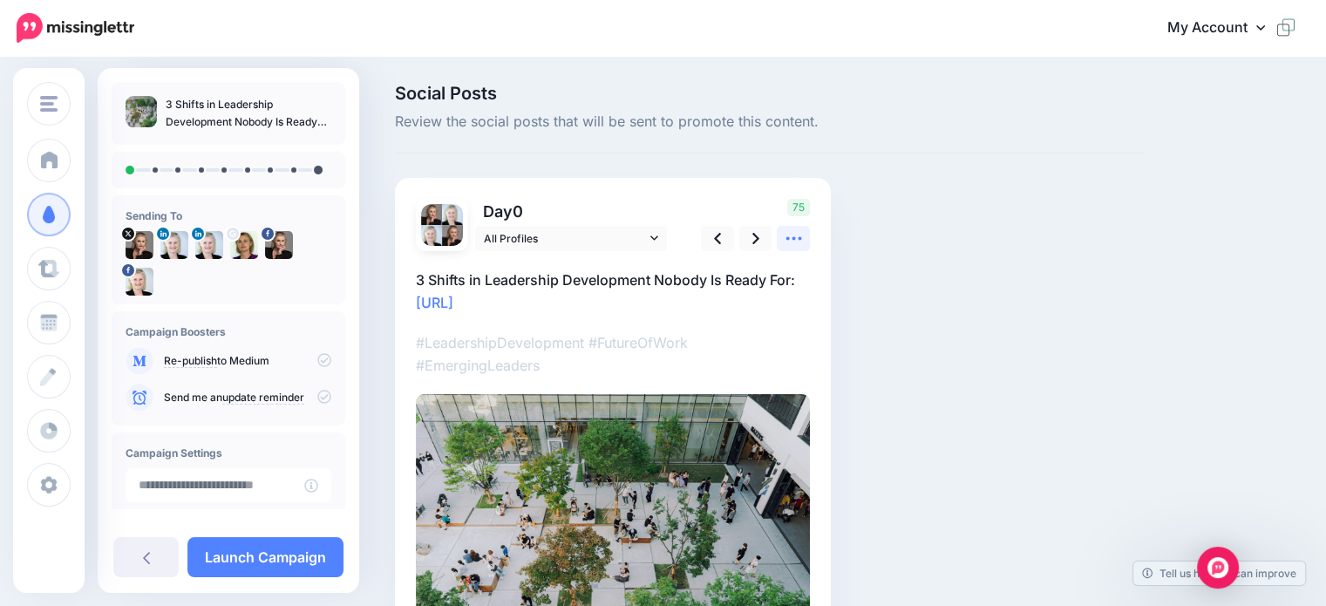
click at [796, 241] on icon at bounding box center [794, 238] width 18 height 18
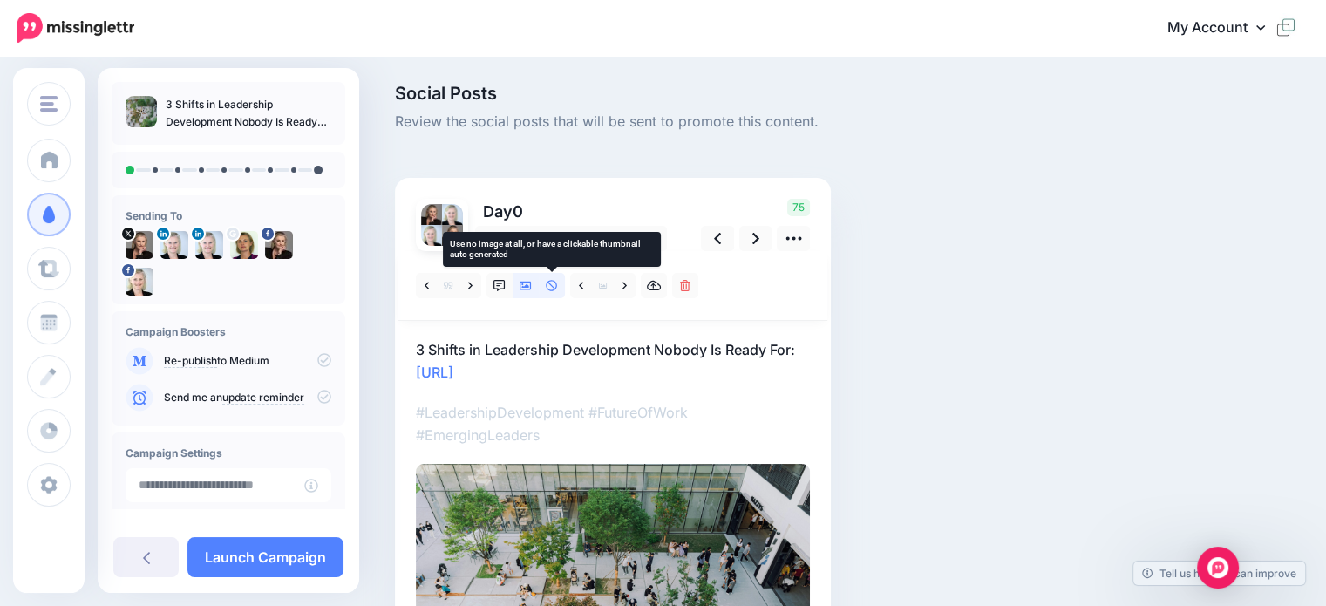
click at [547, 282] on icon at bounding box center [552, 286] width 12 height 12
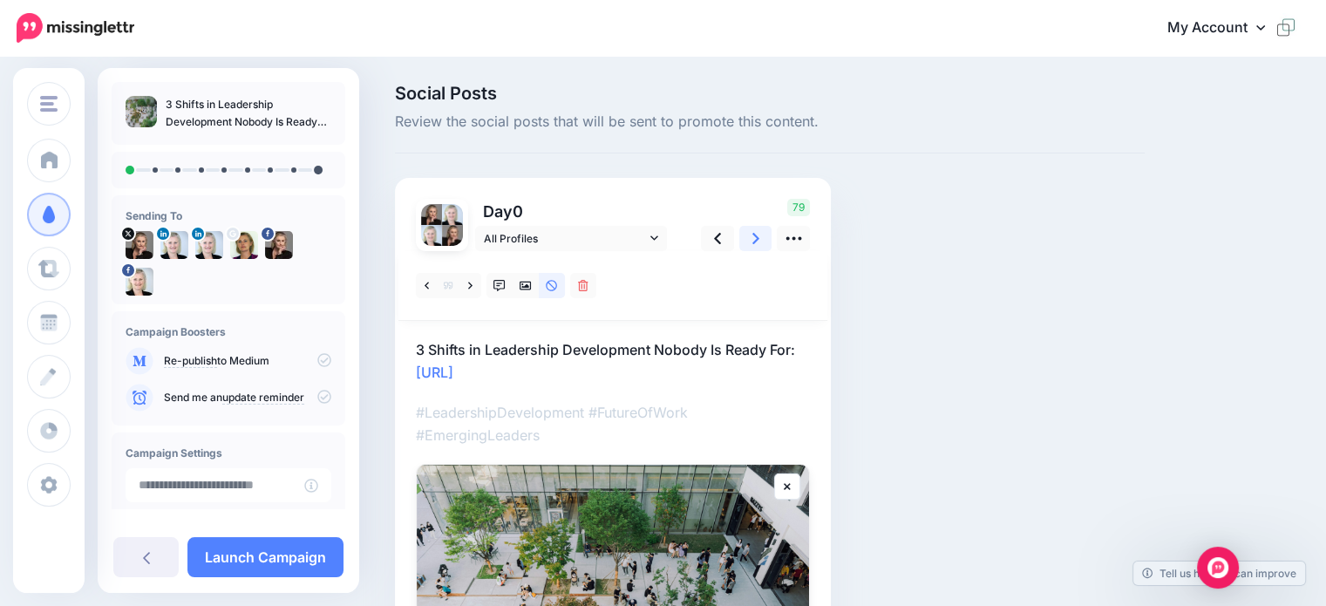
click at [761, 242] on link at bounding box center [755, 238] width 33 height 25
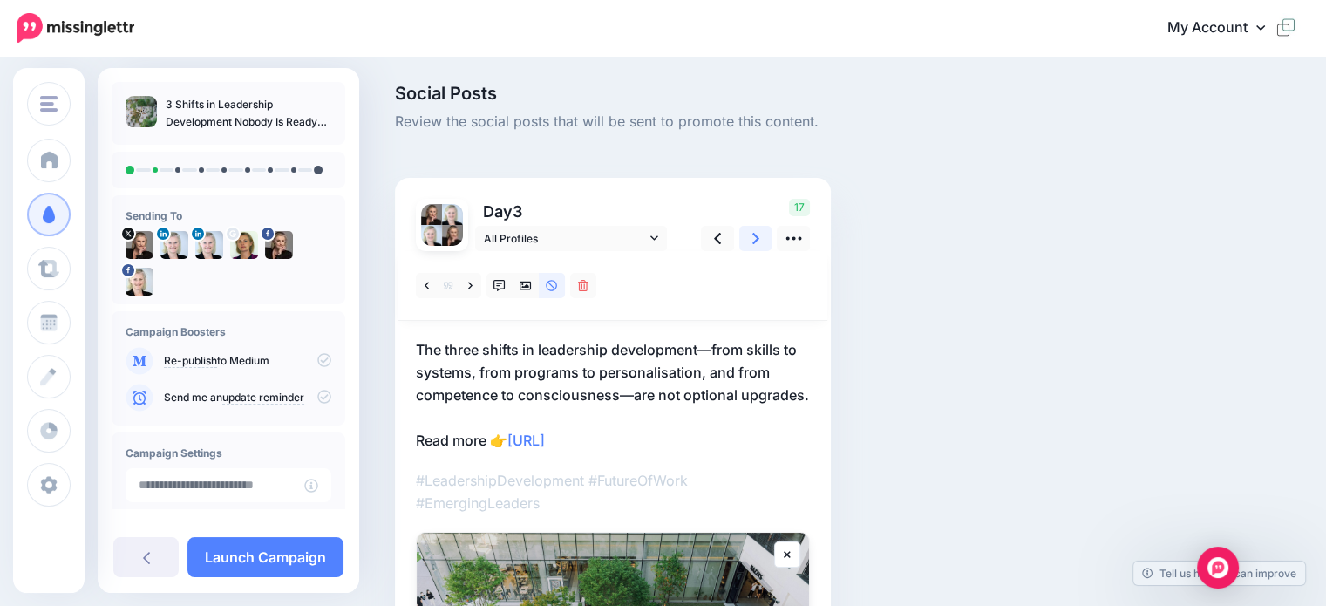
click at [753, 243] on icon at bounding box center [755, 238] width 7 height 11
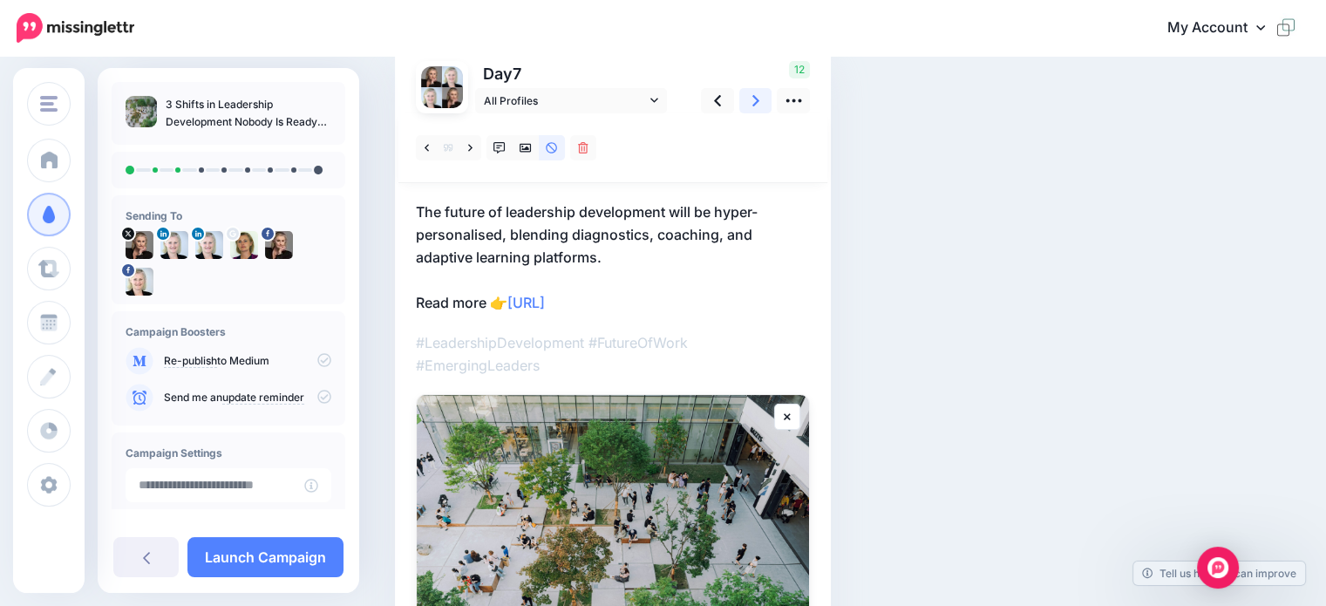
scroll to position [77, 0]
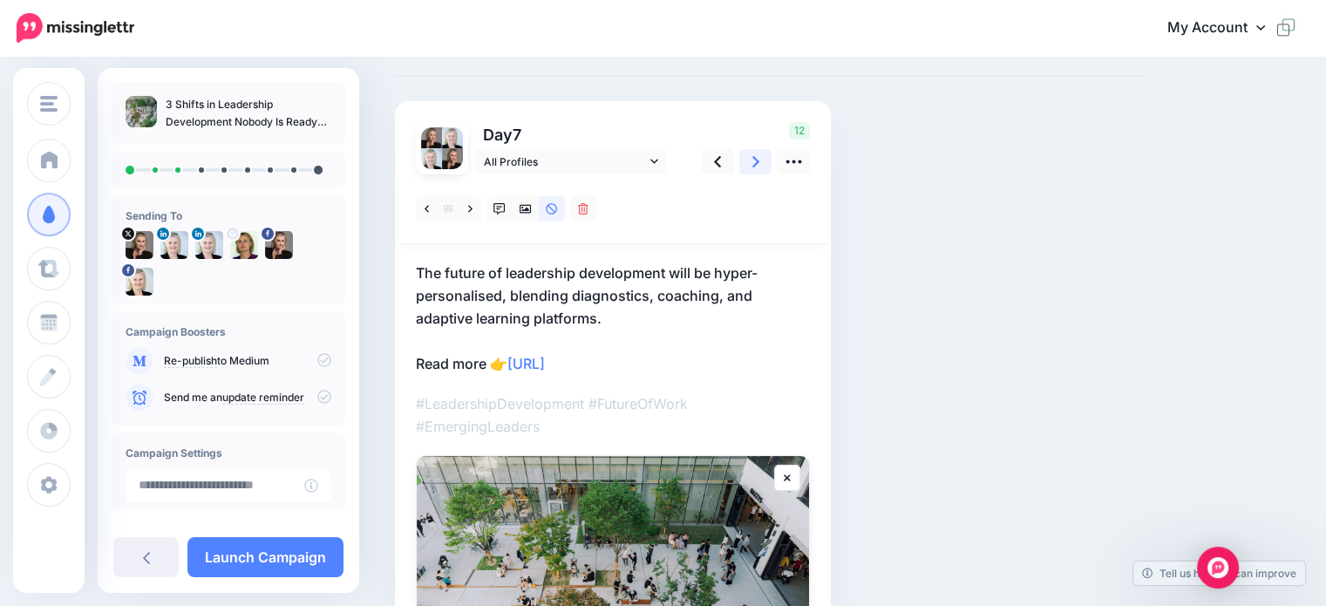
click at [753, 166] on icon at bounding box center [755, 161] width 7 height 11
click at [759, 162] on icon at bounding box center [755, 162] width 7 height 18
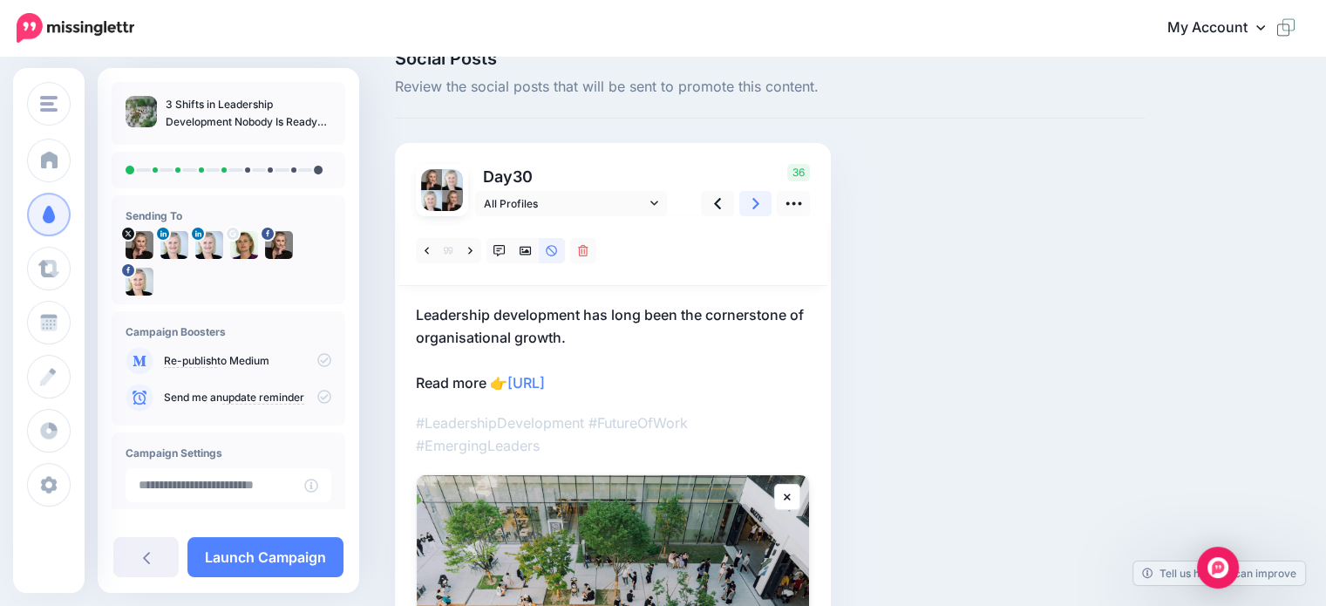
scroll to position [35, 0]
click at [752, 200] on icon at bounding box center [755, 203] width 7 height 18
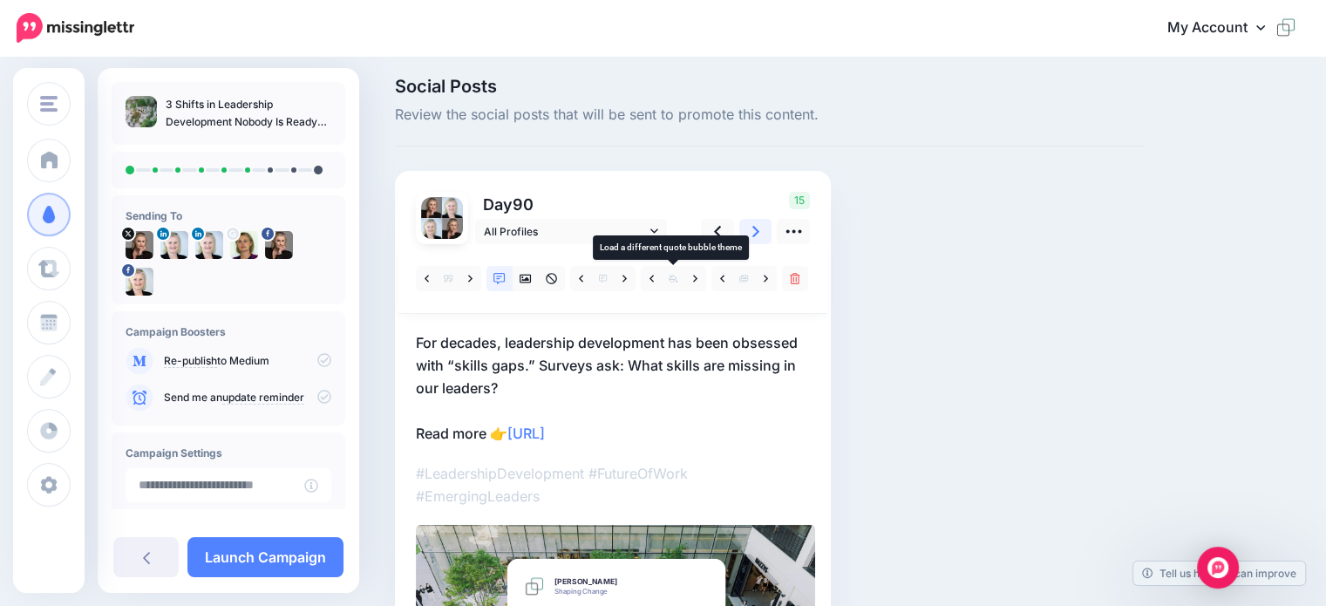
scroll to position [0, 0]
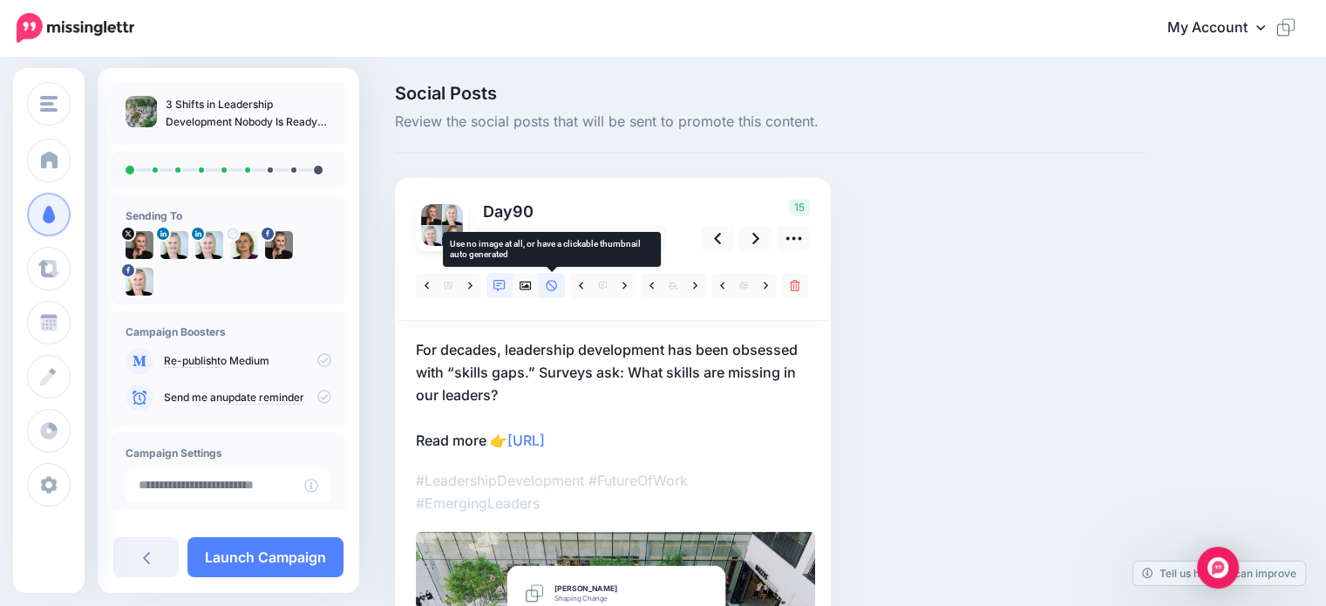
click at [551, 285] on icon at bounding box center [551, 285] width 11 height 11
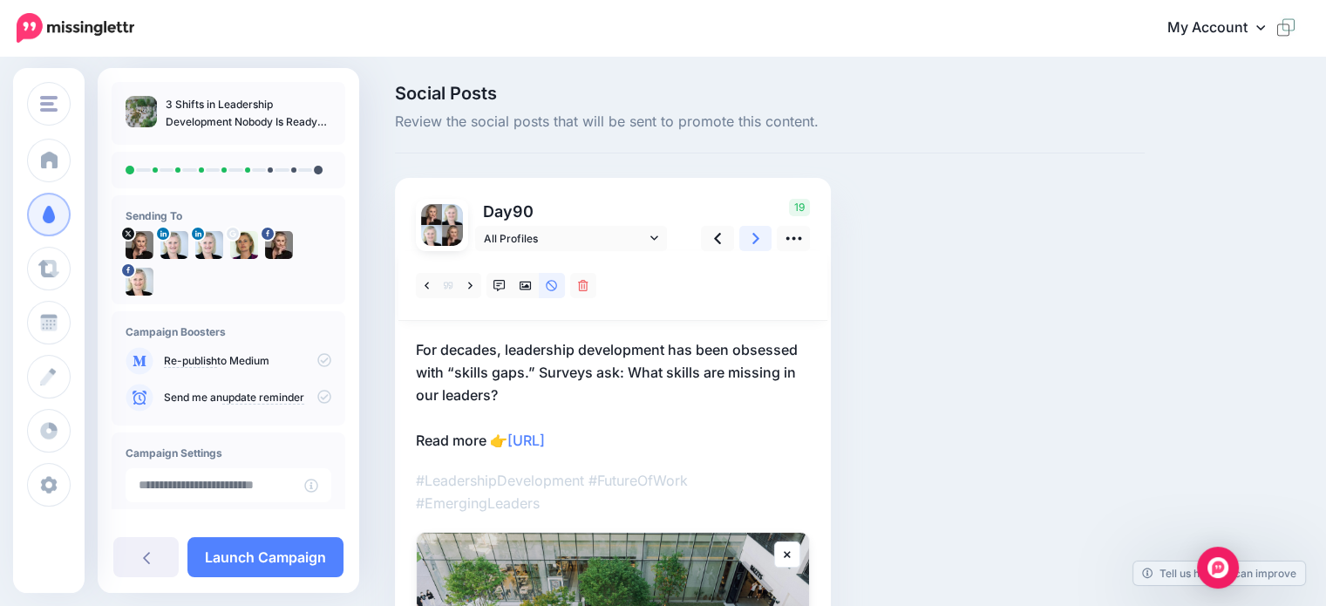
click at [756, 238] on icon at bounding box center [755, 238] width 7 height 18
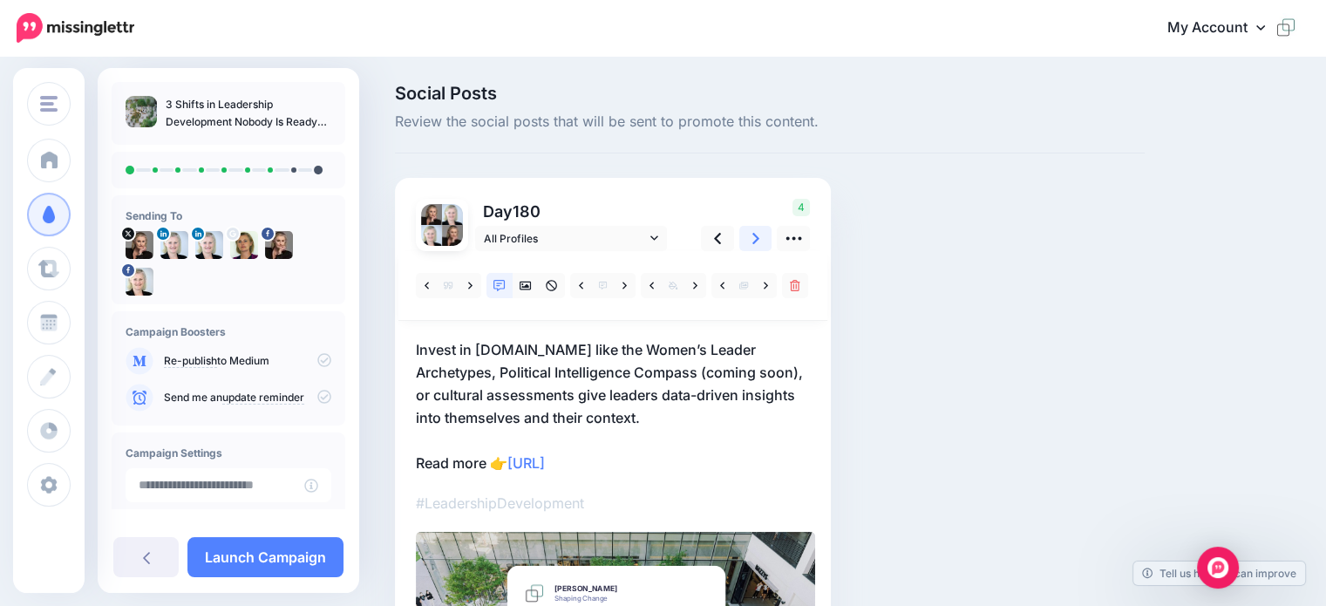
click at [750, 237] on link at bounding box center [755, 238] width 33 height 25
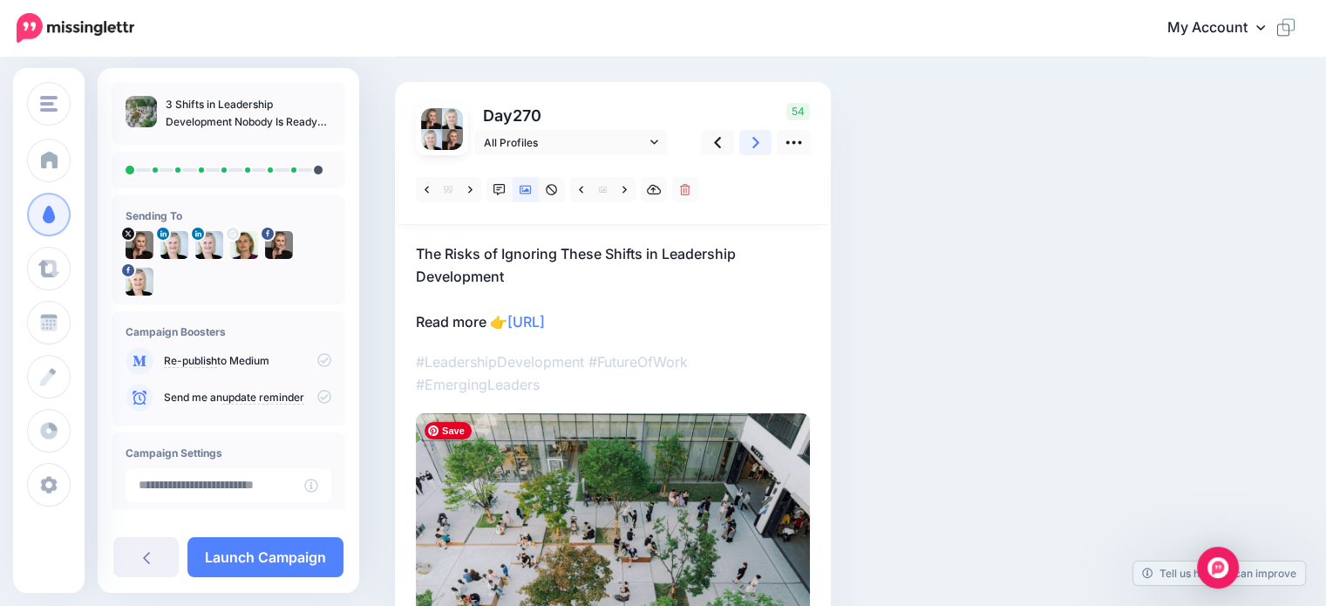
scroll to position [87, 0]
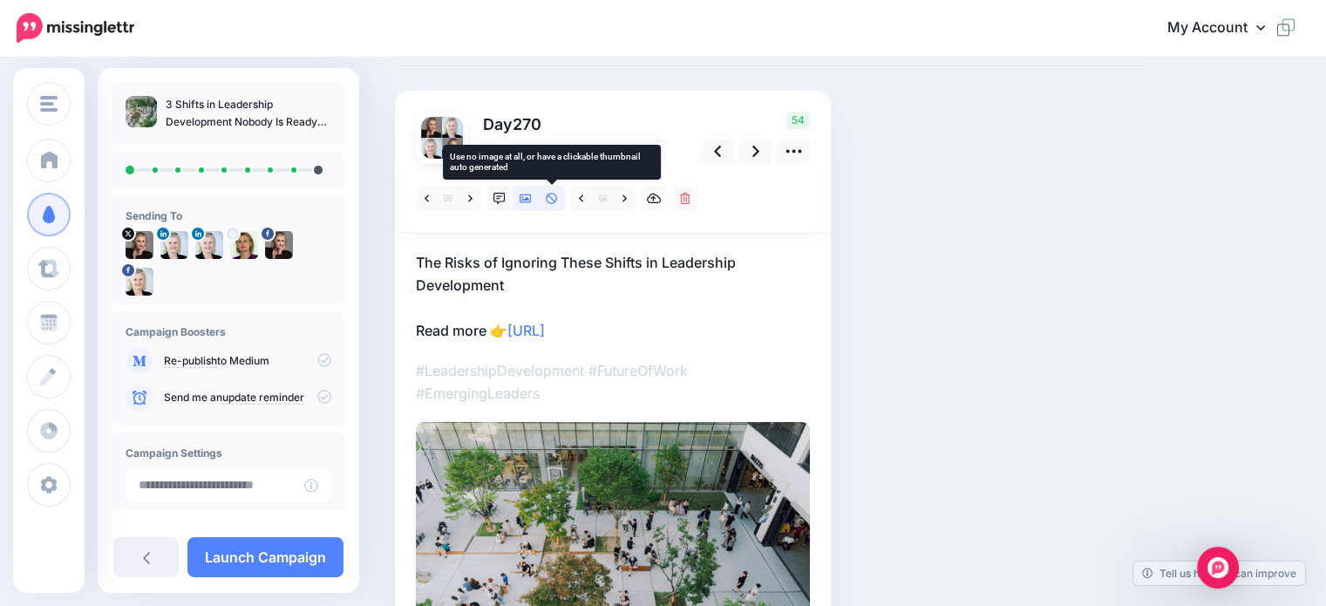
click at [556, 201] on icon at bounding box center [551, 198] width 11 height 11
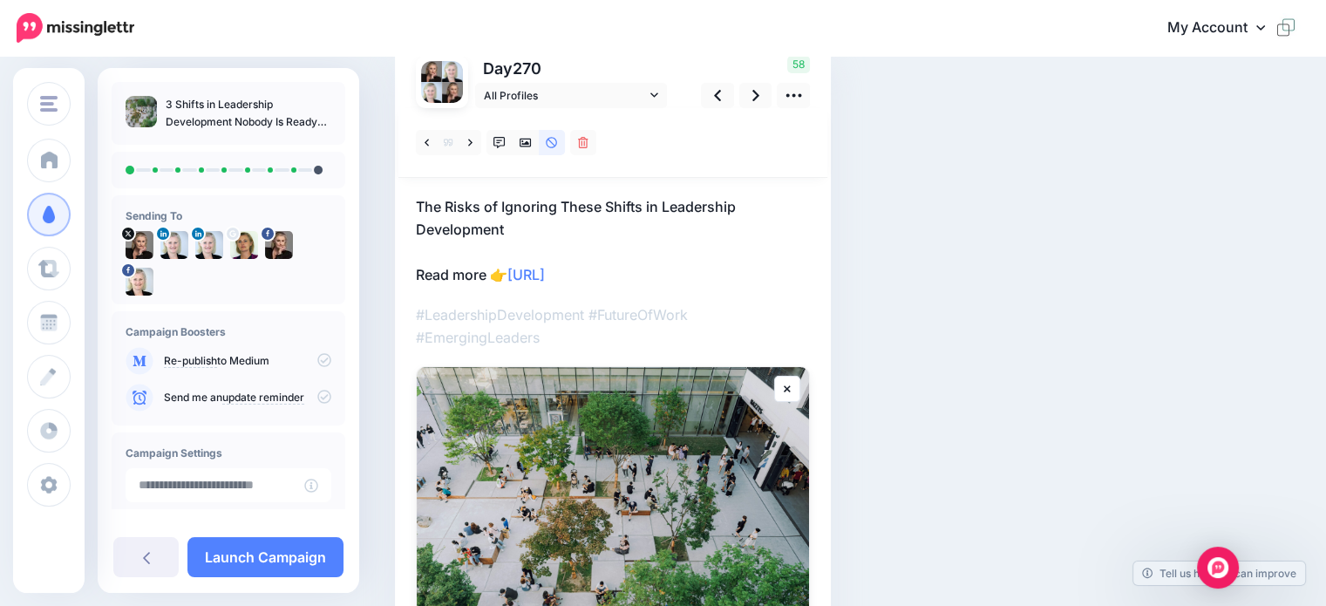
scroll to position [142, 0]
click at [754, 99] on icon at bounding box center [755, 96] width 7 height 11
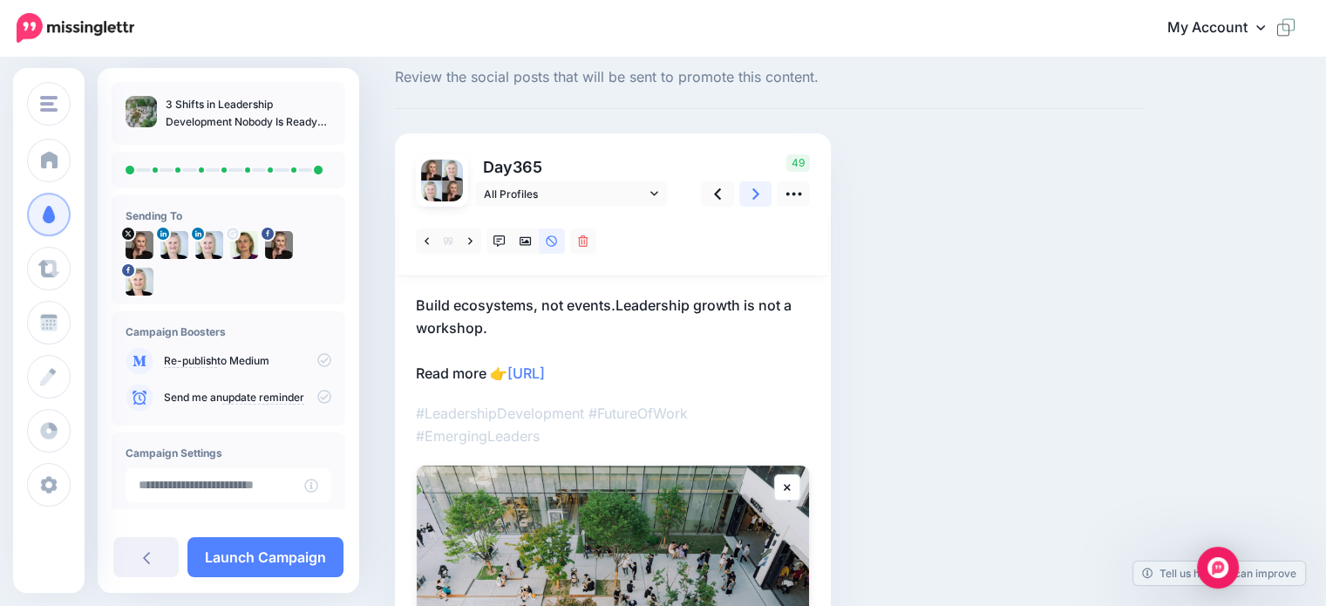
scroll to position [43, 0]
click at [317, 399] on icon at bounding box center [324, 397] width 14 height 14
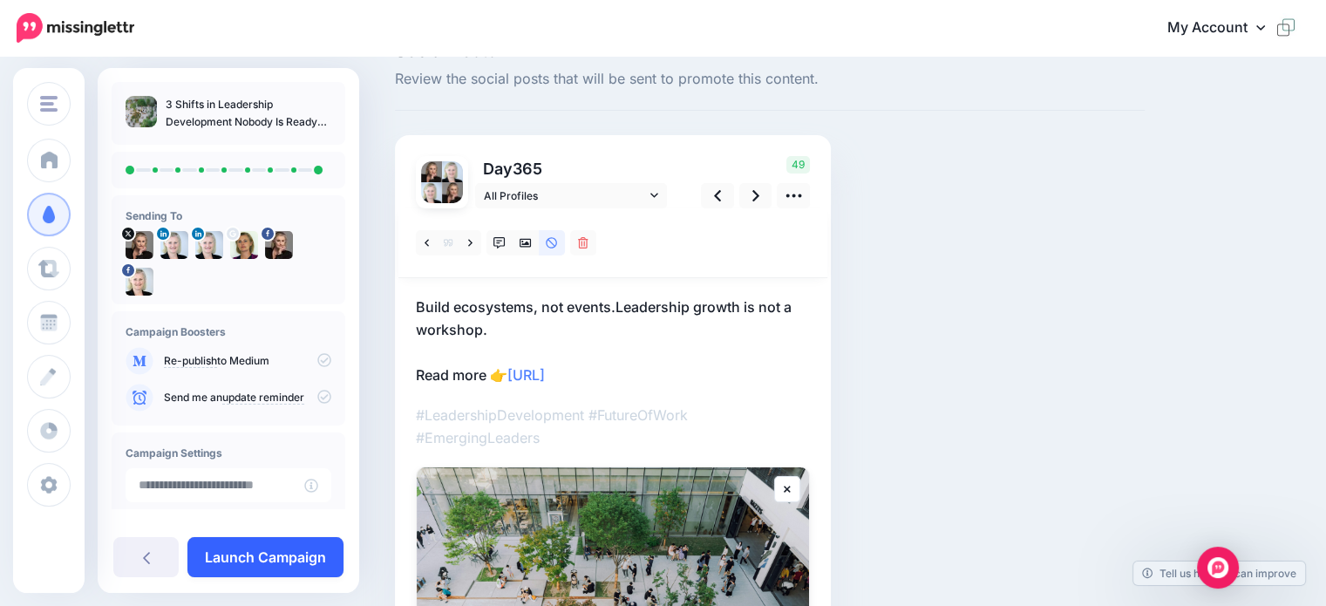
click at [276, 554] on link "Launch Campaign" at bounding box center [265, 557] width 156 height 40
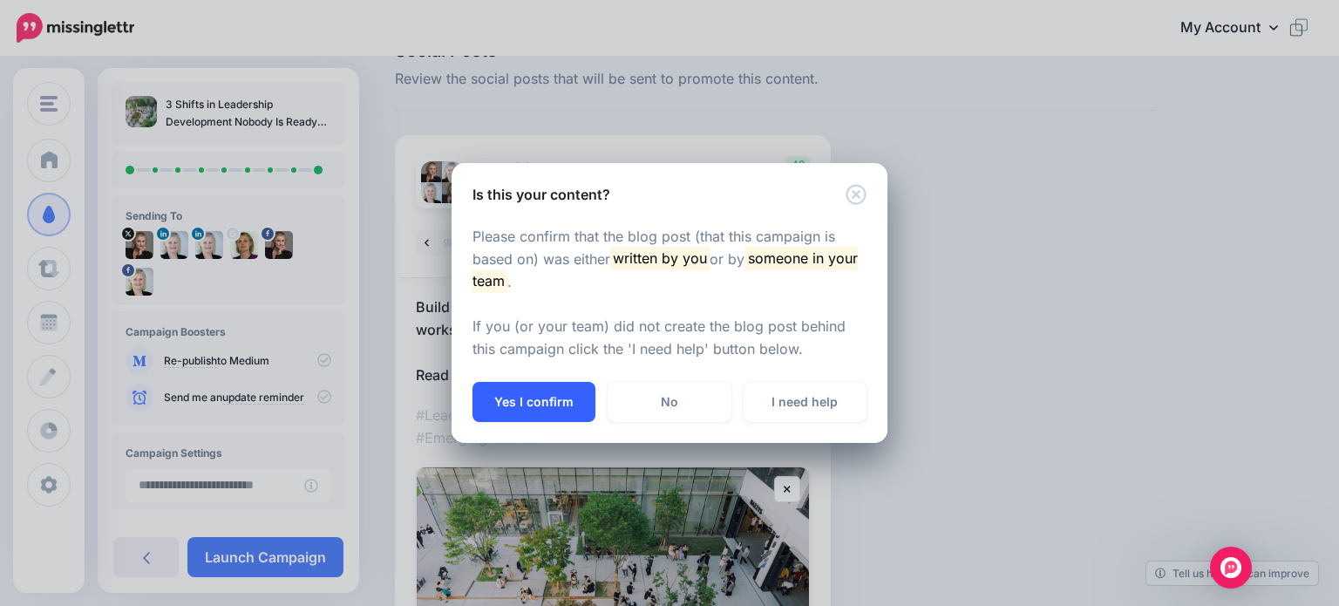
click at [541, 394] on button "Yes I confirm" at bounding box center [534, 402] width 123 height 40
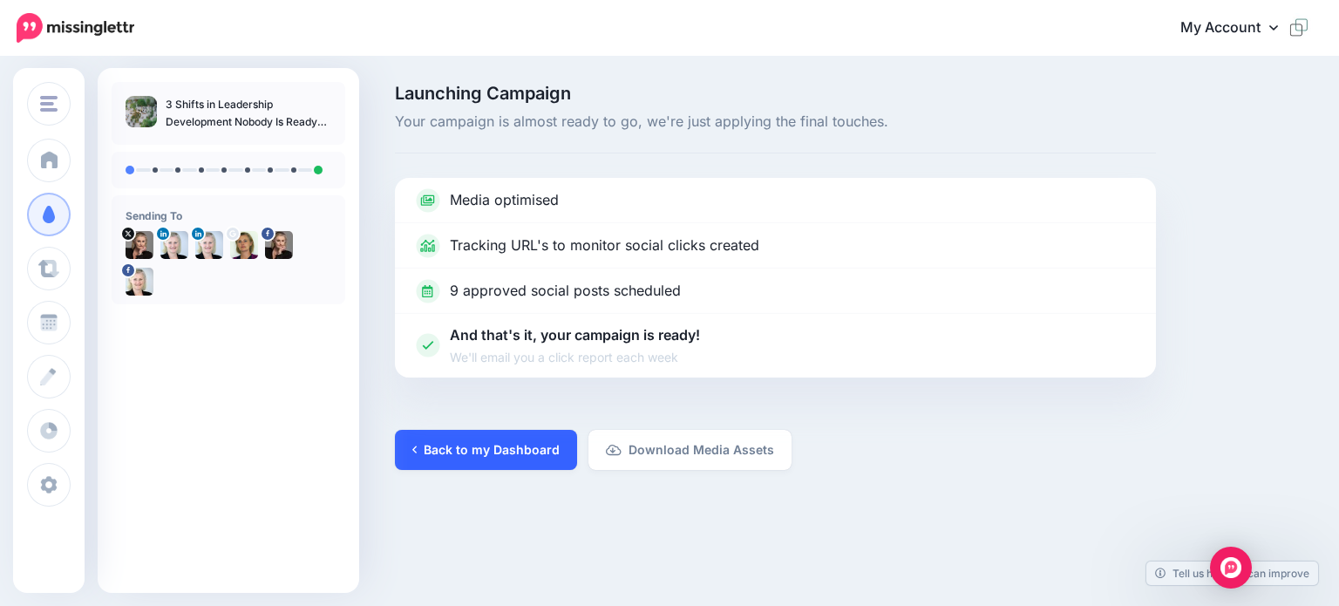
click at [476, 442] on link "Back to my Dashboard" at bounding box center [486, 450] width 182 height 40
